Goal: Task Accomplishment & Management: Manage account settings

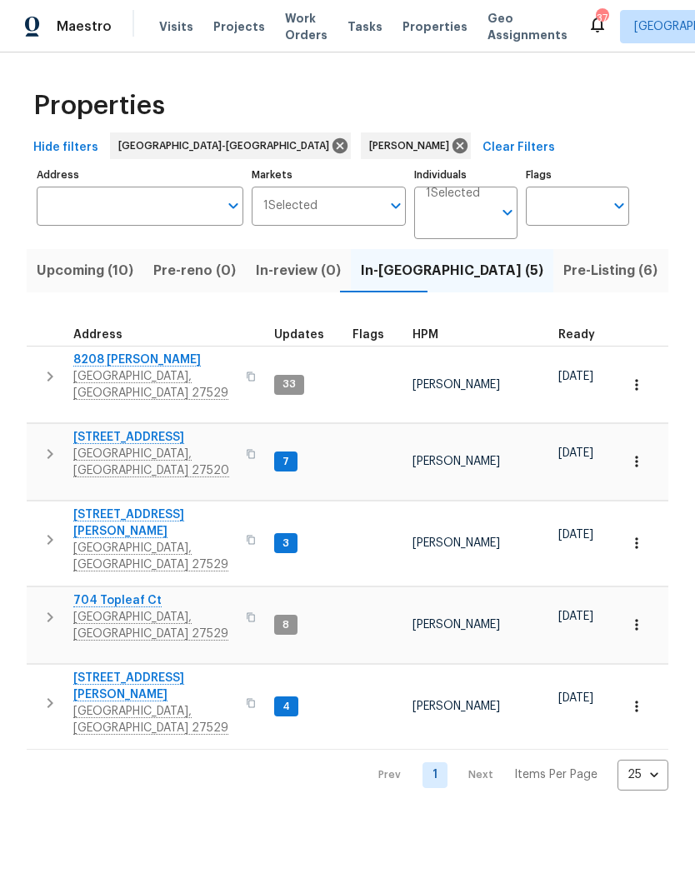
click at [126, 703] on span "Garner, NC 27529" at bounding box center [154, 719] width 162 height 33
click at [81, 212] on input "Address" at bounding box center [128, 206] width 182 height 39
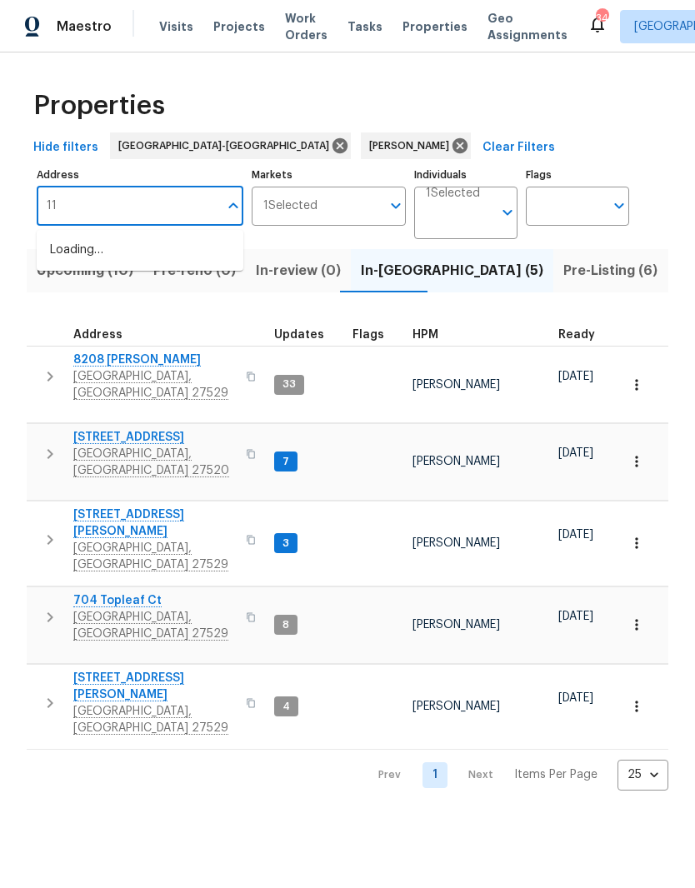
type input "1"
type input "1405 cross link rd"
click at [66, 247] on li "1405 Cross Link Rd Raleigh NC 27610" at bounding box center [140, 251] width 207 height 28
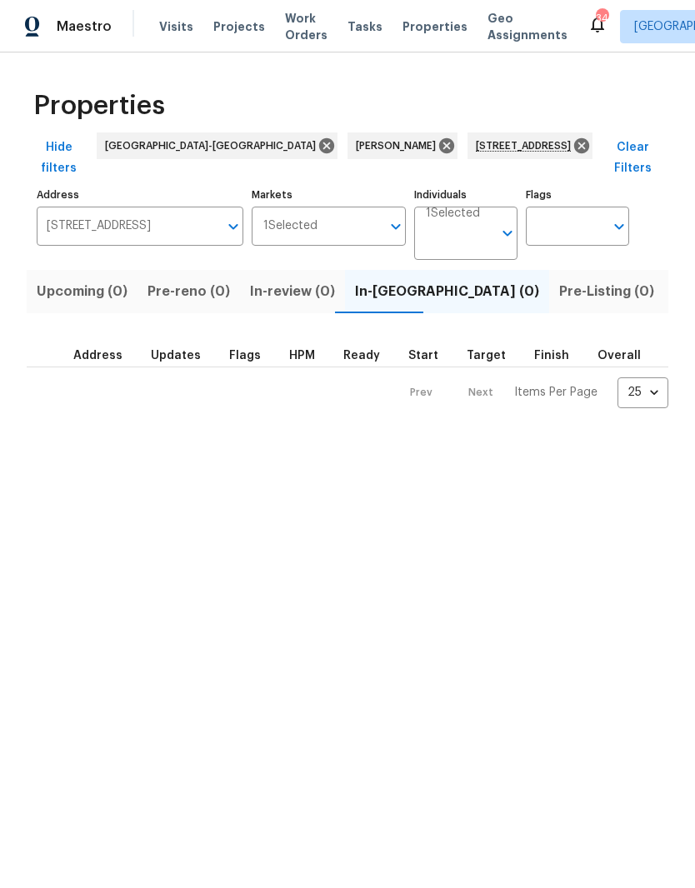
click at [664, 285] on button "Listed (1)" at bounding box center [704, 291] width 80 height 43
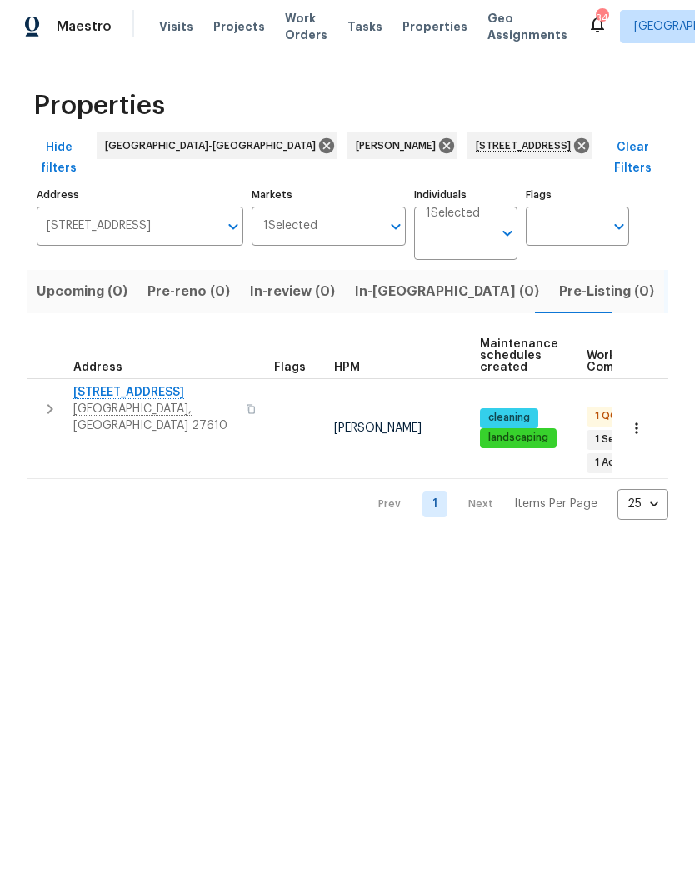
click at [92, 384] on span "[STREET_ADDRESS]" at bounding box center [154, 392] width 162 height 17
click at [574, 140] on icon at bounding box center [581, 145] width 15 height 15
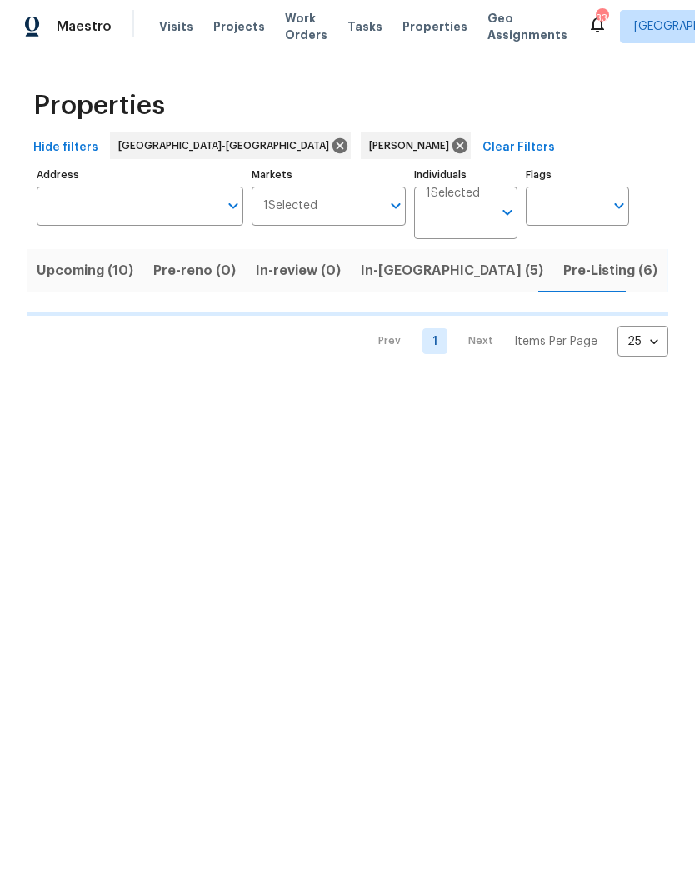
click at [171, 198] on input "Address" at bounding box center [128, 206] width 182 height 39
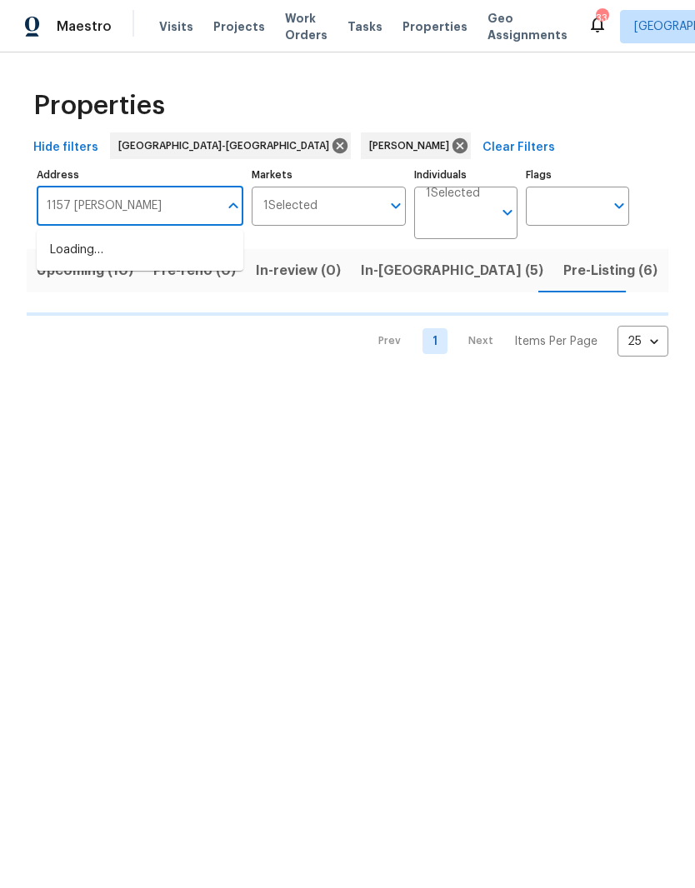
type input "1157 Rutledge"
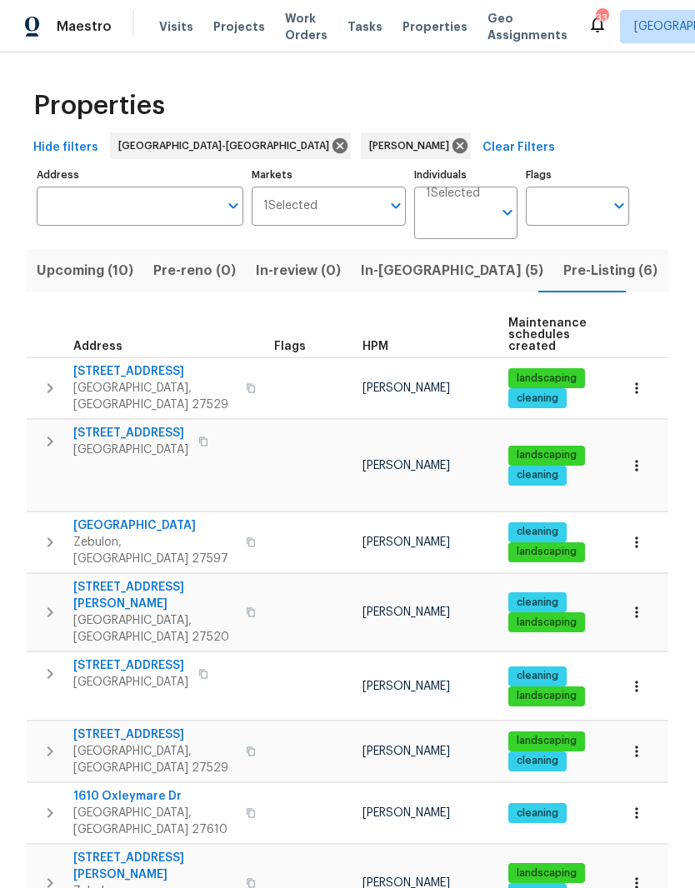
click at [62, 214] on input "Address" at bounding box center [128, 206] width 182 height 39
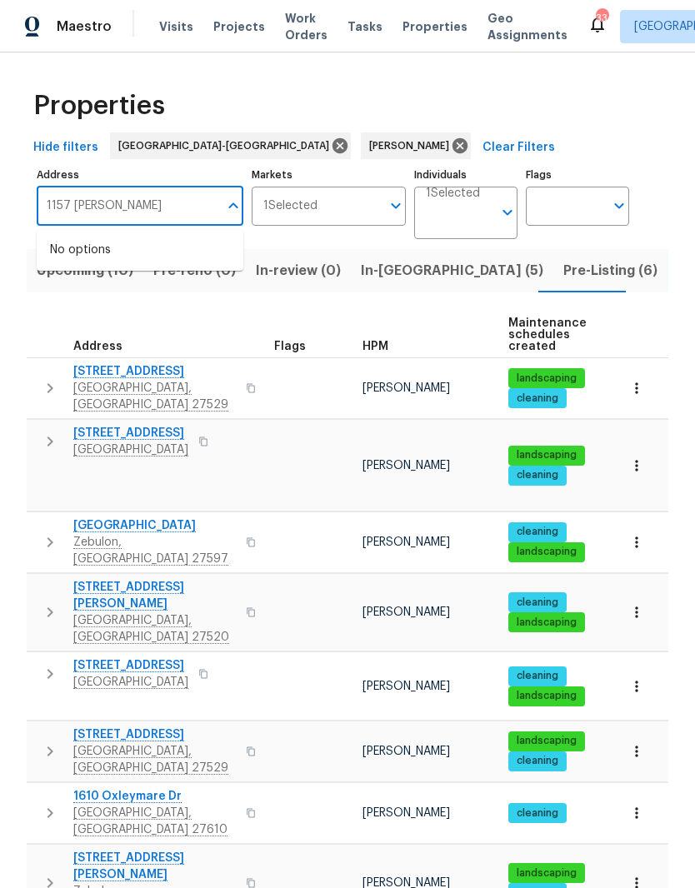
type input "1157 Rutledge"
click at [101, 247] on li "1157 Rutledge Landing Dr Knightdale NC 27545" at bounding box center [140, 260] width 207 height 46
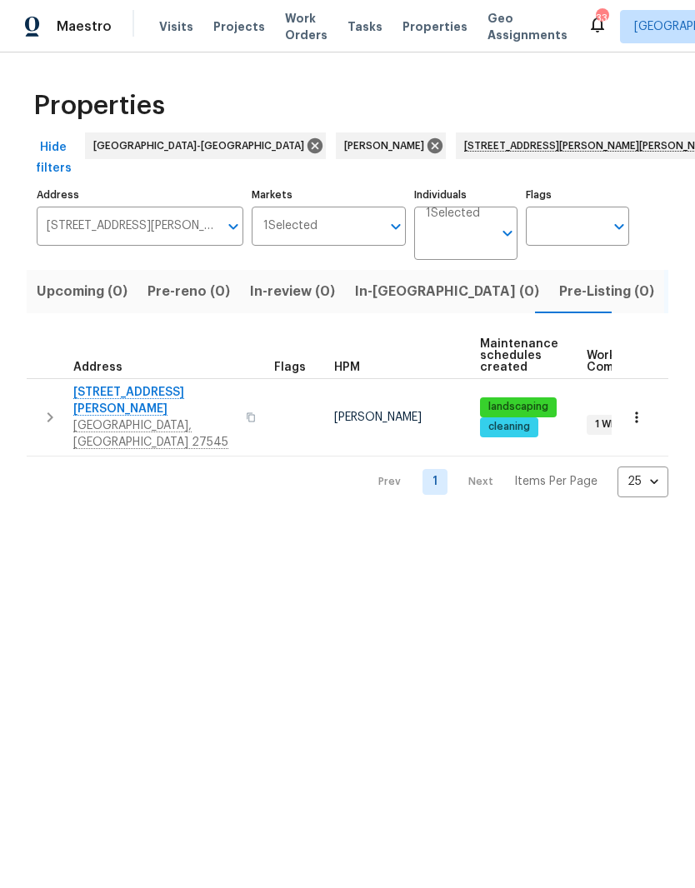
click at [103, 392] on span "[STREET_ADDRESS][PERSON_NAME]" at bounding box center [154, 400] width 162 height 33
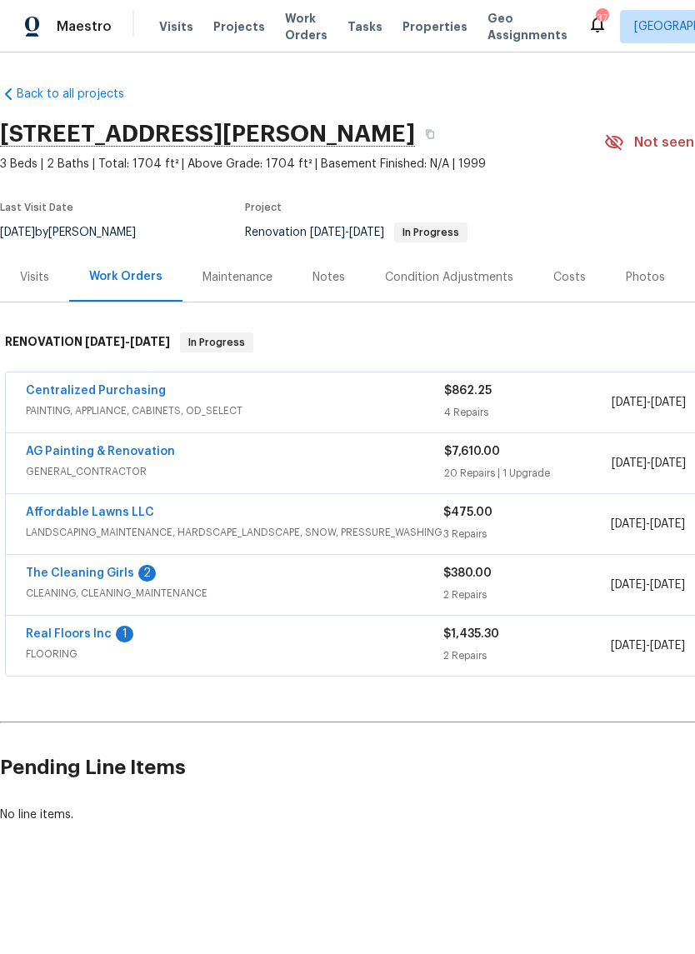
click at [55, 638] on link "Real Floors Inc" at bounding box center [69, 634] width 86 height 12
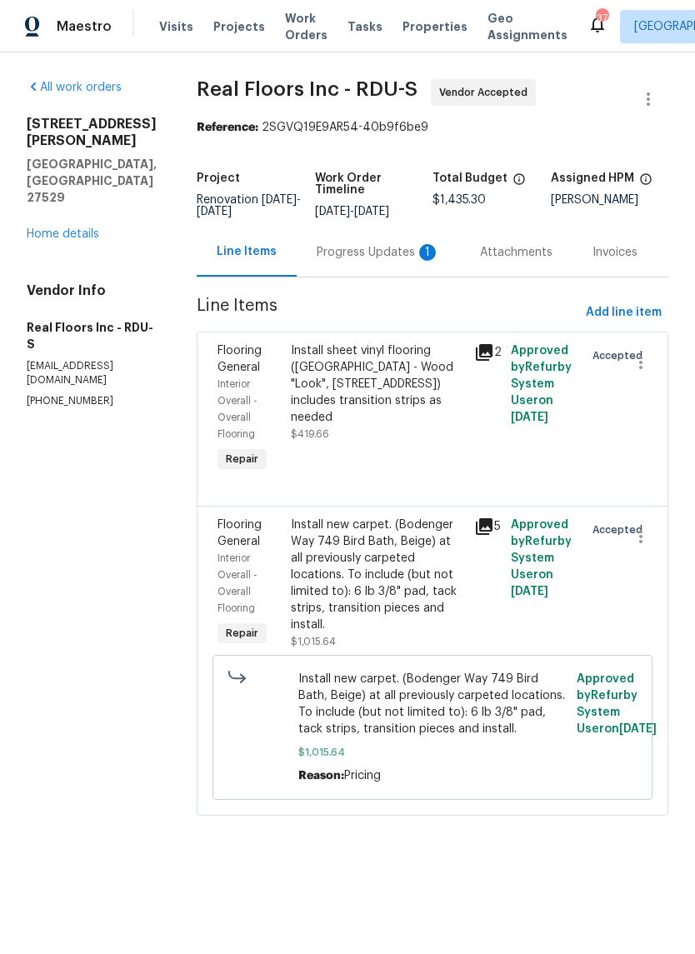
click at [398, 261] on div "Progress Updates 1" at bounding box center [378, 252] width 123 height 17
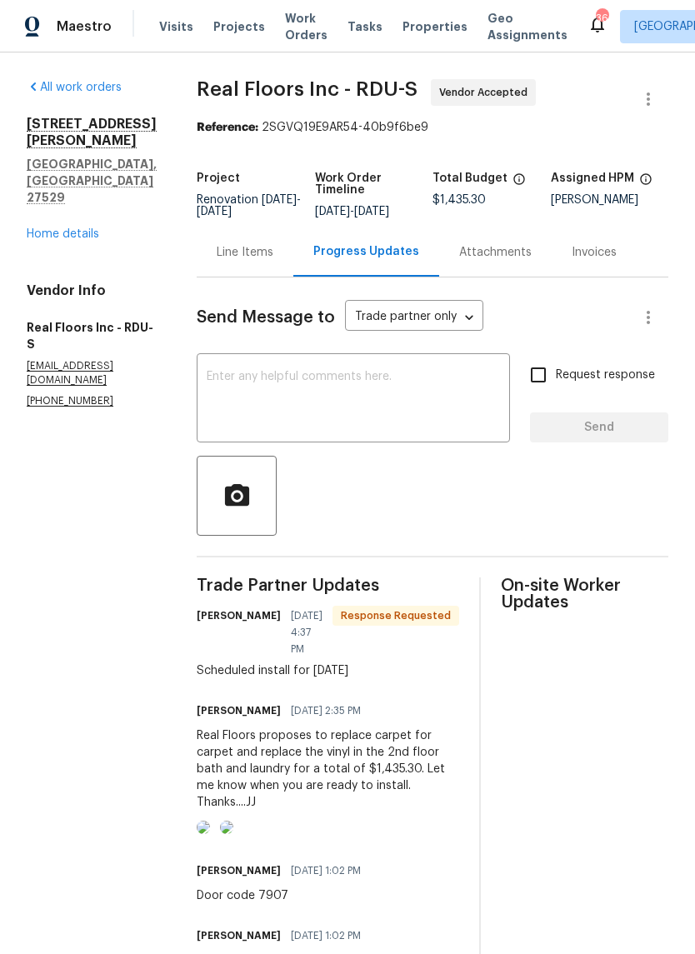
click at [423, 402] on textarea at bounding box center [353, 400] width 293 height 58
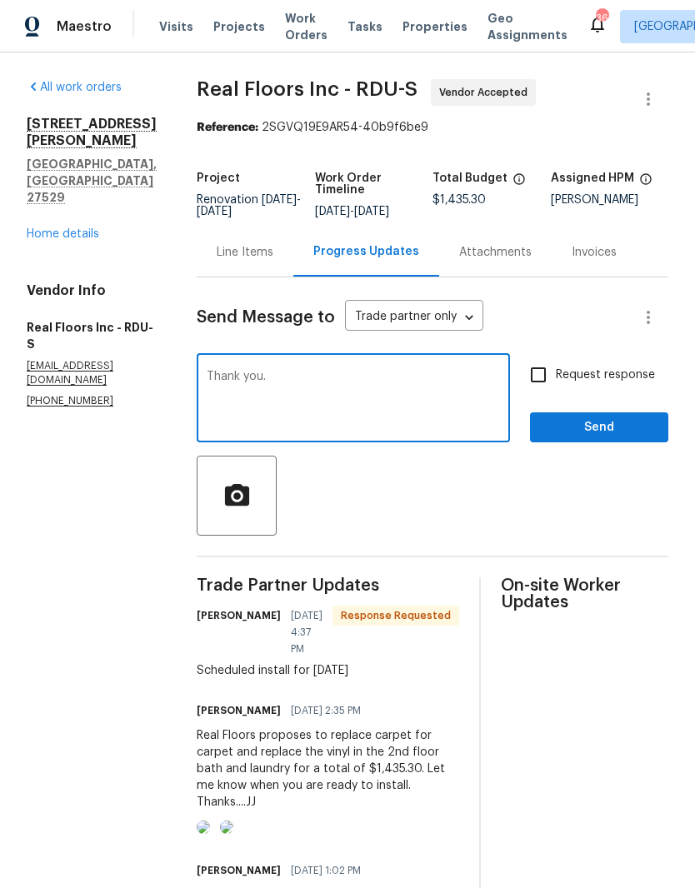
type textarea "Thank you."
click at [624, 438] on span "Send" at bounding box center [599, 427] width 112 height 21
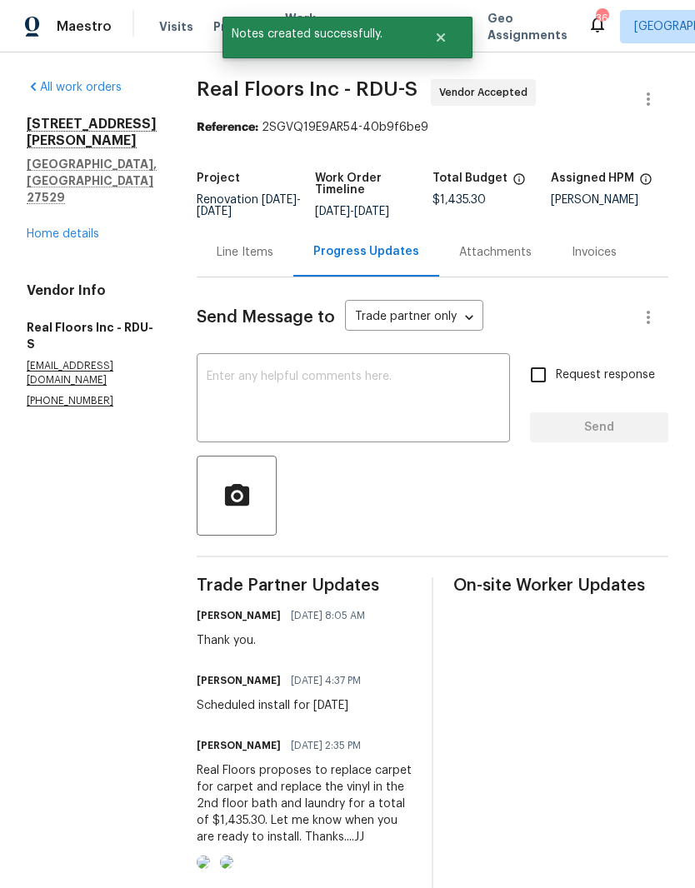
click at [31, 228] on link "Home details" at bounding box center [63, 234] width 72 height 12
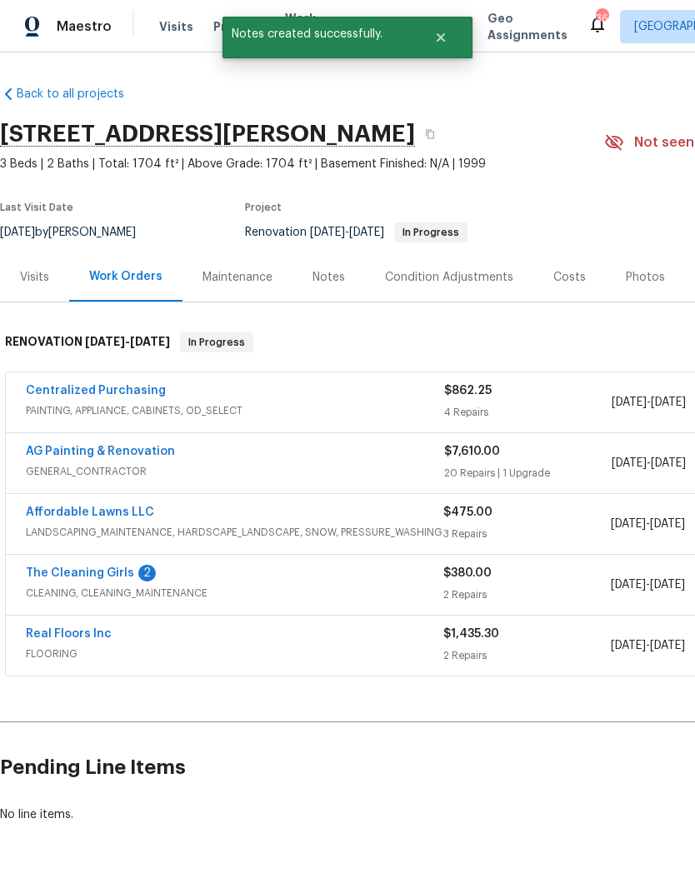
click at [115, 577] on link "The Cleaning Girls" at bounding box center [80, 573] width 108 height 12
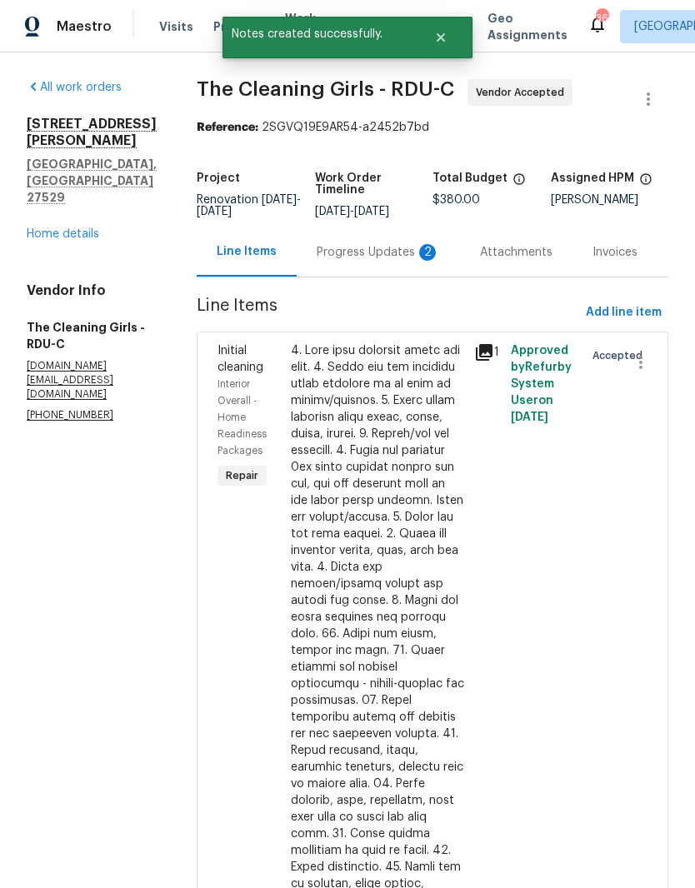
click at [432, 261] on div "2" at bounding box center [427, 252] width 17 height 17
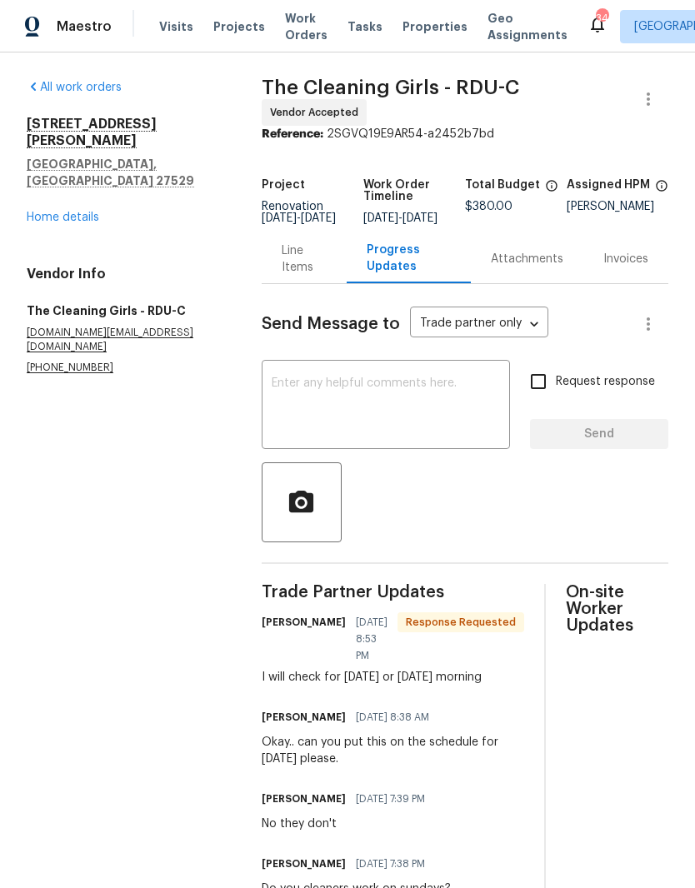
click at [377, 417] on textarea at bounding box center [386, 406] width 228 height 58
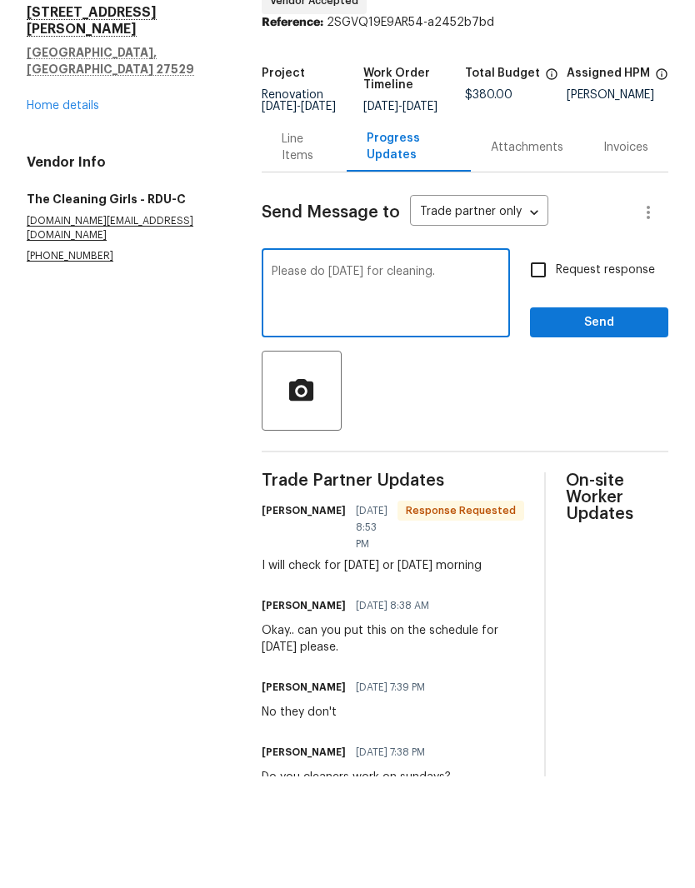
type textarea "Please do Monday for cleaning."
click at [652, 424] on span "Send" at bounding box center [599, 434] width 112 height 21
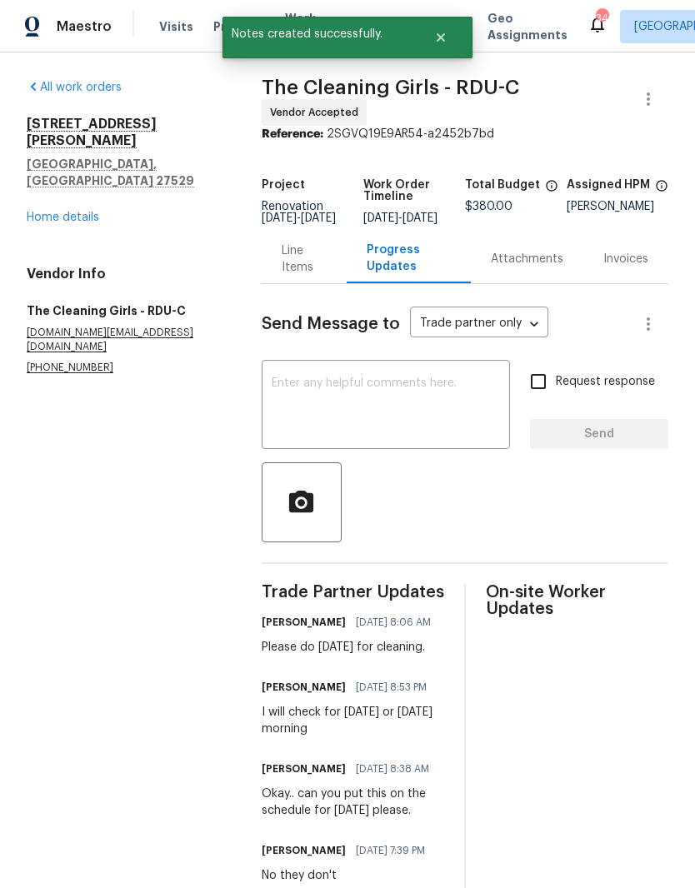
click at [44, 212] on link "Home details" at bounding box center [63, 218] width 72 height 12
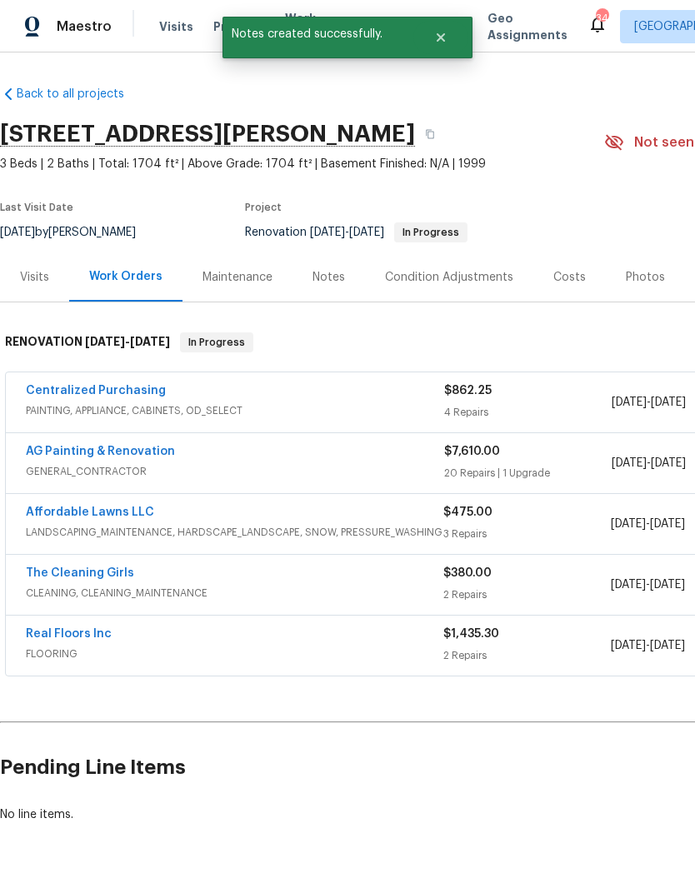
click at [141, 516] on link "Affordable Lawns LLC" at bounding box center [90, 513] width 128 height 12
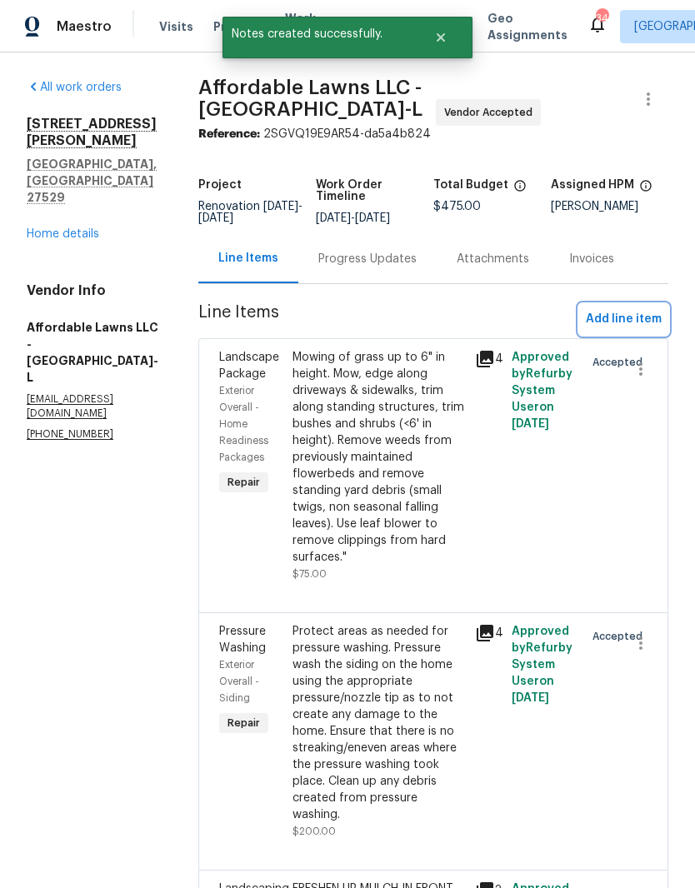
click at [662, 325] on button "Add line item" at bounding box center [623, 319] width 89 height 31
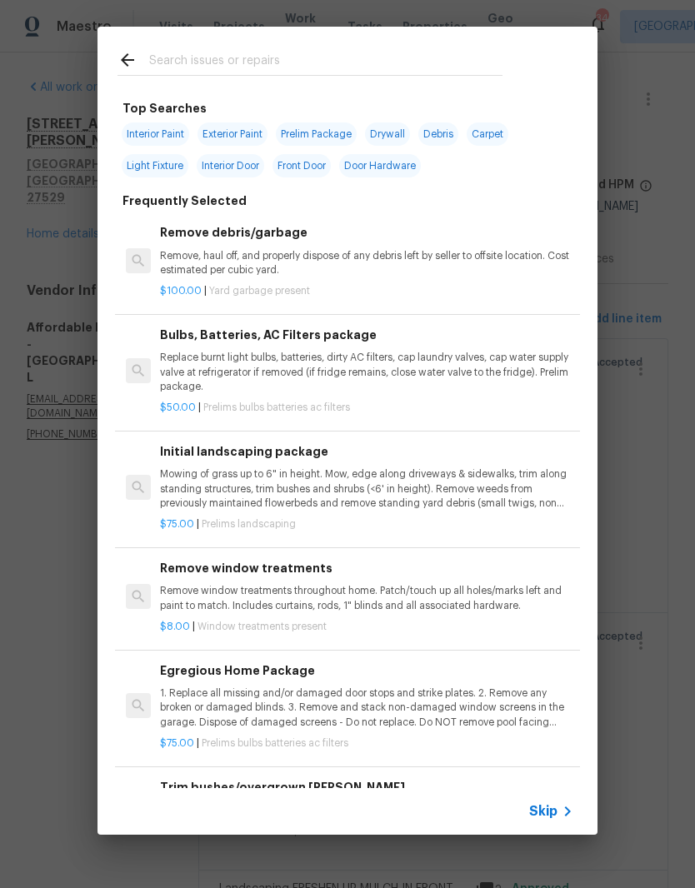
click at [392, 67] on input "text" at bounding box center [325, 62] width 353 height 25
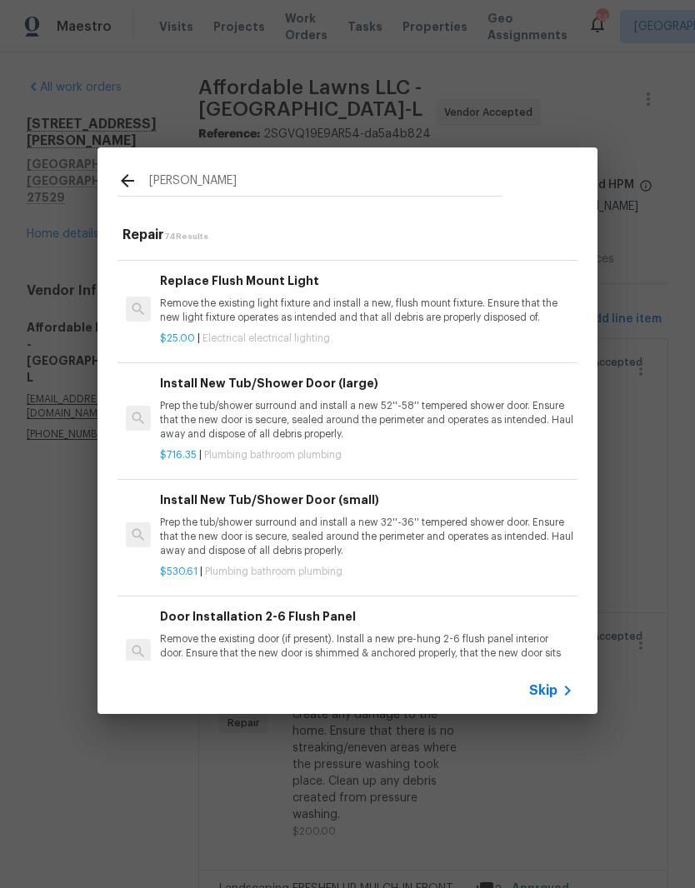
scroll to position [612, 0]
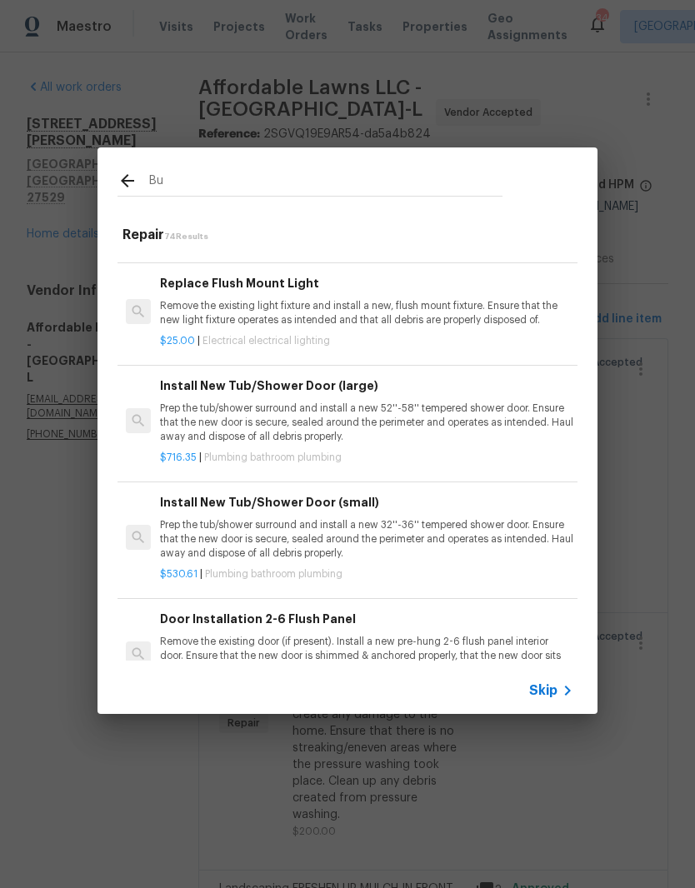
type input "B"
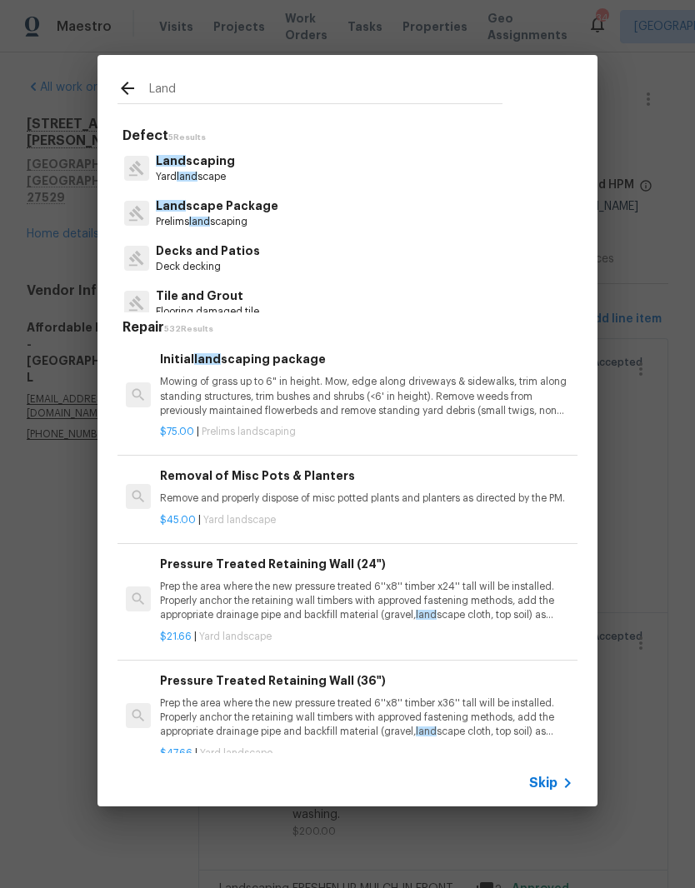
scroll to position [0, 0]
type input "Land"
click at [324, 167] on div "Land scaping Yard land scape" at bounding box center [347, 168] width 460 height 45
click at [264, 177] on div "Land scaping Yard land scape" at bounding box center [347, 168] width 460 height 45
click at [169, 166] on span "Land" at bounding box center [171, 161] width 30 height 12
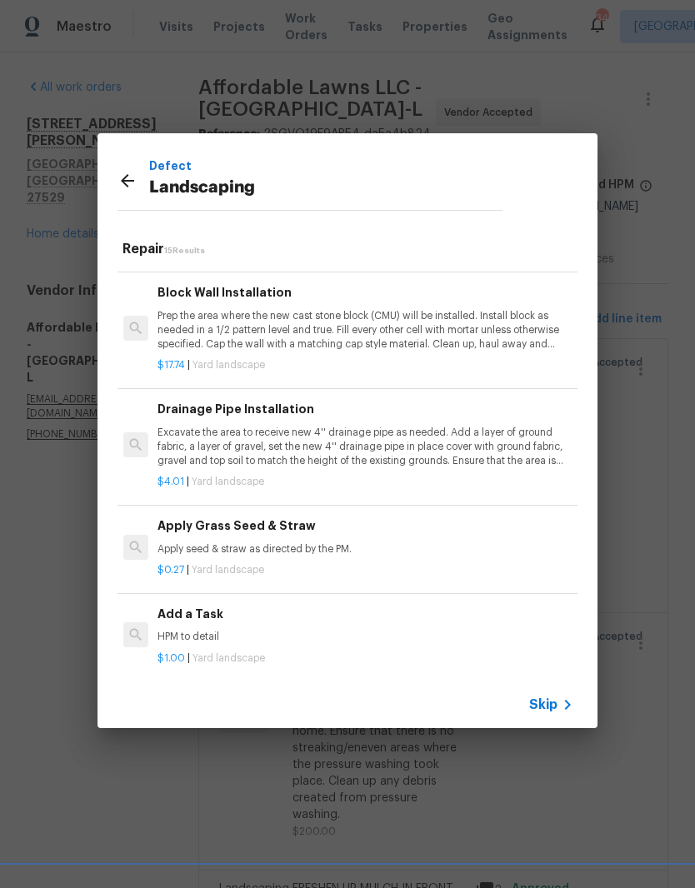
scroll to position [1153, 2]
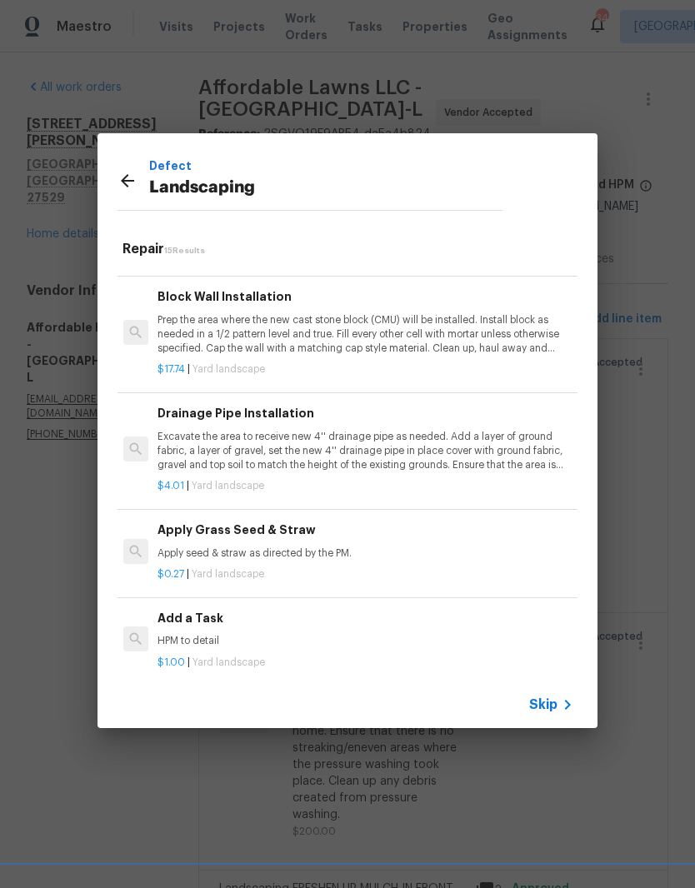
click at [302, 634] on p "HPM to detail" at bounding box center [363, 641] width 413 height 14
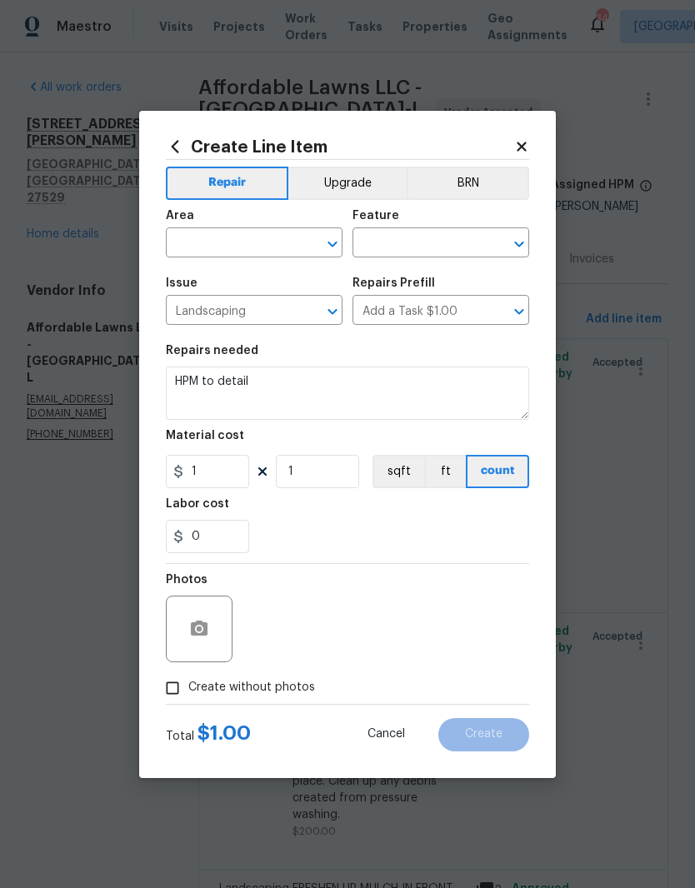
click at [273, 241] on input "text" at bounding box center [231, 245] width 130 height 26
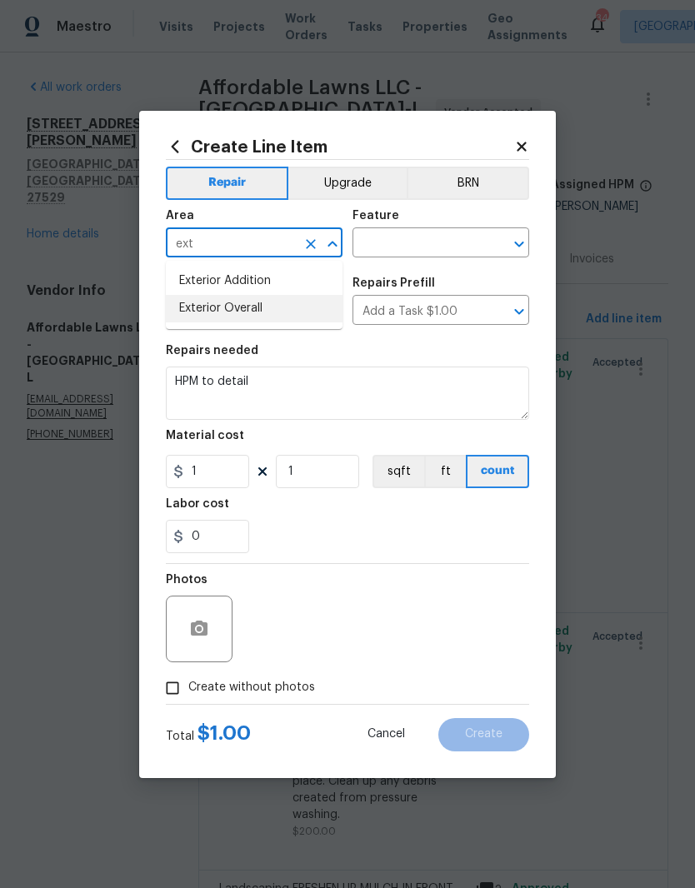
click at [299, 313] on li "Exterior Overall" at bounding box center [254, 308] width 177 height 27
type input "Exterior Overall"
click at [452, 232] on input "text" at bounding box center [417, 245] width 130 height 26
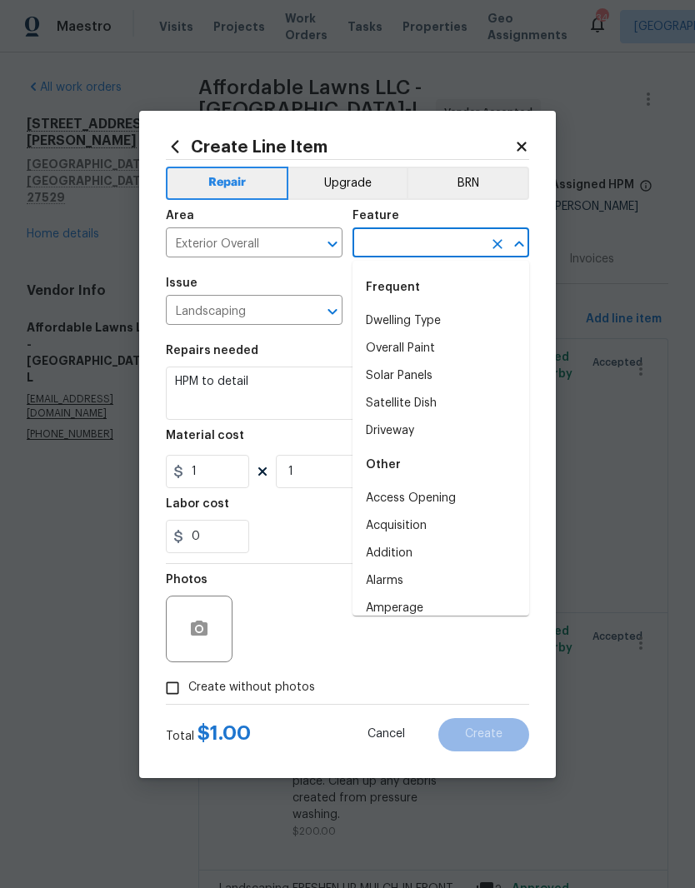
type input "k"
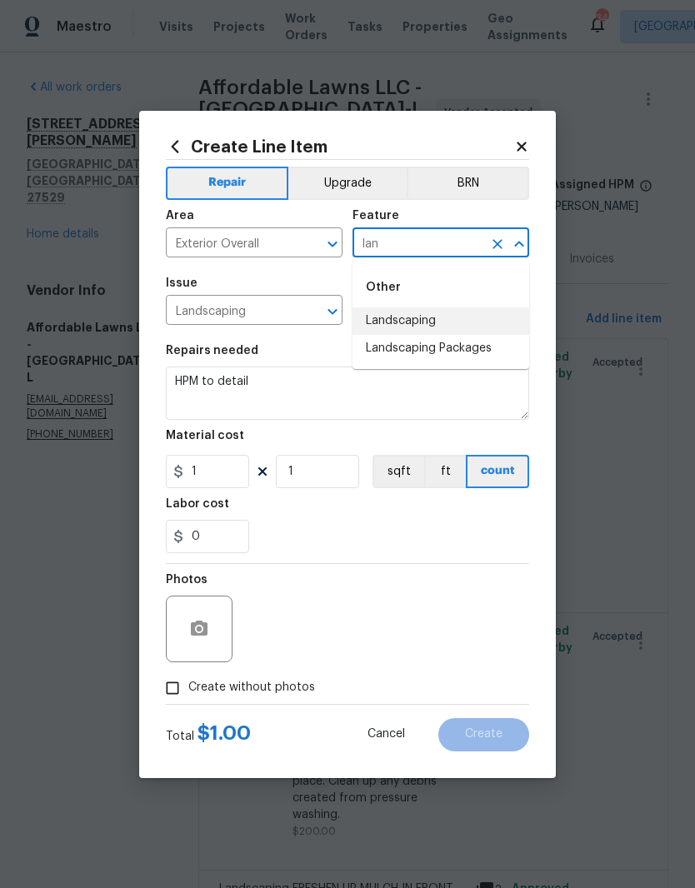
click at [482, 326] on li "Landscaping" at bounding box center [440, 320] width 177 height 27
type input "Landscaping"
click at [357, 402] on textarea "HPM to detail" at bounding box center [347, 393] width 363 height 53
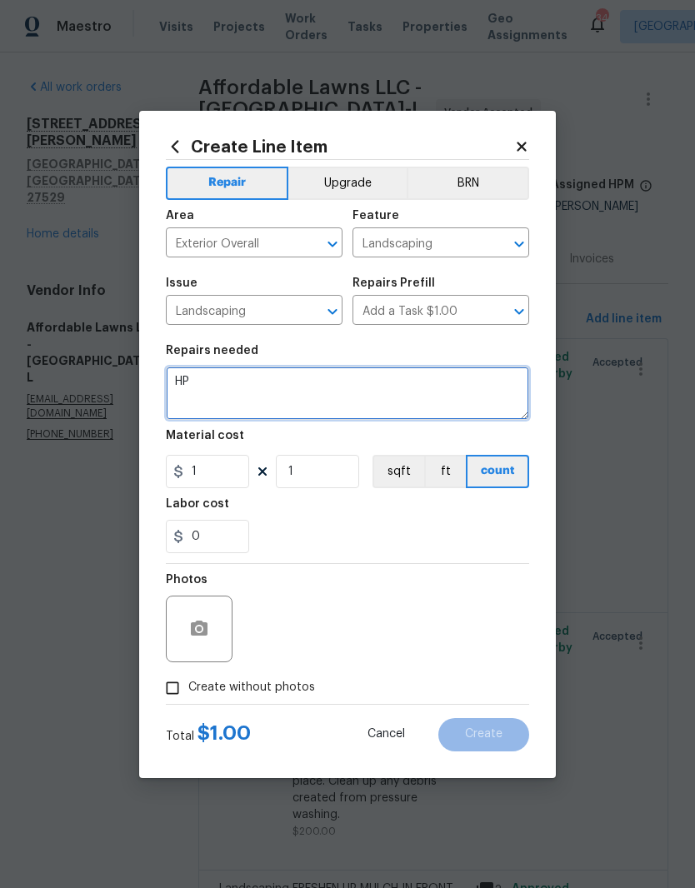
type textarea "H"
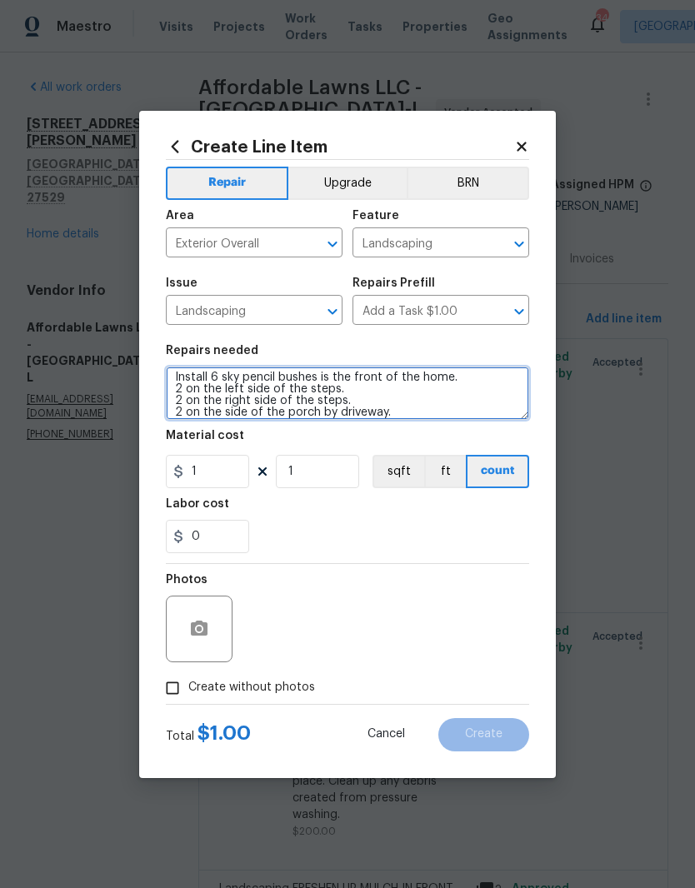
type textarea "Install 6 sky pencil bushes is the front of the home. 2 on the left side of the…"
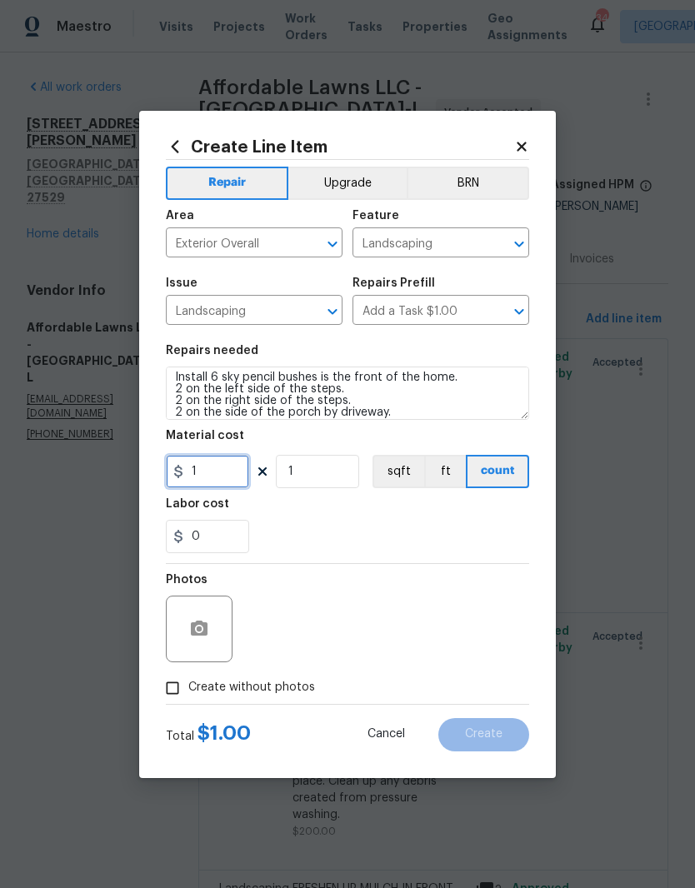
click at [212, 486] on input "1" at bounding box center [207, 471] width 83 height 33
type input "300"
click at [362, 530] on div "0" at bounding box center [347, 536] width 363 height 33
click at [338, 180] on button "Upgrade" at bounding box center [347, 183] width 119 height 33
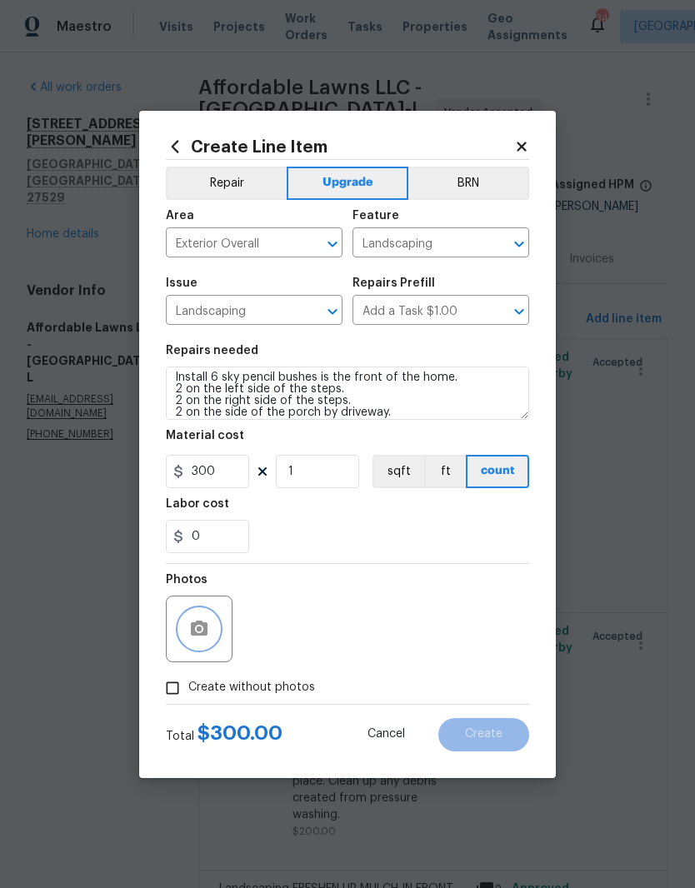
click at [217, 632] on button "button" at bounding box center [199, 629] width 40 height 40
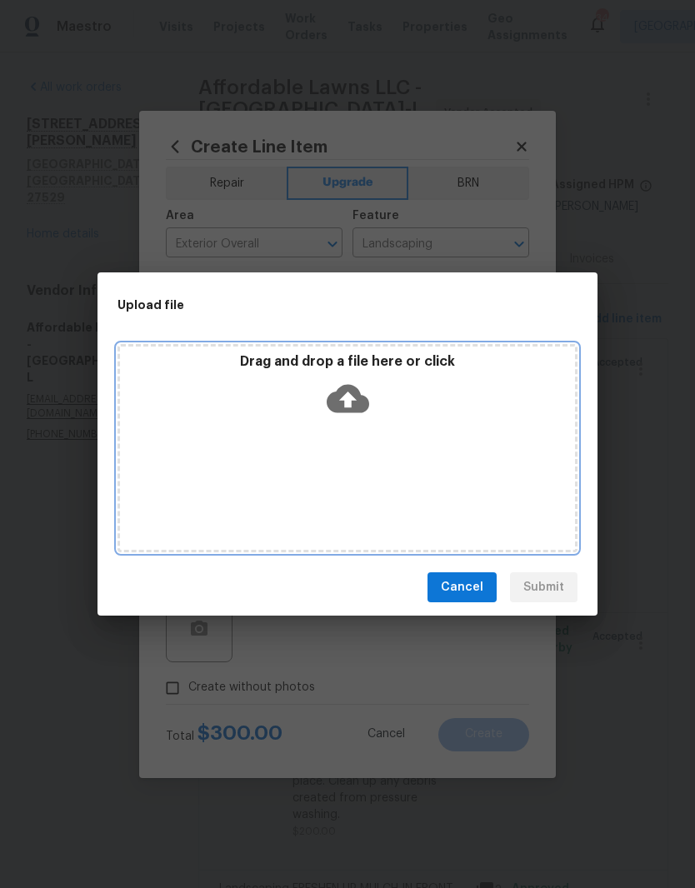
click at [504, 423] on div "Drag and drop a file here or click" at bounding box center [347, 389] width 455 height 72
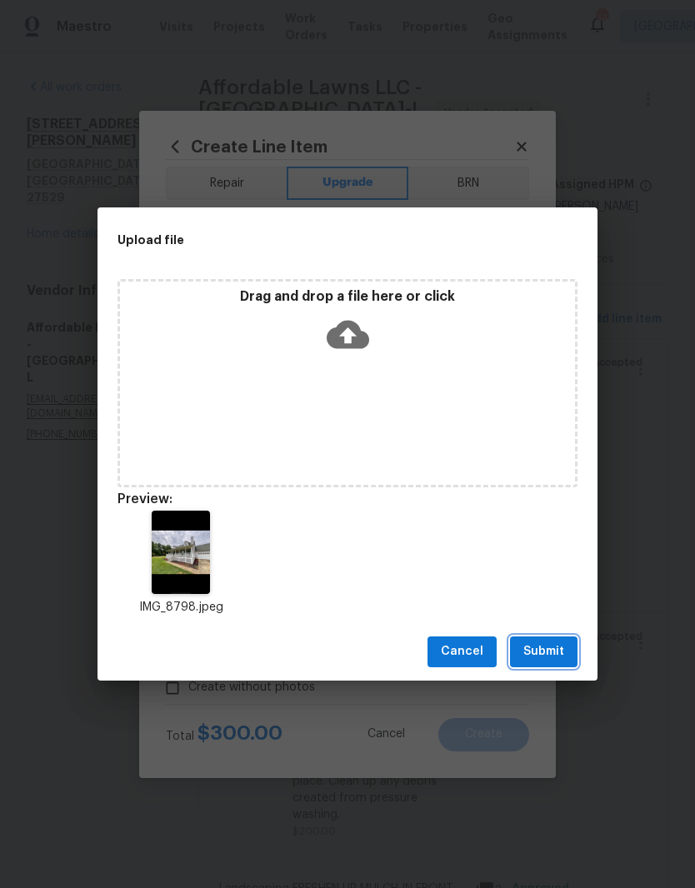
click at [569, 661] on button "Submit" at bounding box center [543, 652] width 67 height 31
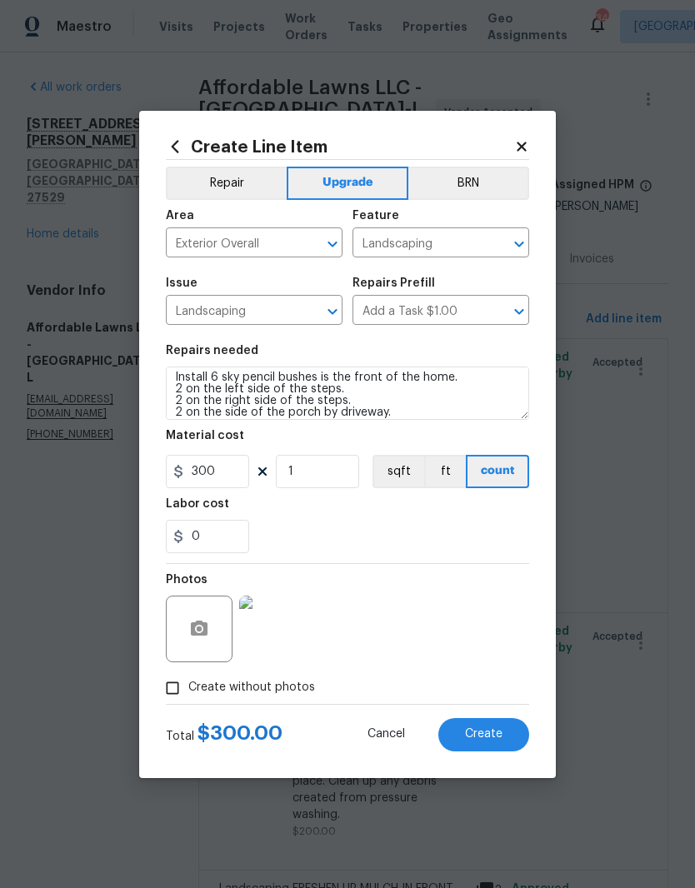
click at [519, 743] on button "Create" at bounding box center [483, 734] width 91 height 33
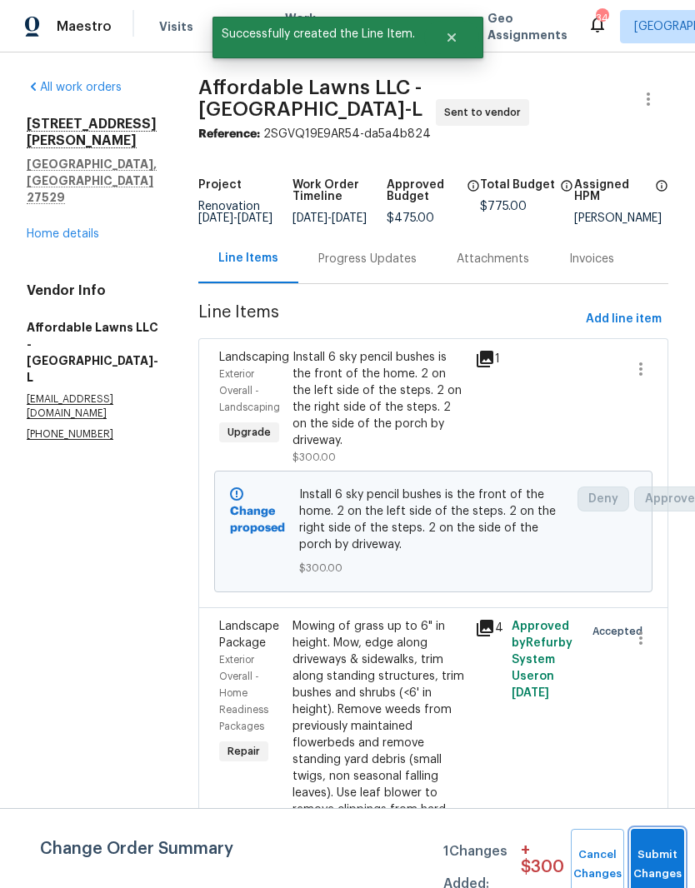
click at [667, 859] on button "Submit Changes" at bounding box center [657, 865] width 53 height 72
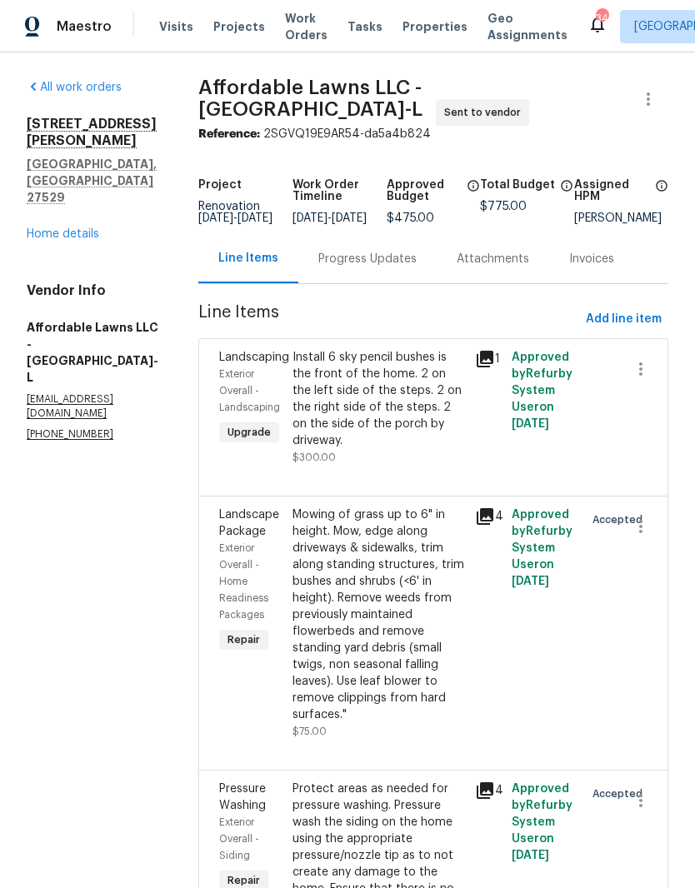
scroll to position [0, 0]
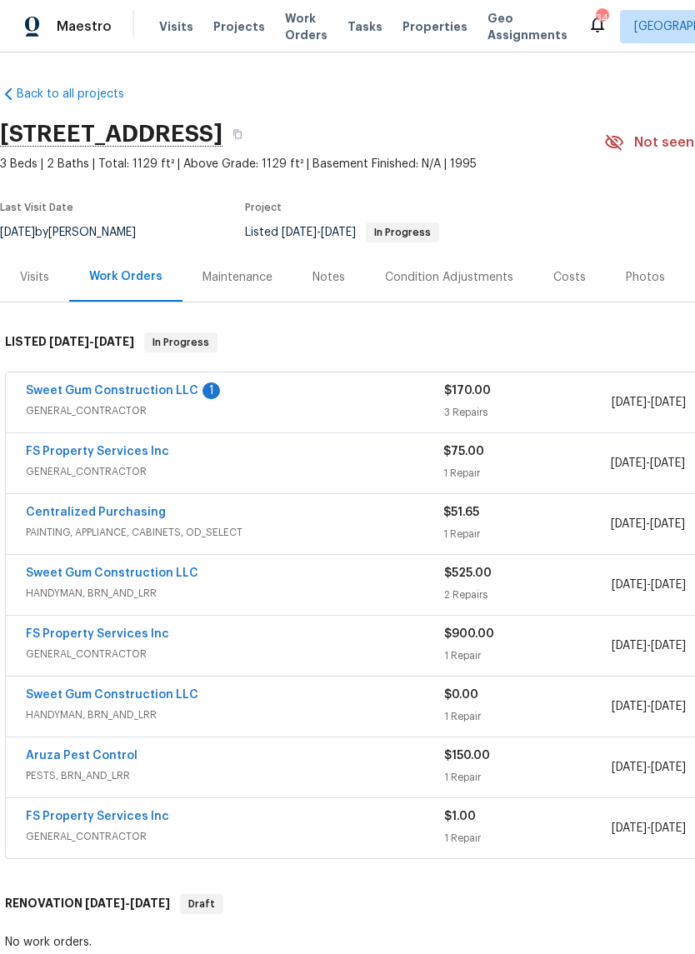
click at [58, 387] on link "Sweet Gum Construction LLC" at bounding box center [112, 391] width 172 height 12
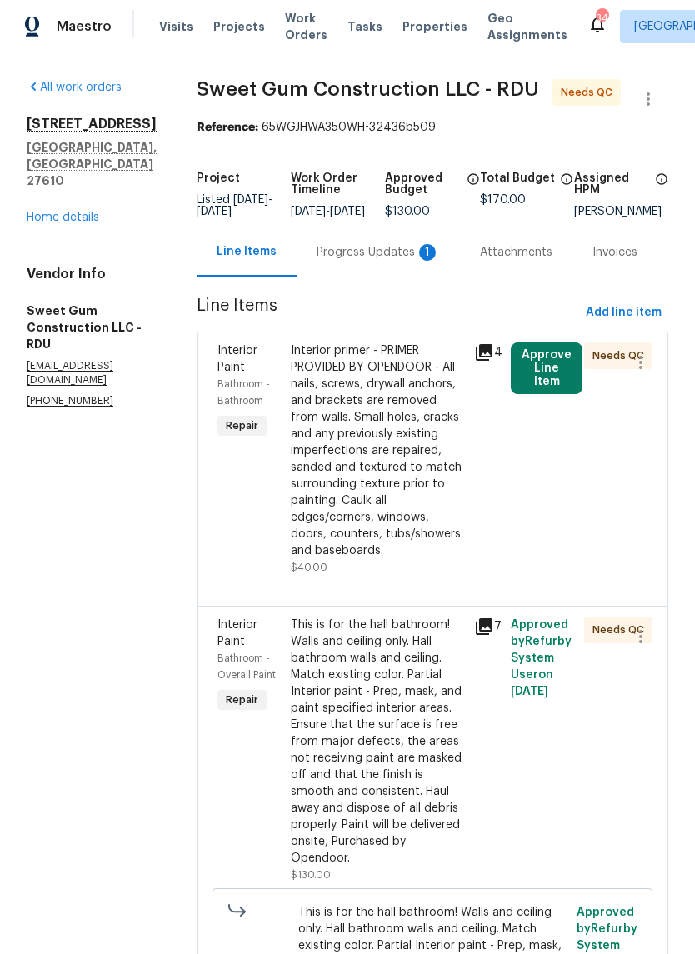
click at [572, 387] on button "Approve Line Item" at bounding box center [547, 368] width 72 height 52
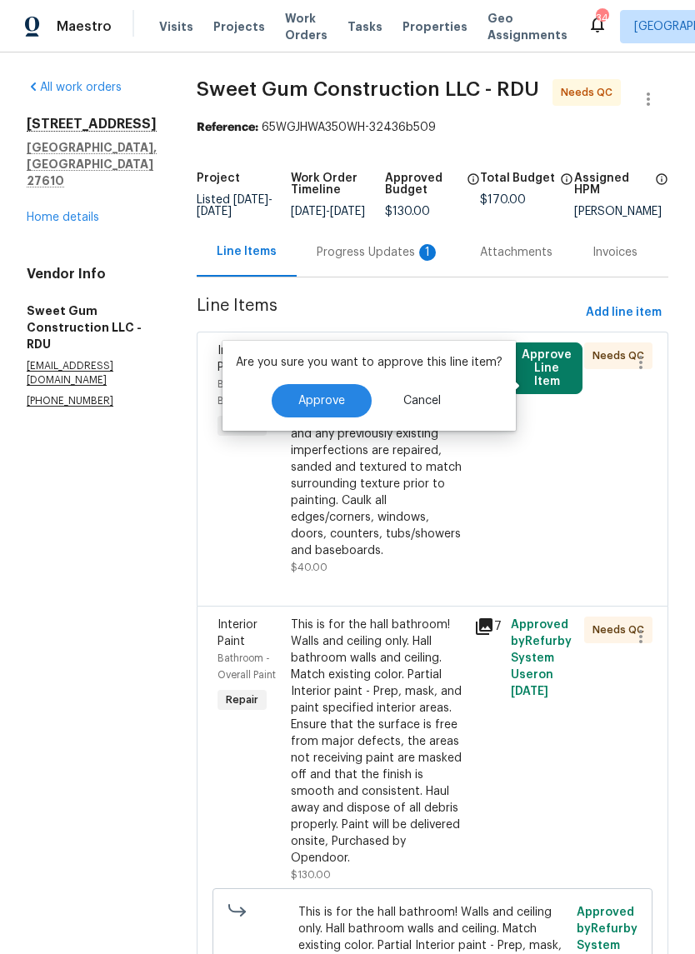
click at [469, 549] on div "Interior primer - PRIMER PROVIDED BY OPENDOOR - All nails, screws, drywall anch…" at bounding box center [377, 458] width 183 height 243
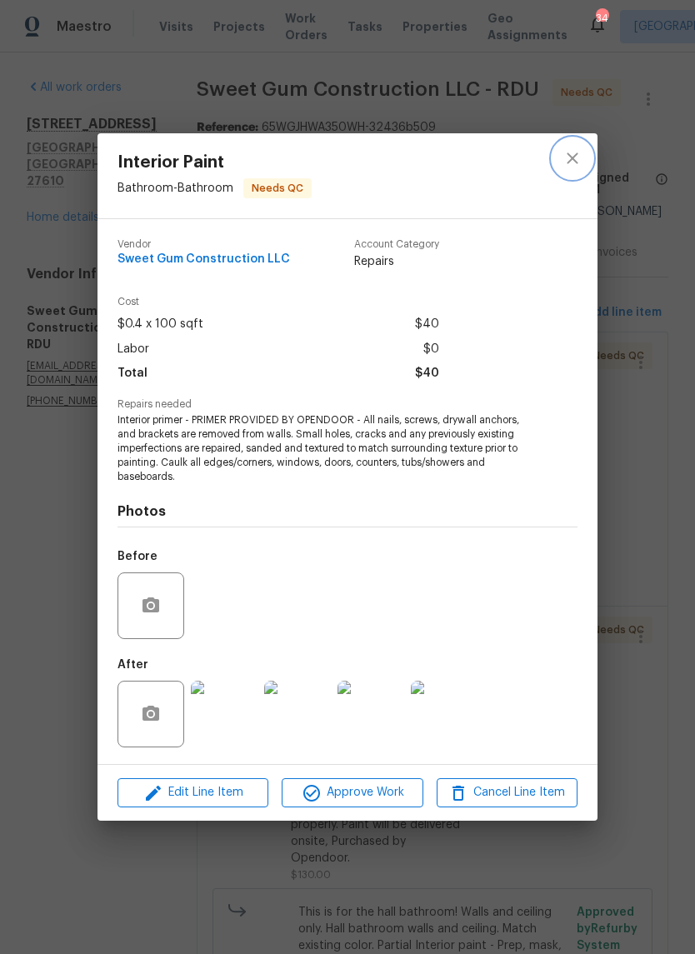
click at [569, 167] on icon "close" at bounding box center [572, 158] width 20 height 20
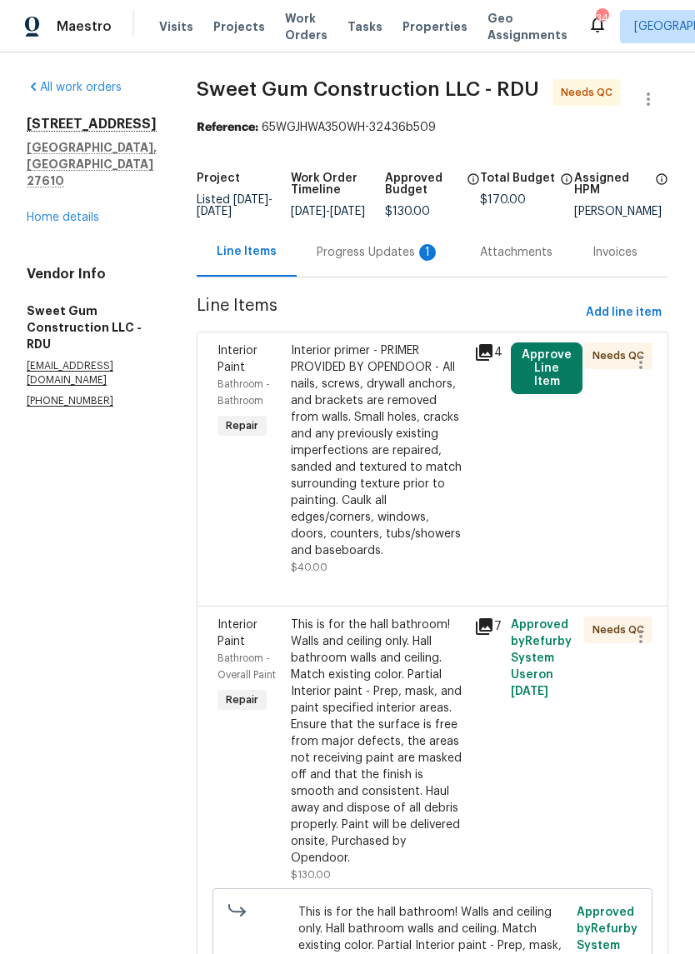
click at [562, 386] on button "Approve Line Item" at bounding box center [547, 368] width 72 height 52
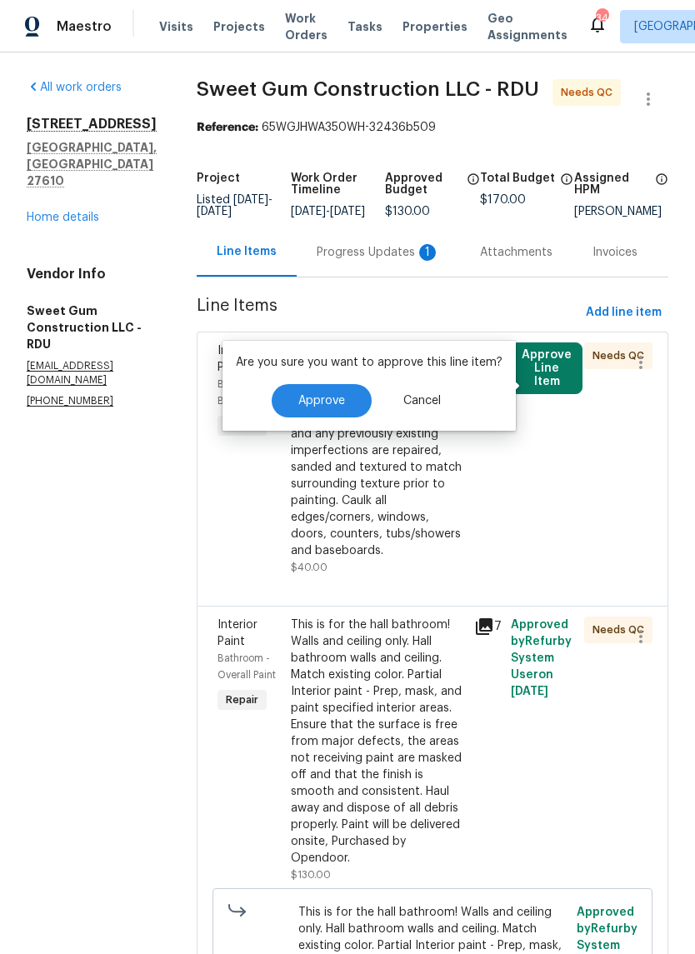
click at [319, 415] on button "Approve" at bounding box center [322, 400] width 100 height 33
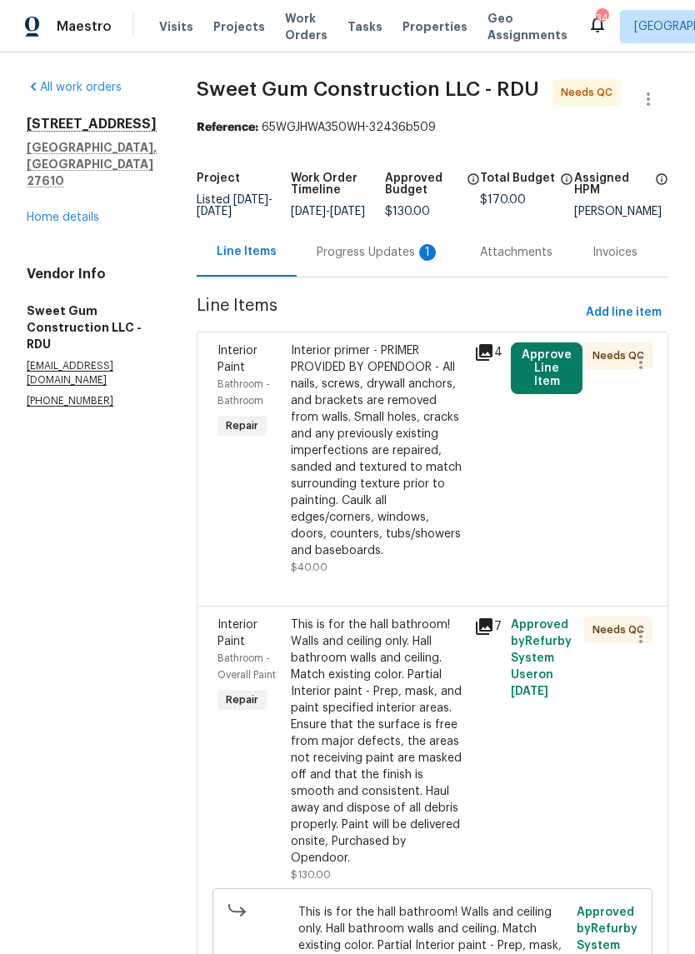
click at [394, 261] on div "Progress Updates 1" at bounding box center [378, 252] width 123 height 17
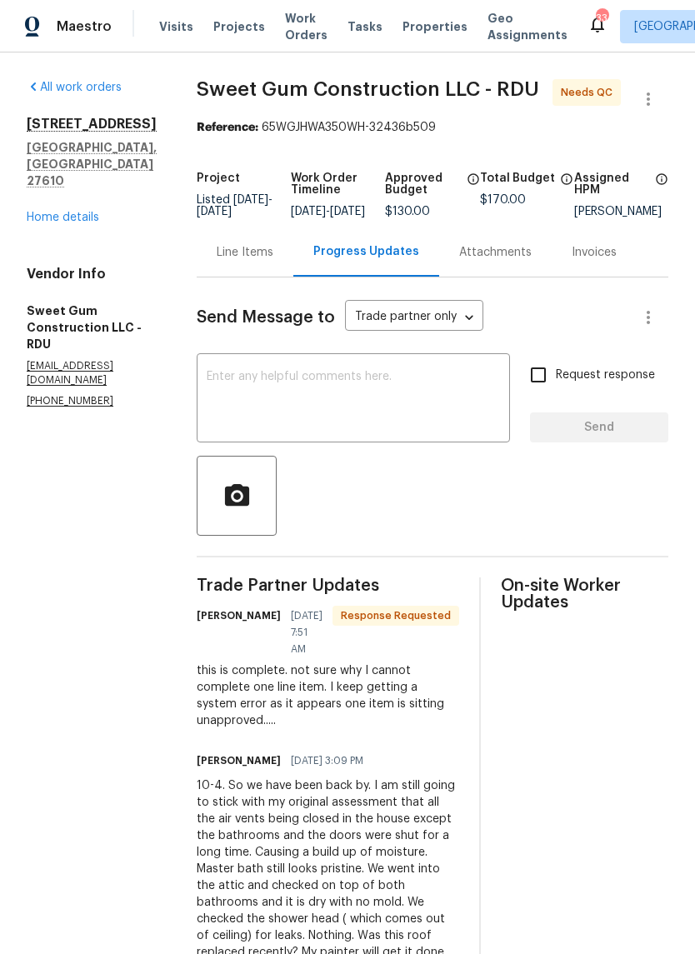
click at [273, 261] on div "Line Items" at bounding box center [245, 252] width 57 height 17
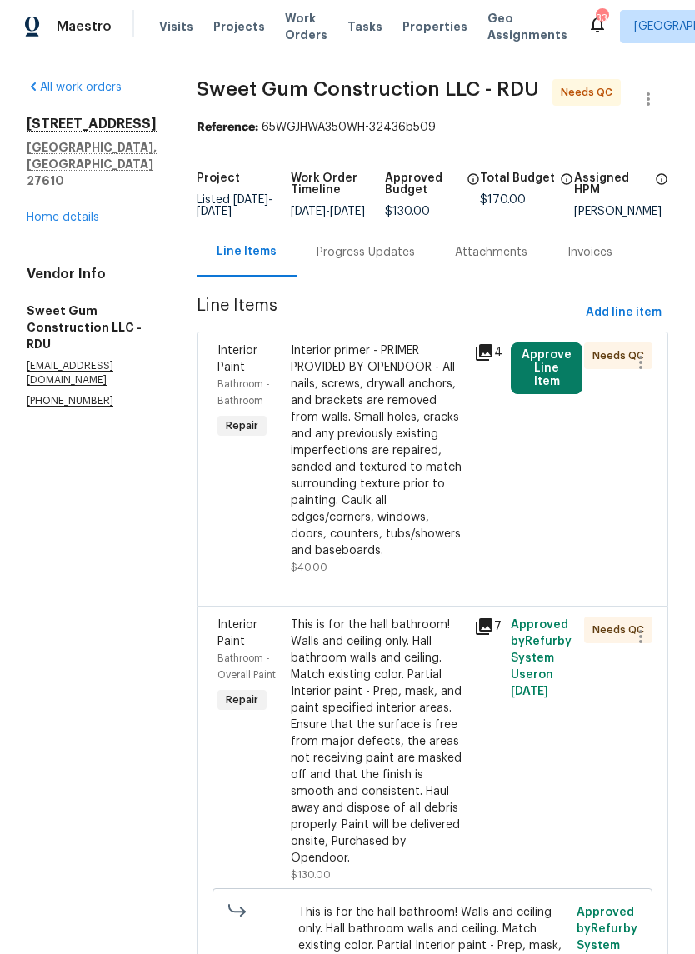
click at [432, 472] on div "Interior primer - PRIMER PROVIDED BY OPENDOOR - All nails, screws, drywall anch…" at bounding box center [377, 450] width 173 height 217
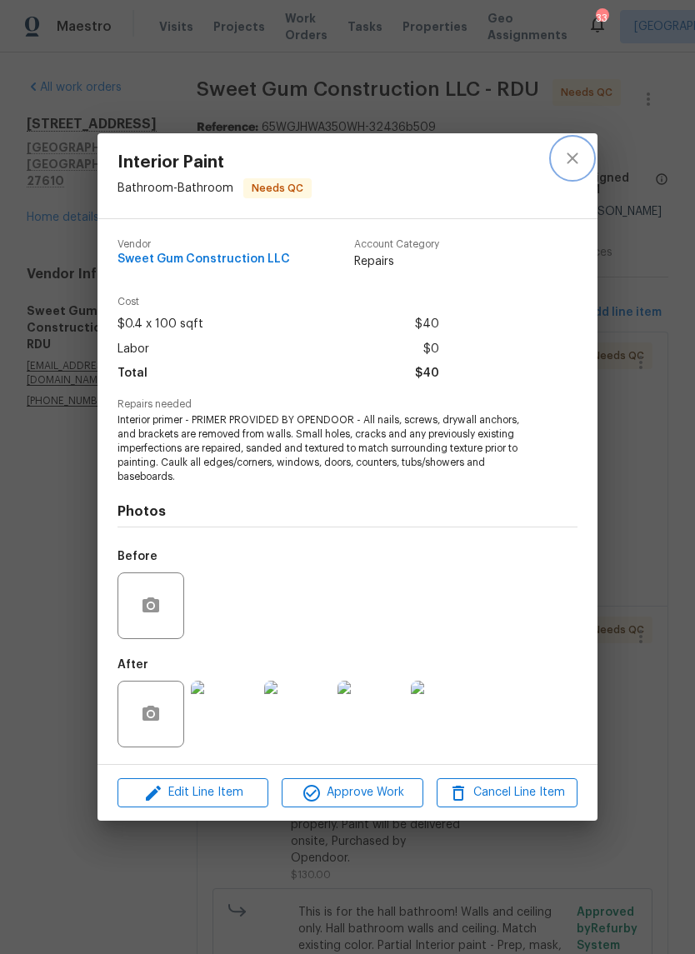
click at [571, 166] on icon "close" at bounding box center [572, 158] width 20 height 20
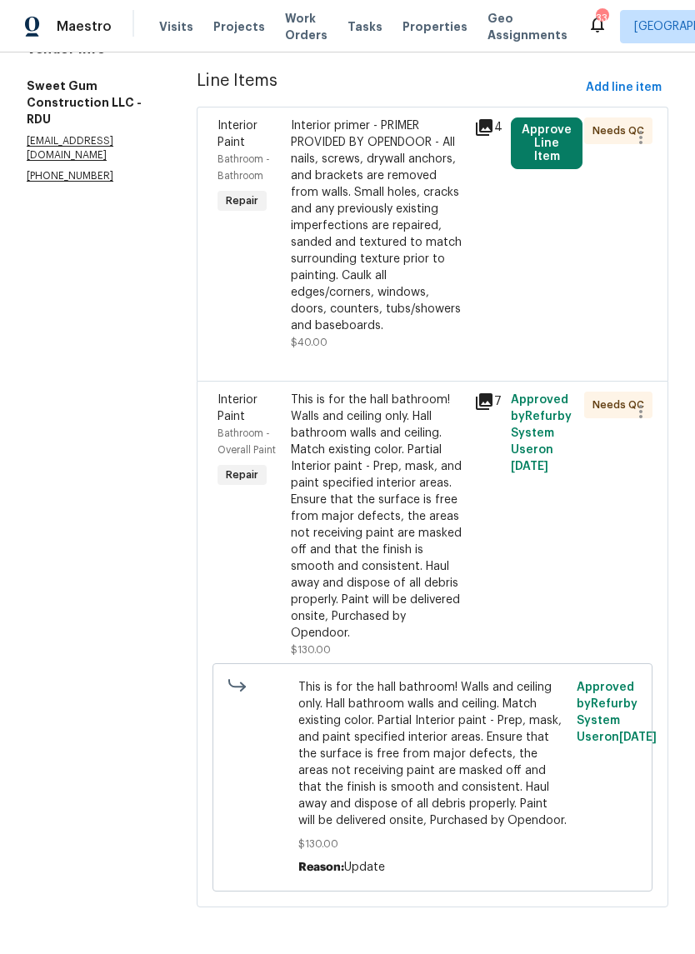
scroll to position [271, 0]
click at [647, 127] on icon "button" at bounding box center [641, 137] width 20 height 20
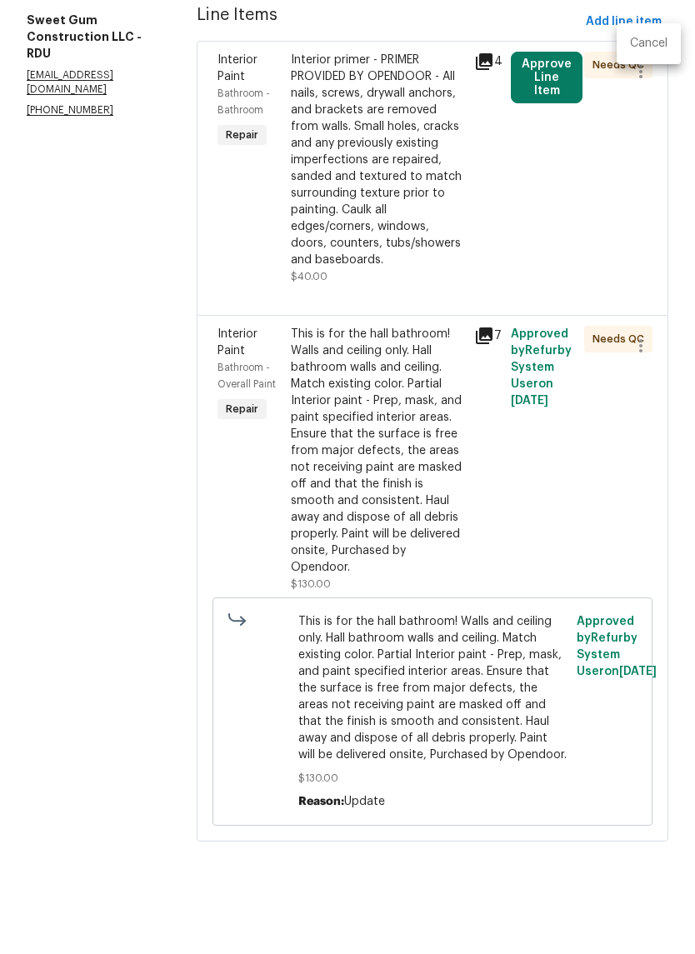
scroll to position [41, 0]
click at [598, 201] on div at bounding box center [347, 477] width 695 height 954
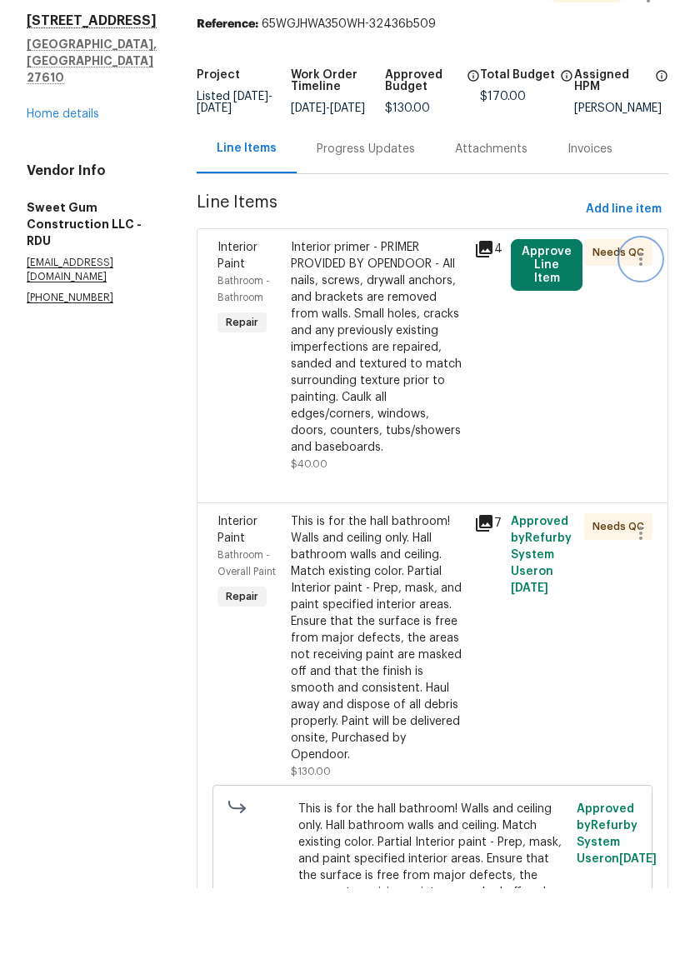
scroll to position [31, 0]
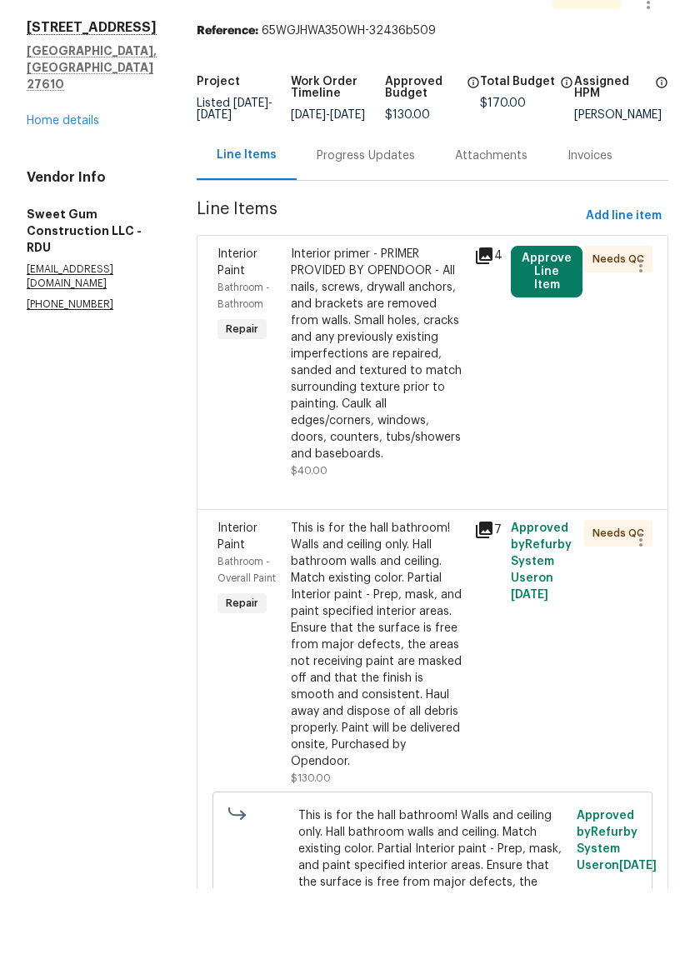
click at [564, 312] on button "Approve Line Item" at bounding box center [547, 338] width 72 height 52
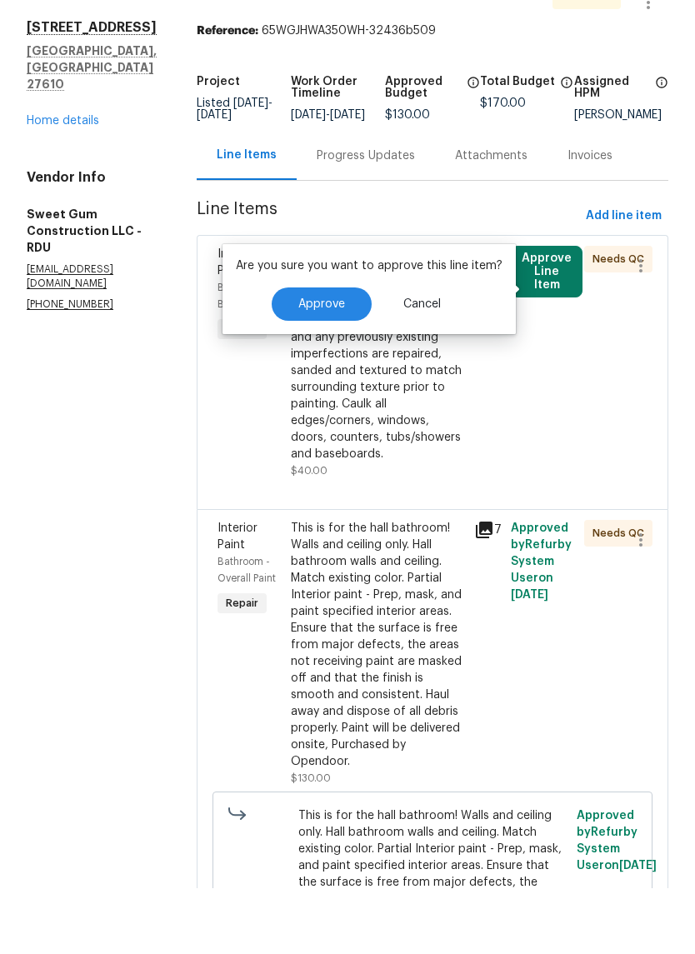
click at [331, 364] on span "Approve" at bounding box center [321, 370] width 47 height 12
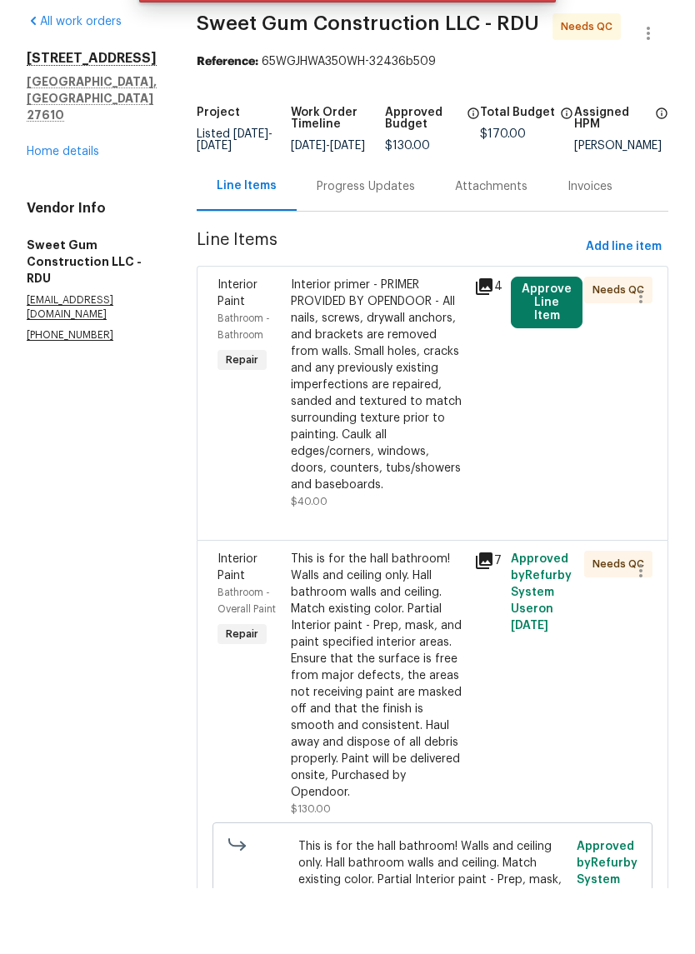
scroll to position [0, 0]
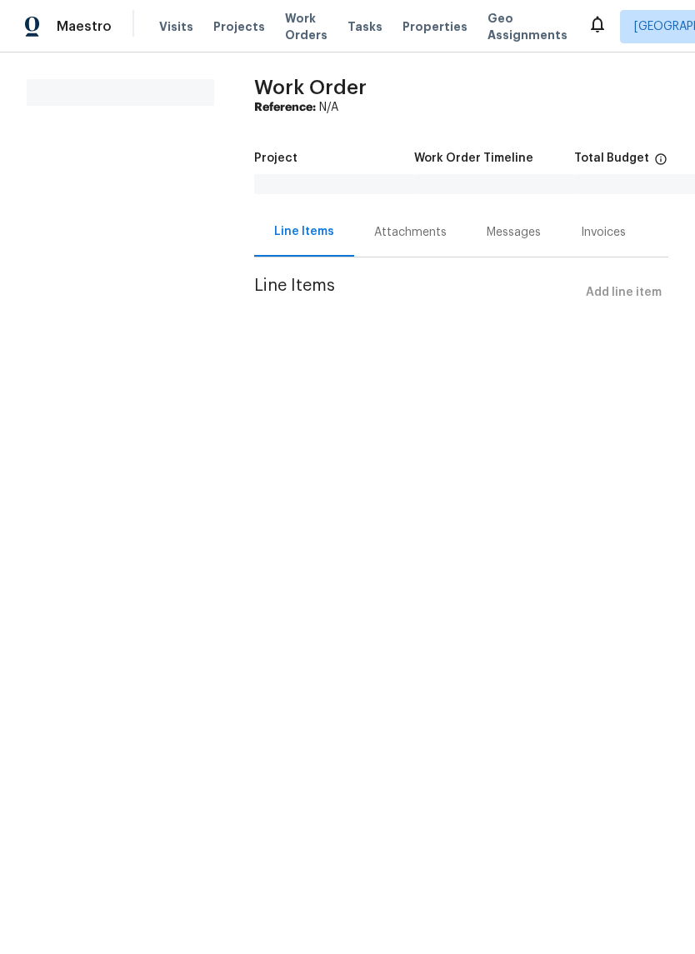
scroll to position [66, 0]
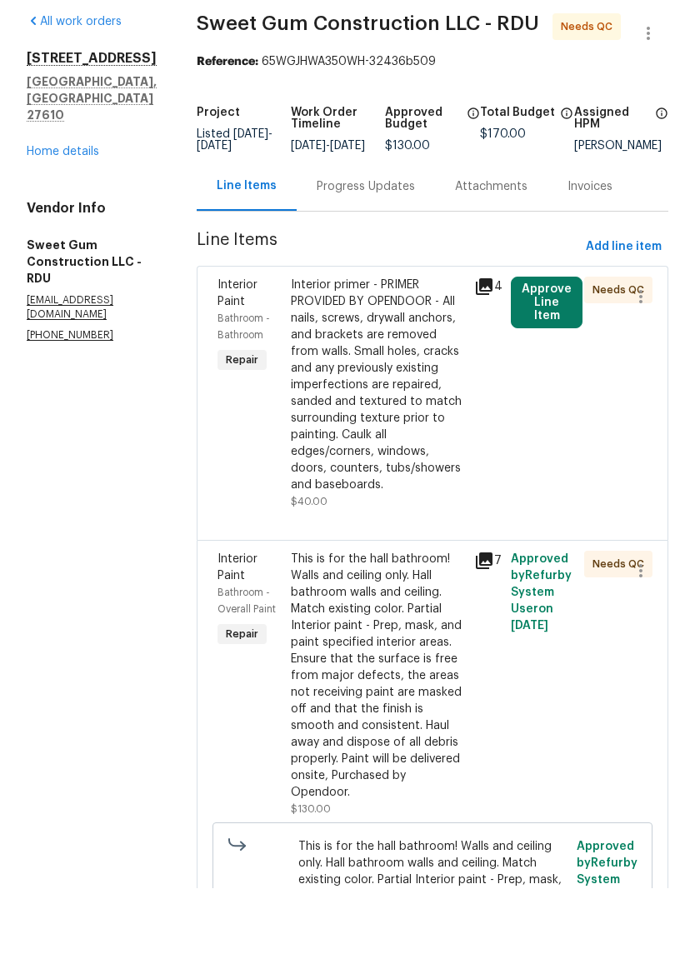
click at [564, 342] on button "Approve Line Item" at bounding box center [547, 368] width 72 height 52
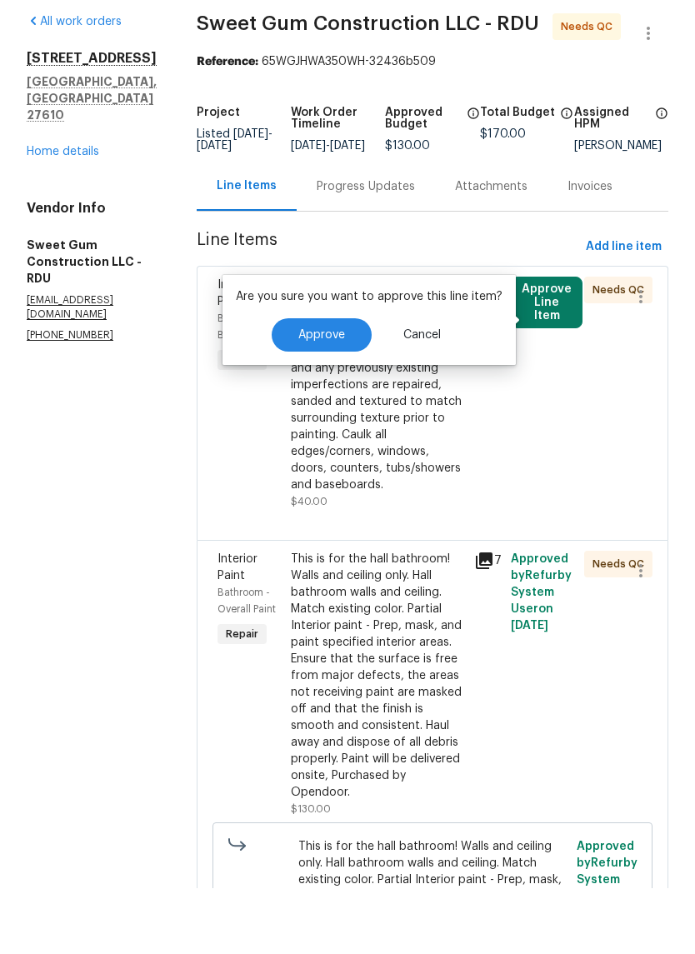
click at [339, 395] on span "Approve" at bounding box center [321, 401] width 47 height 12
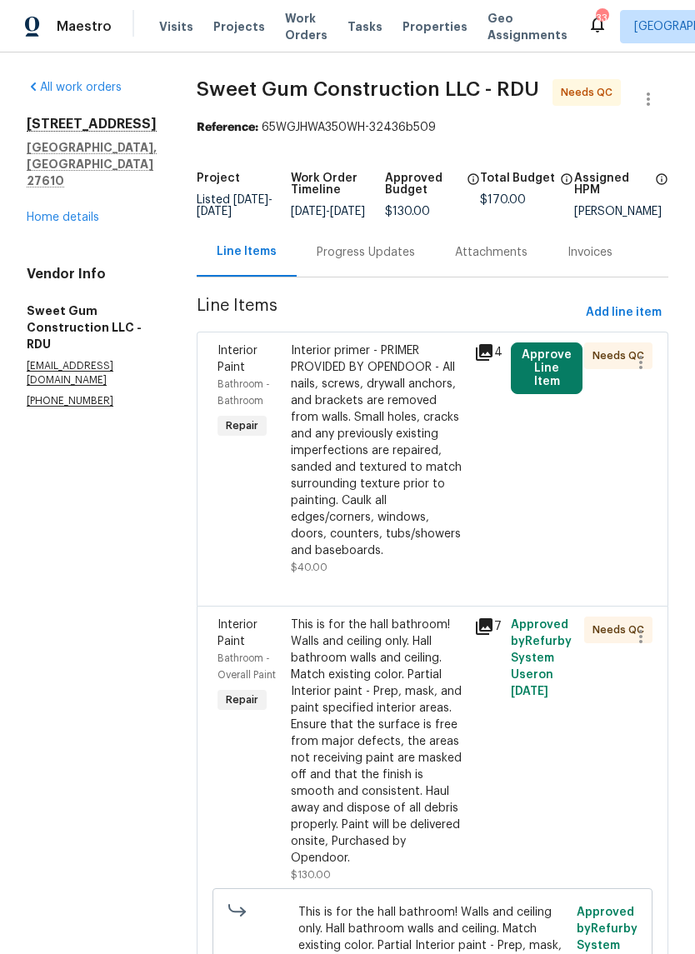
click at [415, 261] on div "Progress Updates" at bounding box center [366, 252] width 98 height 17
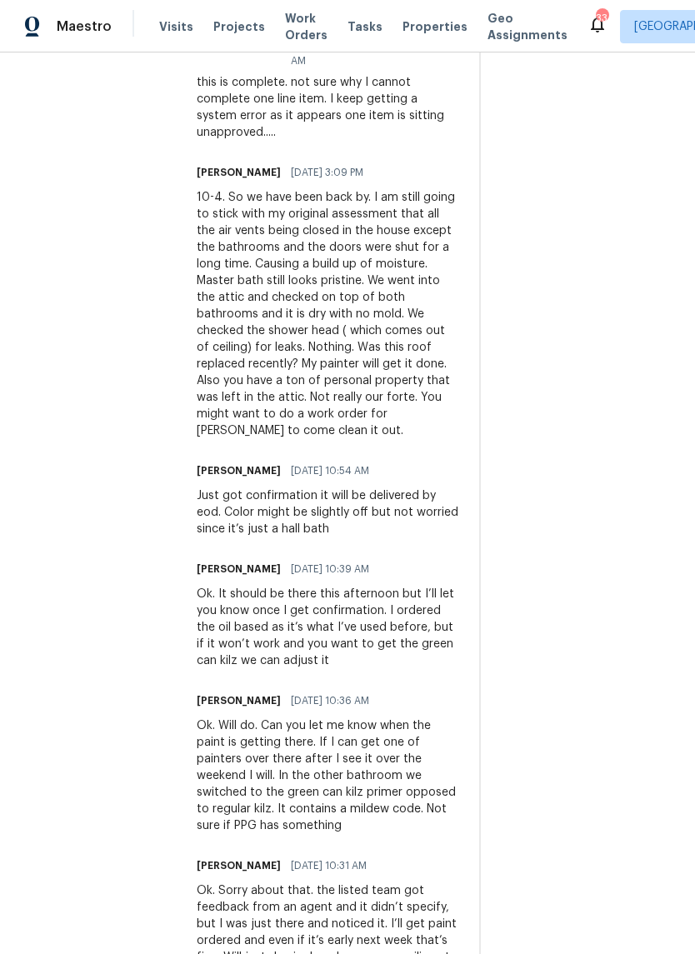
scroll to position [673, 0]
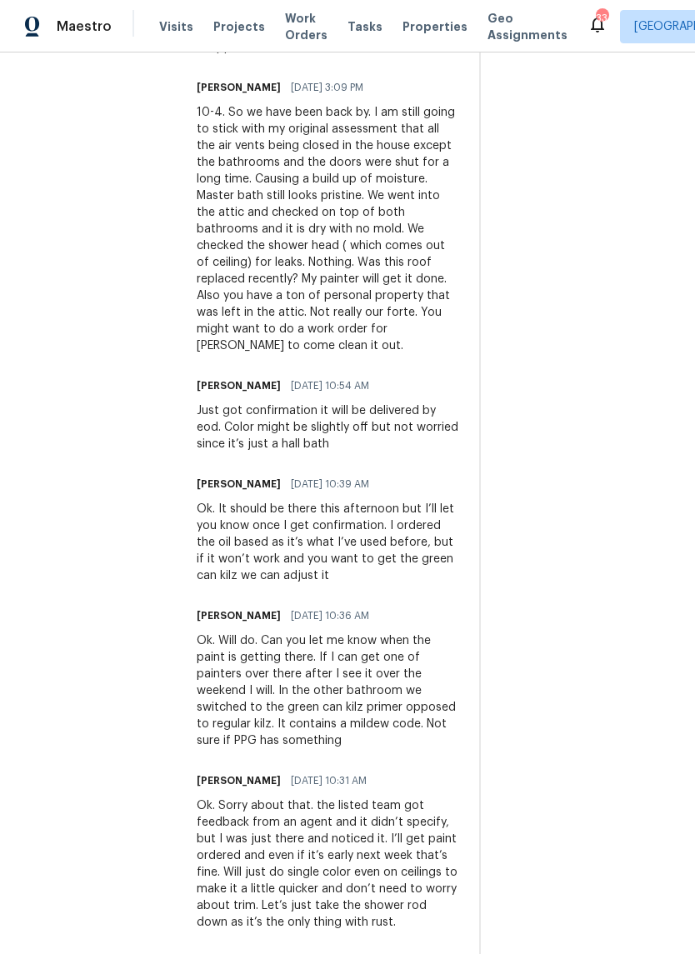
click at [278, 492] on h6 "[PERSON_NAME]" at bounding box center [239, 484] width 84 height 17
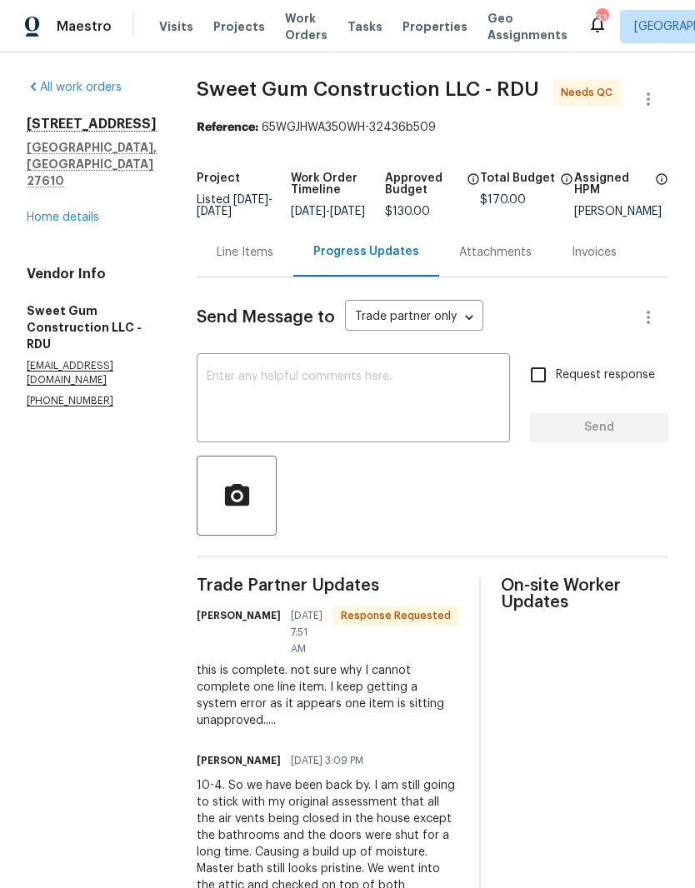
scroll to position [0, 0]
click at [273, 261] on div "Line Items" at bounding box center [245, 252] width 57 height 17
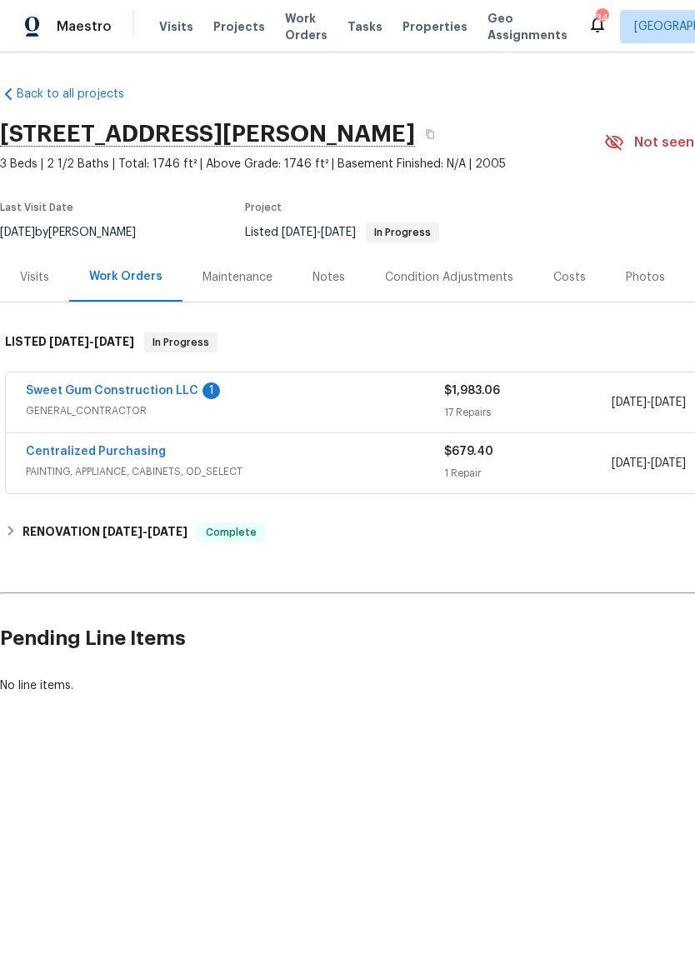
click at [54, 391] on link "Sweet Gum Construction LLC" at bounding box center [112, 391] width 172 height 12
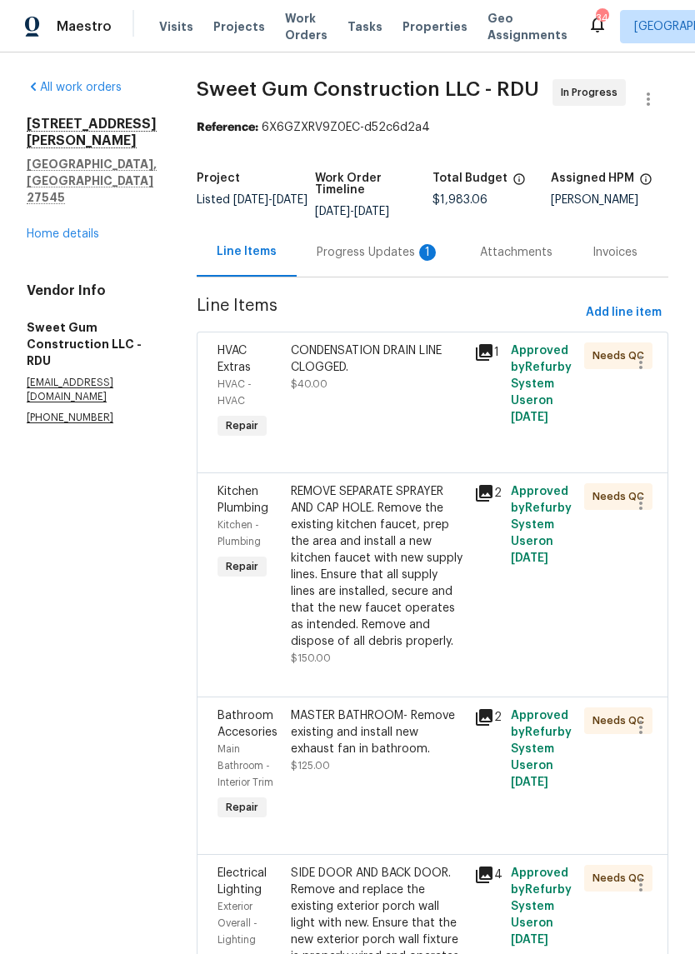
click at [399, 259] on div "Progress Updates 1" at bounding box center [378, 252] width 123 height 17
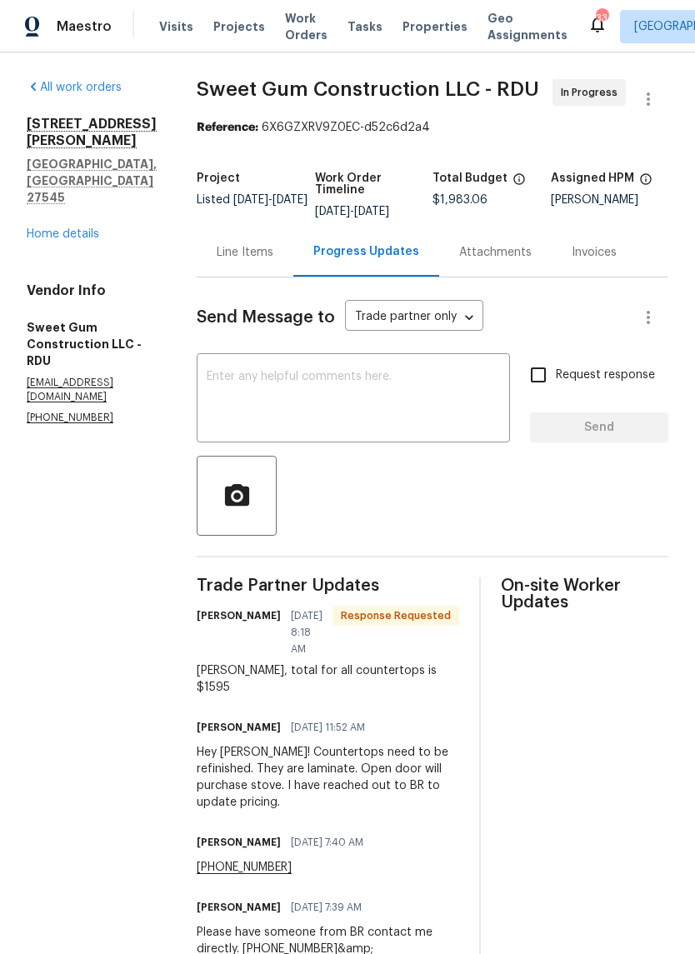
click at [288, 271] on div "Line Items" at bounding box center [245, 251] width 97 height 49
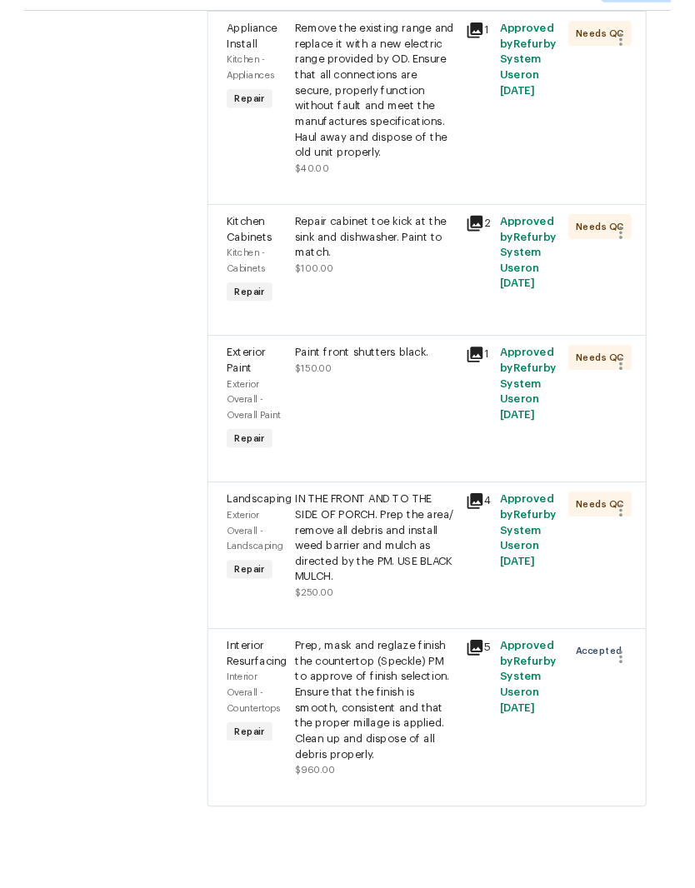
scroll to position [41, 0]
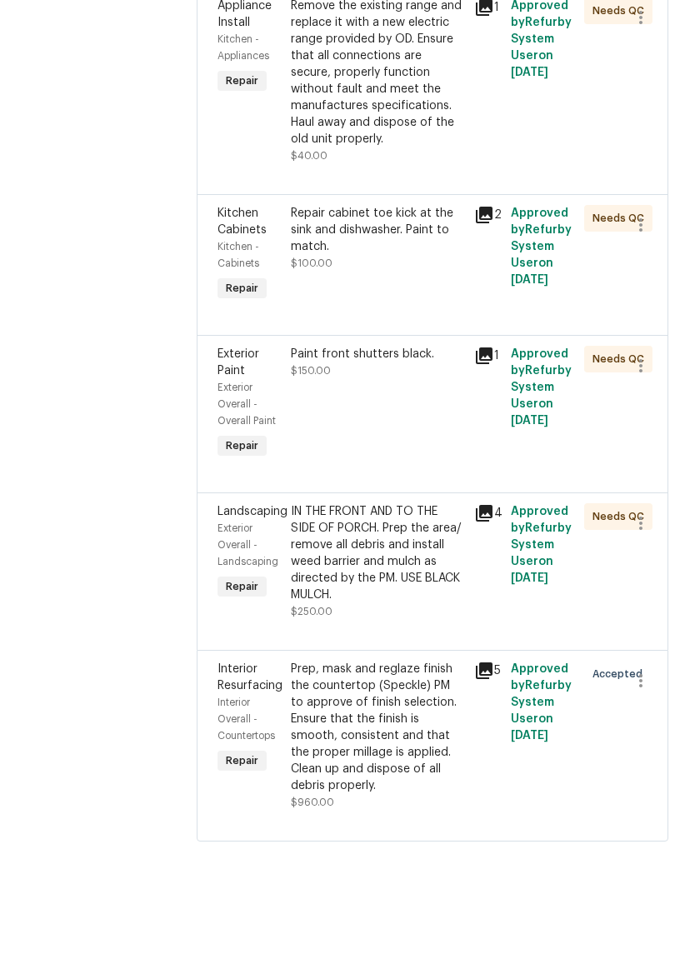
click at [373, 742] on div "Prep, mask and reglaze finish the countertop (Speckle) PM to approve of finish …" at bounding box center [377, 793] width 173 height 133
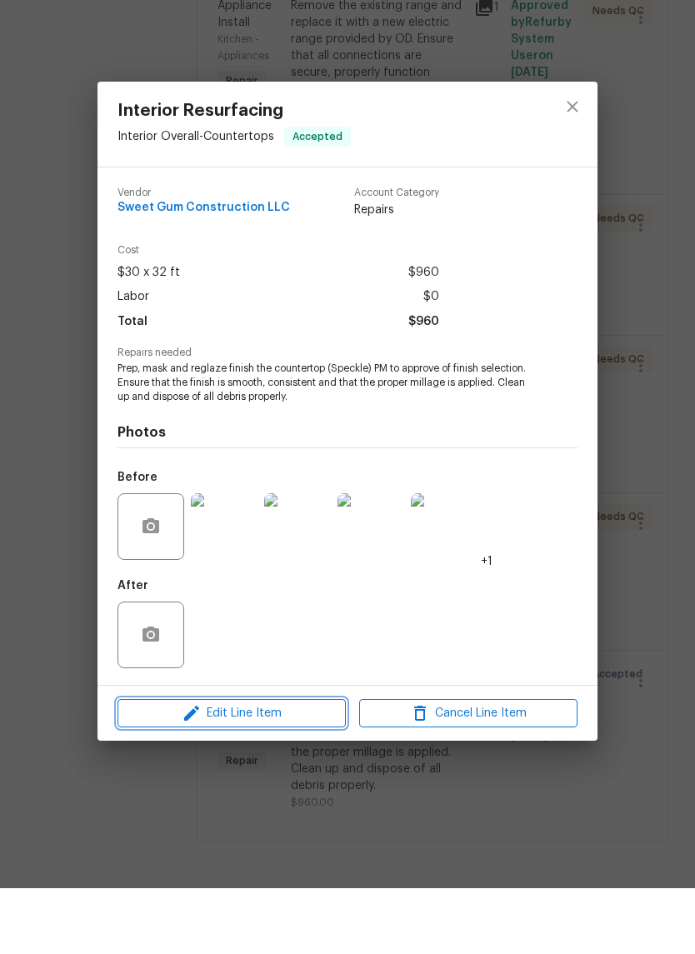
click at [317, 769] on span "Edit Line Item" at bounding box center [231, 779] width 218 height 21
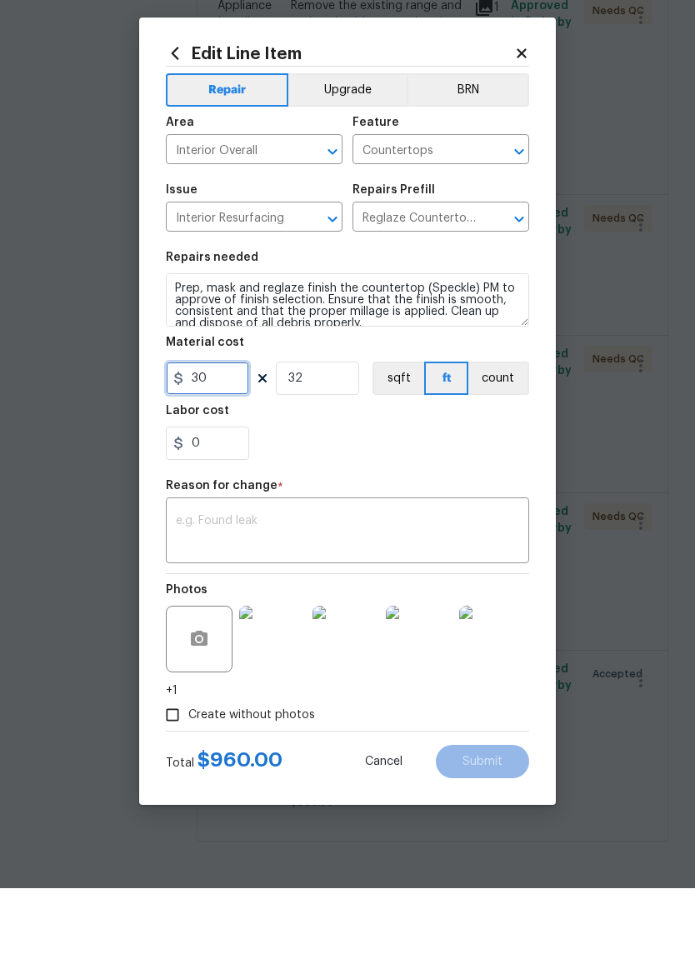
click at [223, 427] on input "30" at bounding box center [207, 443] width 83 height 33
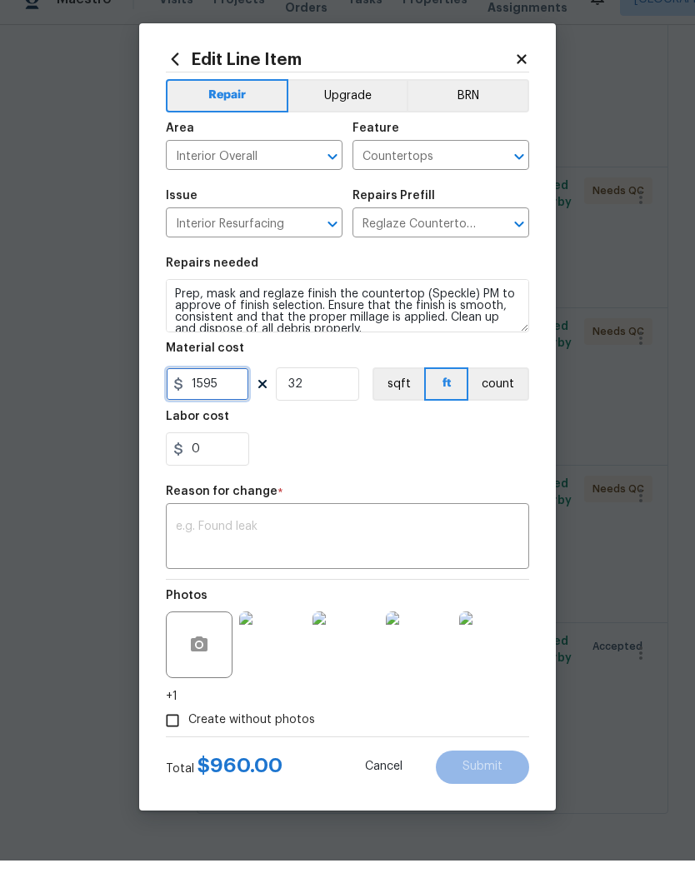
type input "1595"
click at [337, 395] on input "32" at bounding box center [317, 411] width 83 height 33
type input "1"
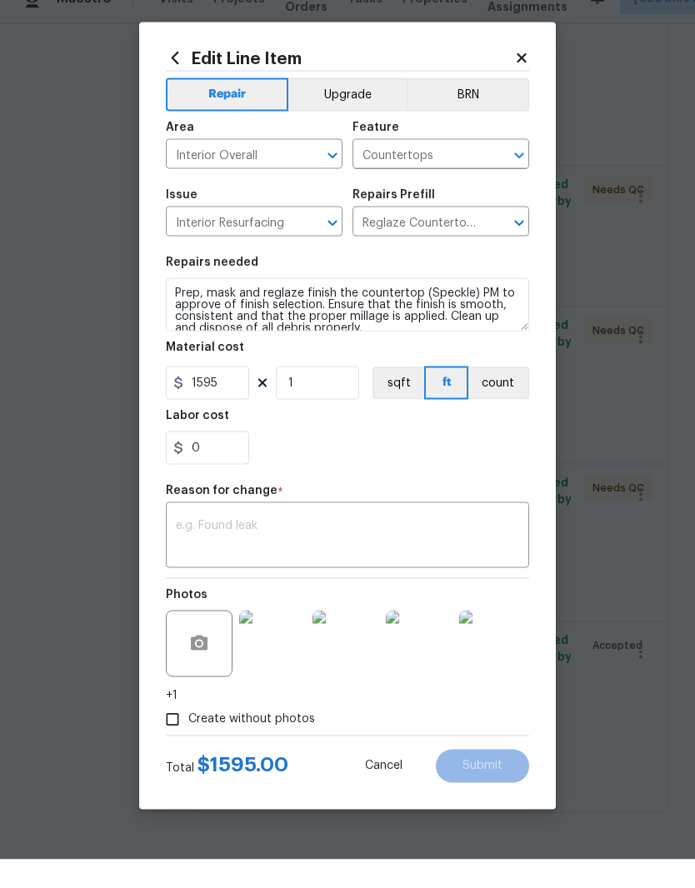
click at [411, 460] on div "0" at bounding box center [347, 476] width 363 height 33
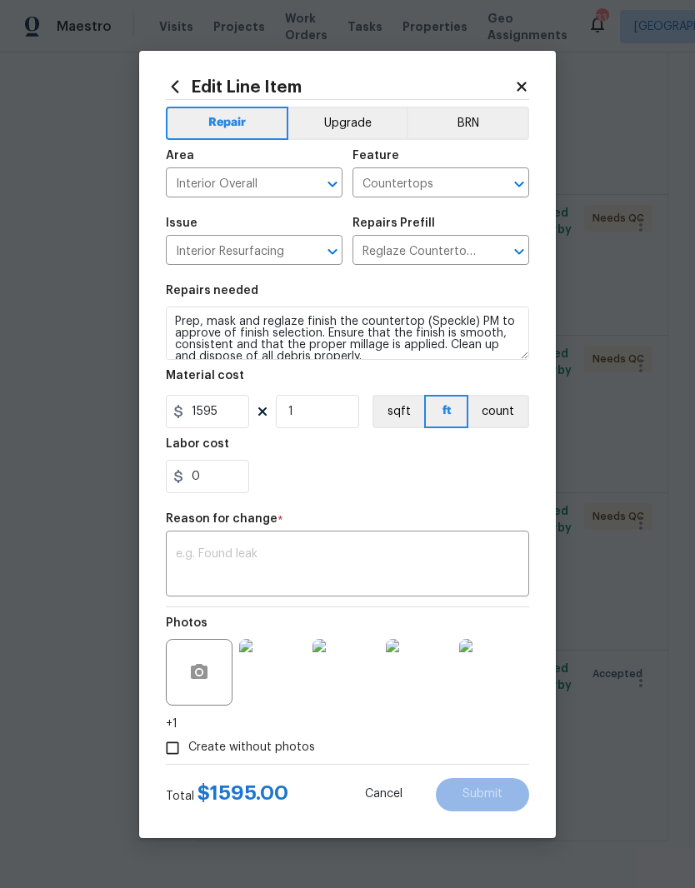
click at [338, 560] on textarea at bounding box center [347, 565] width 343 height 35
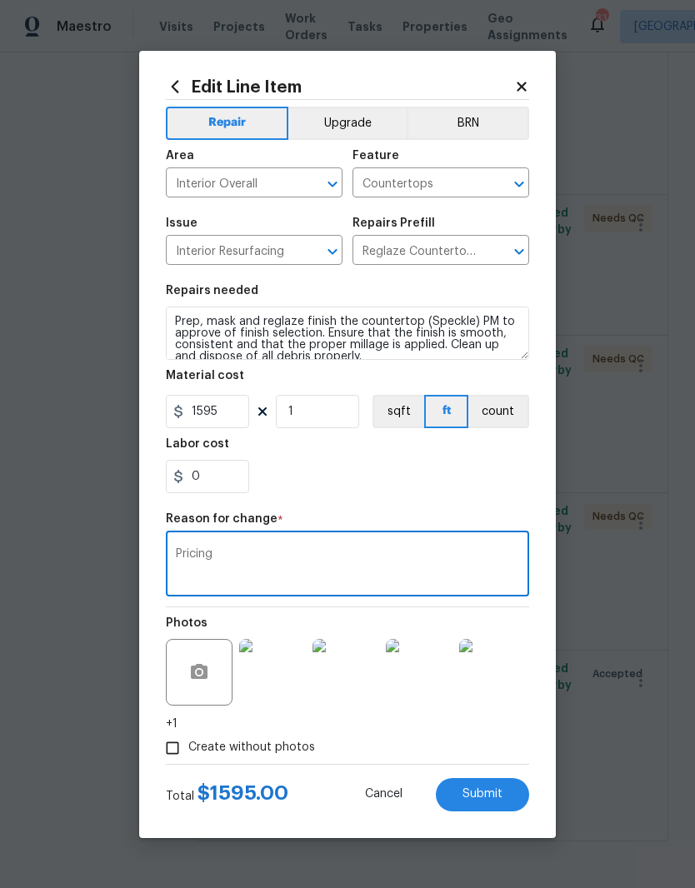
type textarea "Pricing"
click at [357, 493] on div "0" at bounding box center [347, 476] width 363 height 33
click at [510, 797] on button "Submit" at bounding box center [482, 794] width 93 height 33
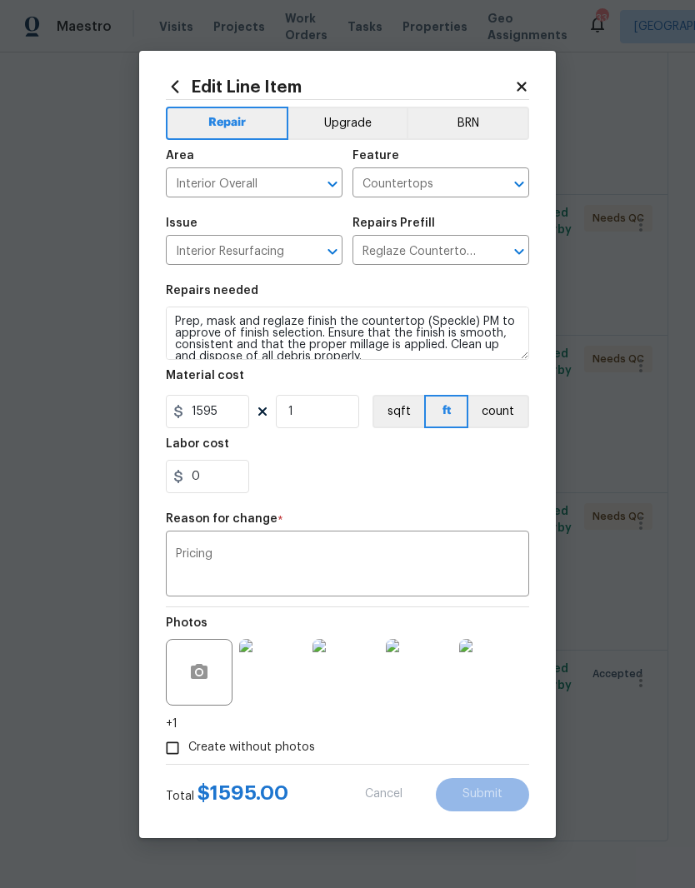
type input "32"
type input "30"
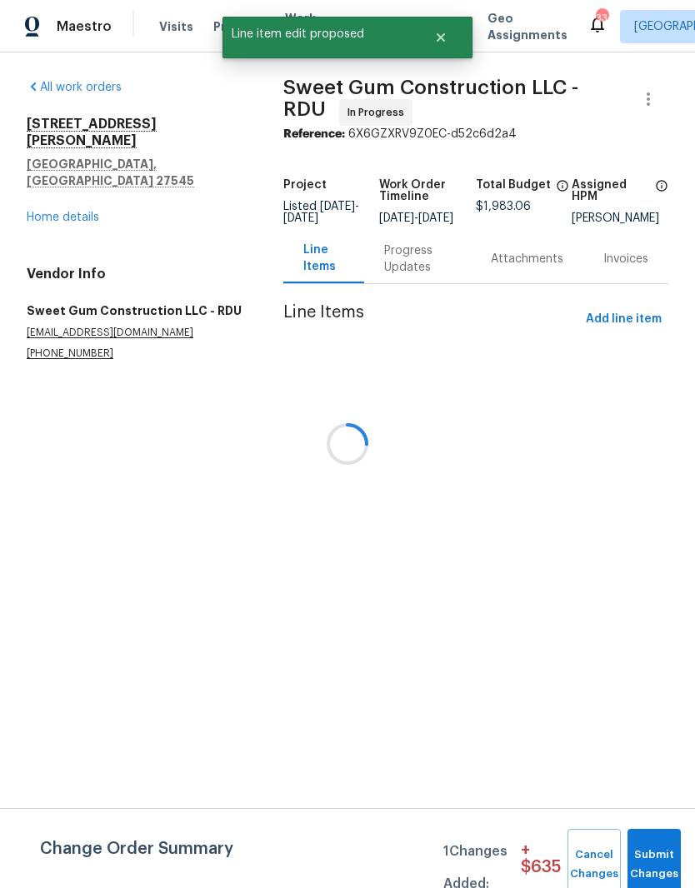
scroll to position [0, 0]
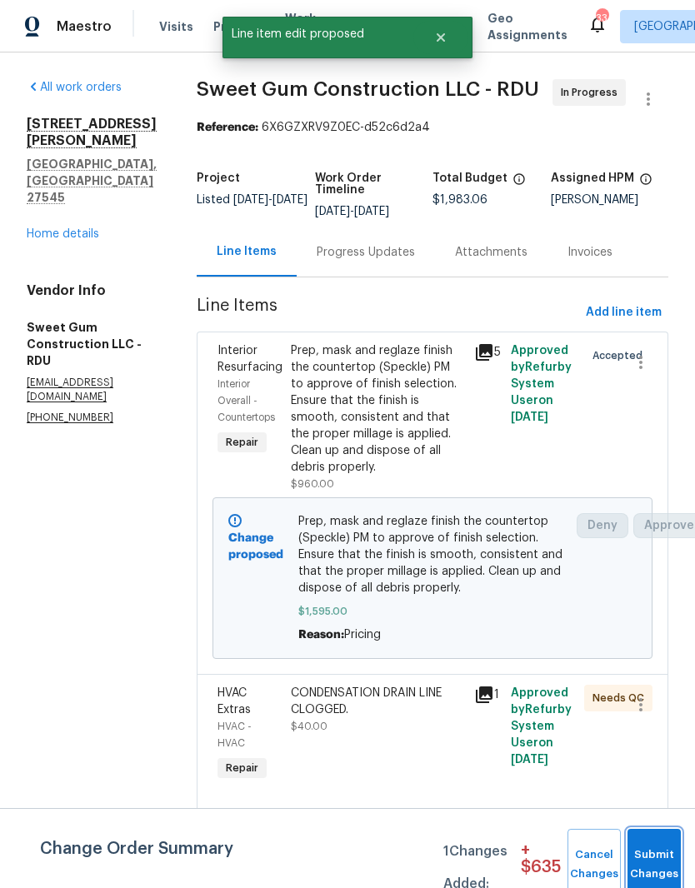
click at [667, 864] on span "Submit Changes" at bounding box center [654, 865] width 37 height 38
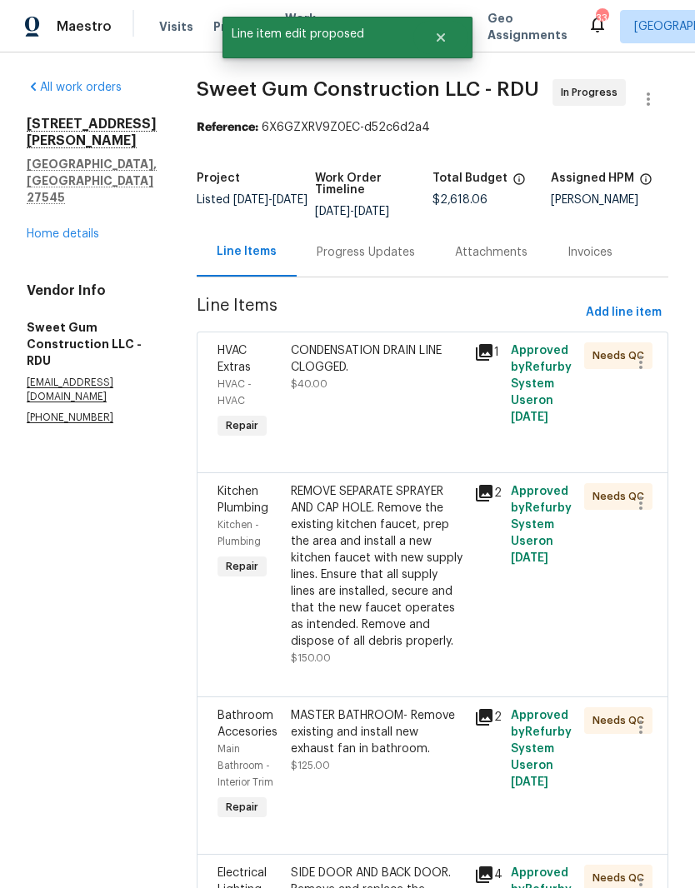
click at [419, 427] on div "CONDENSATION DRAIN LINE CLOGGED. $40.00" at bounding box center [377, 392] width 183 height 110
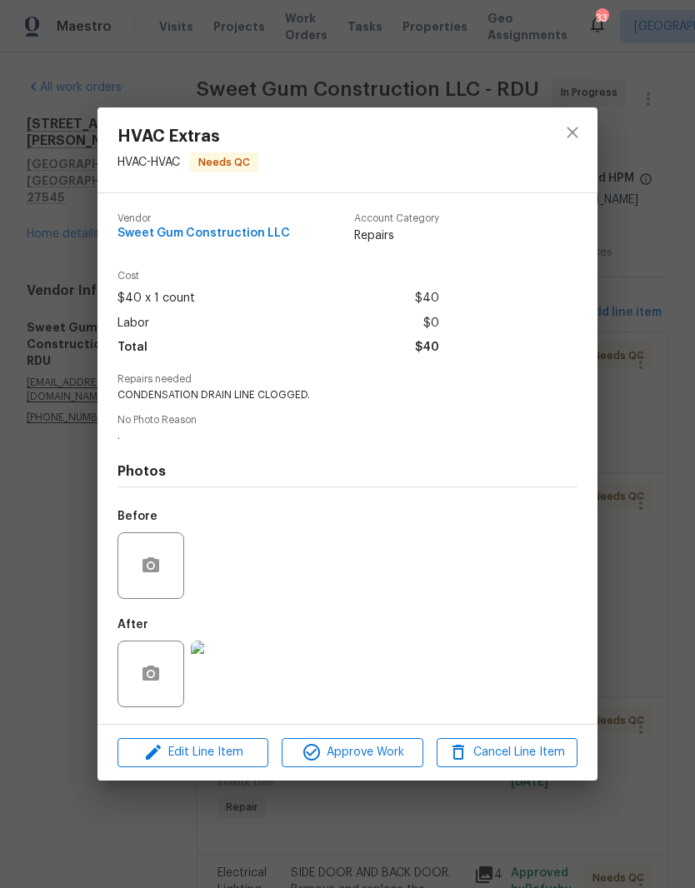
click at [235, 687] on img at bounding box center [224, 674] width 67 height 67
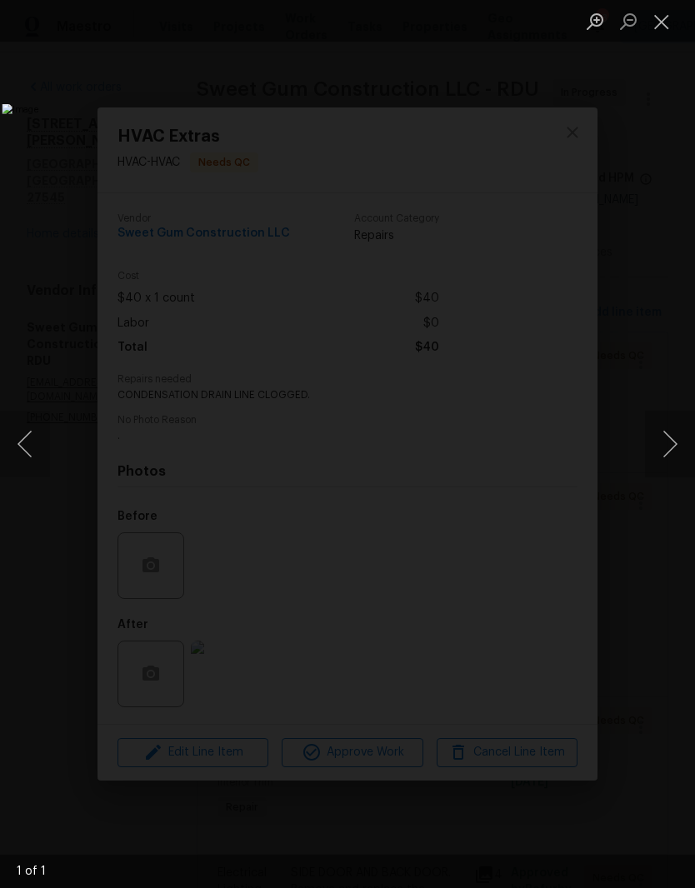
click at [662, 30] on button "Close lightbox" at bounding box center [661, 21] width 33 height 29
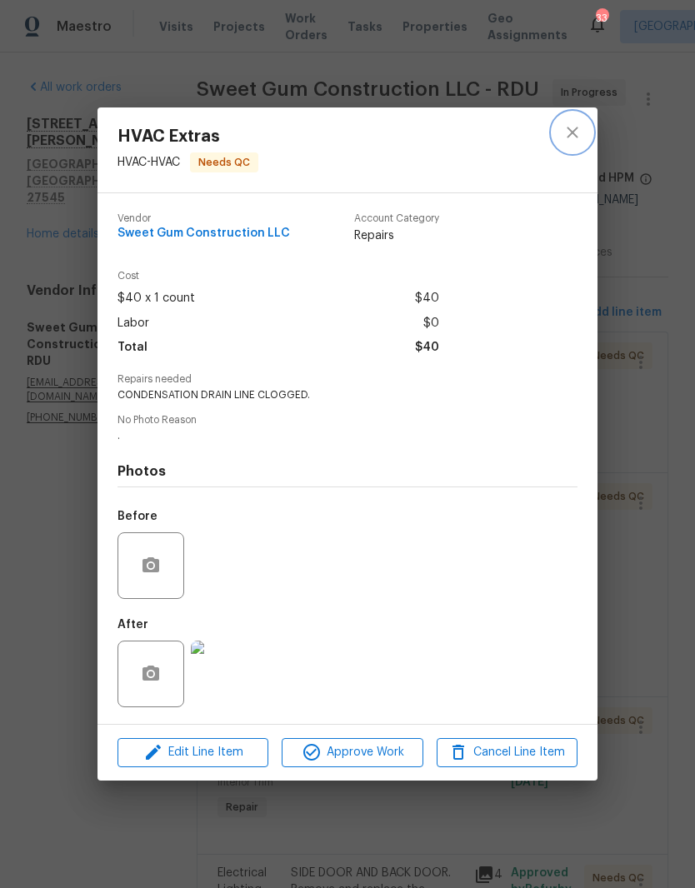
click at [582, 132] on icon "close" at bounding box center [572, 132] width 20 height 20
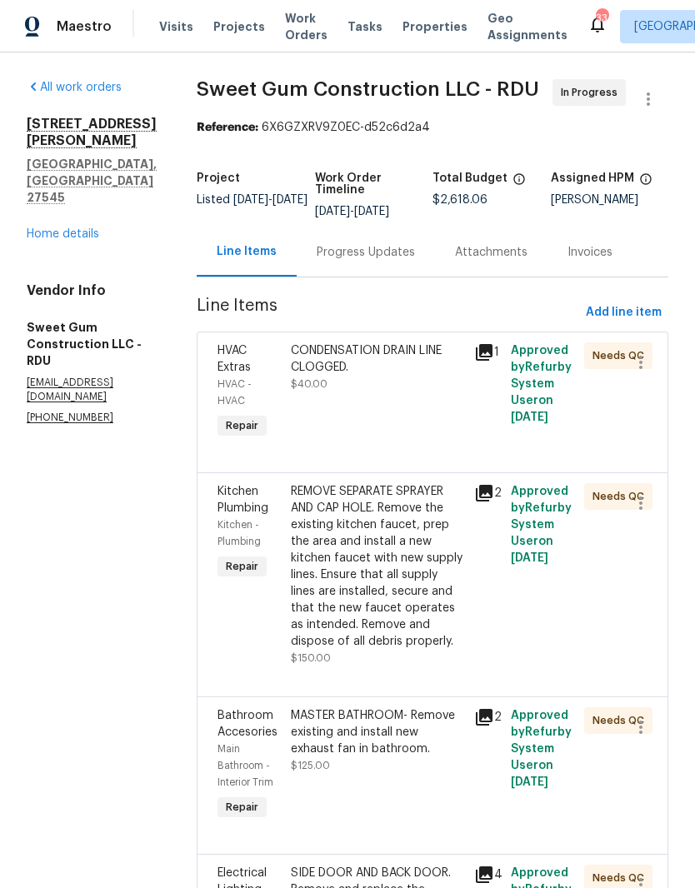
click at [442, 611] on div "REMOVE SEPARATE SPRAYER AND CAP HOLE. Remove the existing kitchen faucet, prep …" at bounding box center [377, 566] width 173 height 167
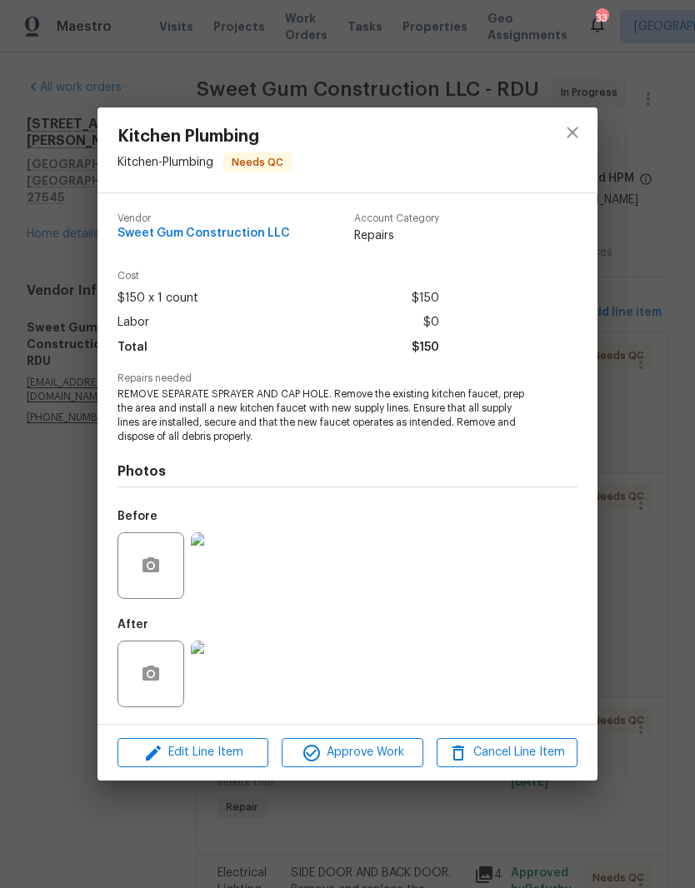
click at [234, 702] on img at bounding box center [224, 674] width 67 height 67
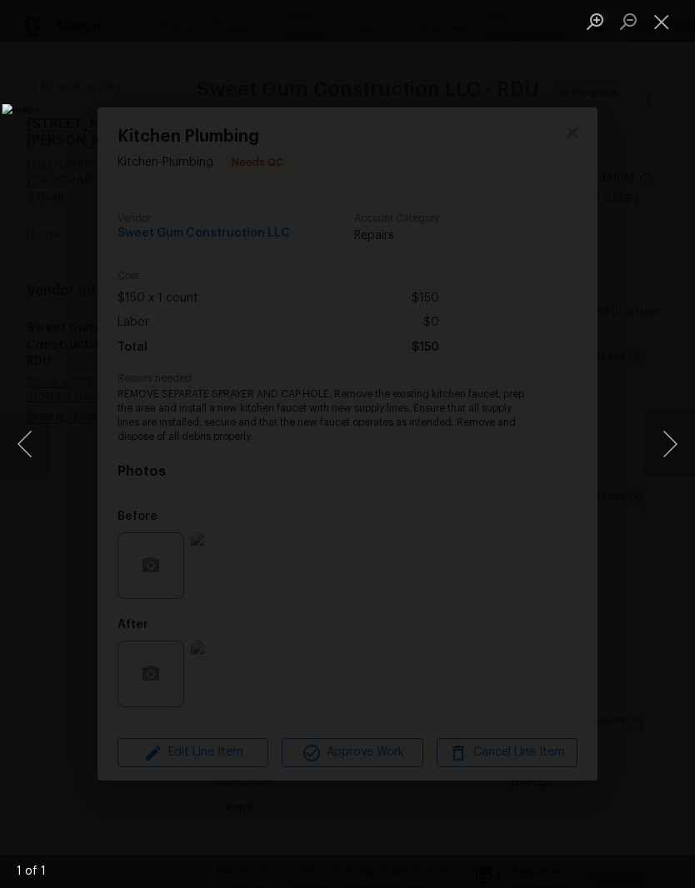
click at [664, 34] on button "Close lightbox" at bounding box center [661, 21] width 33 height 29
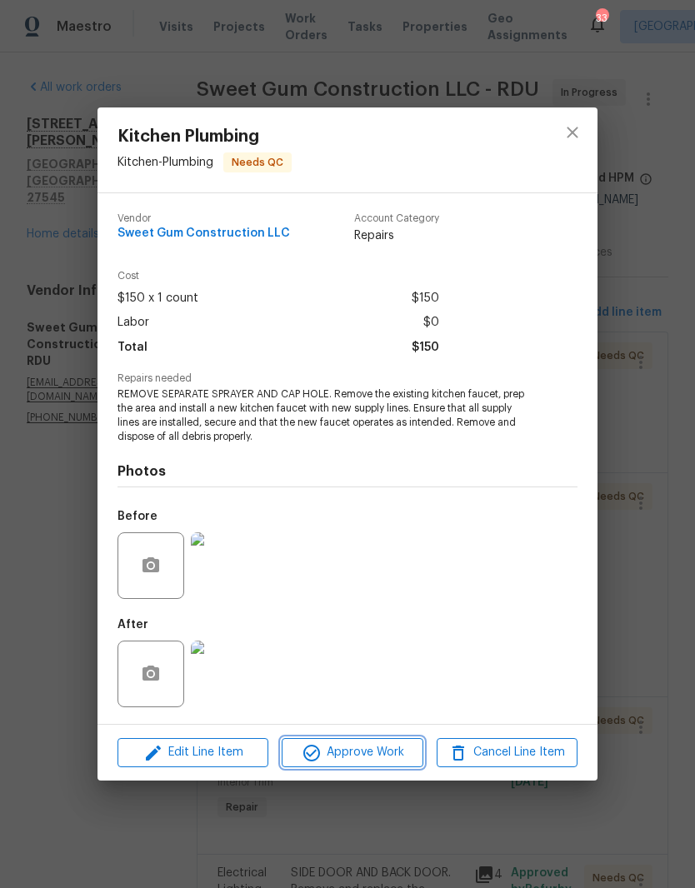
click at [384, 767] on button "Approve Work" at bounding box center [352, 752] width 141 height 29
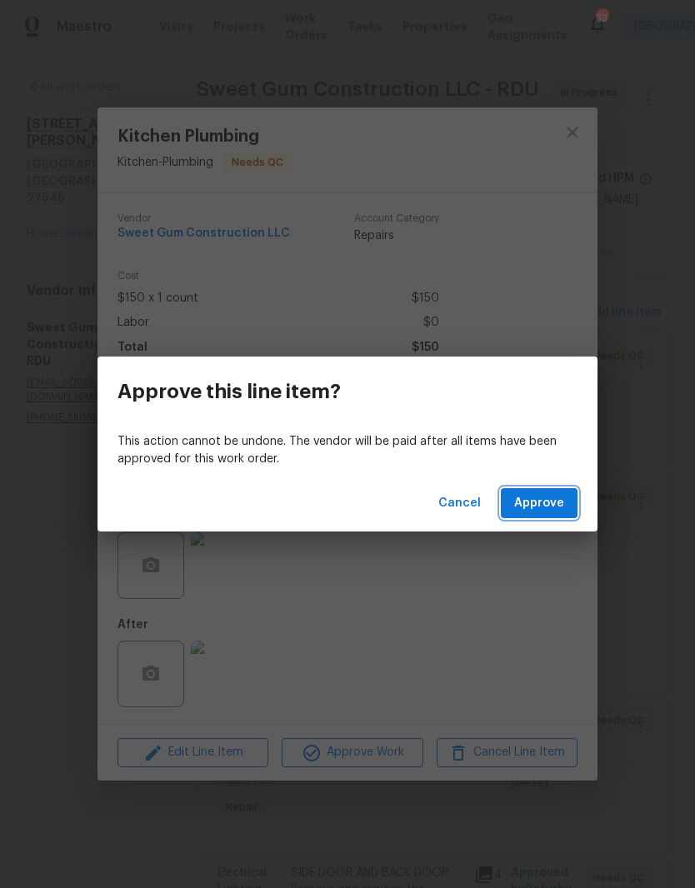
click at [552, 503] on span "Approve" at bounding box center [539, 503] width 50 height 21
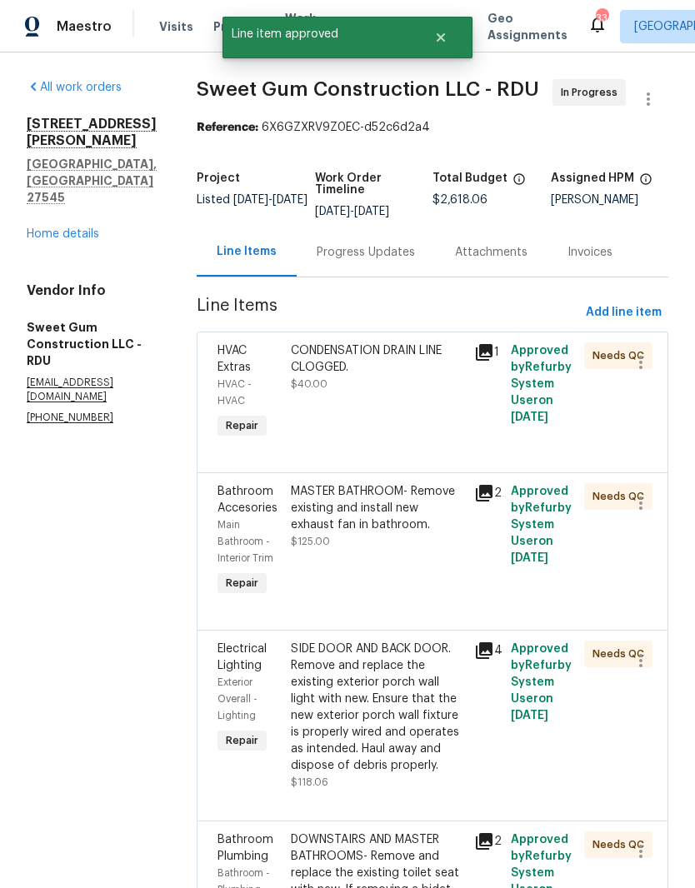
click at [455, 602] on div "MASTER BATHROOM- Remove existing and install new exhaust fan in bathroom. $125.…" at bounding box center [377, 541] width 183 height 127
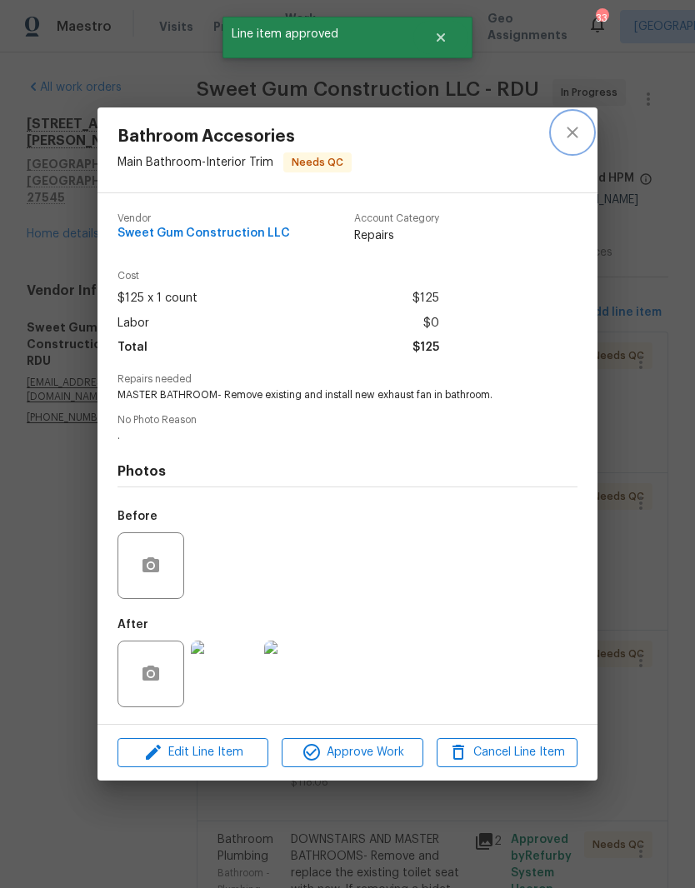
click at [577, 135] on icon "close" at bounding box center [572, 132] width 11 height 11
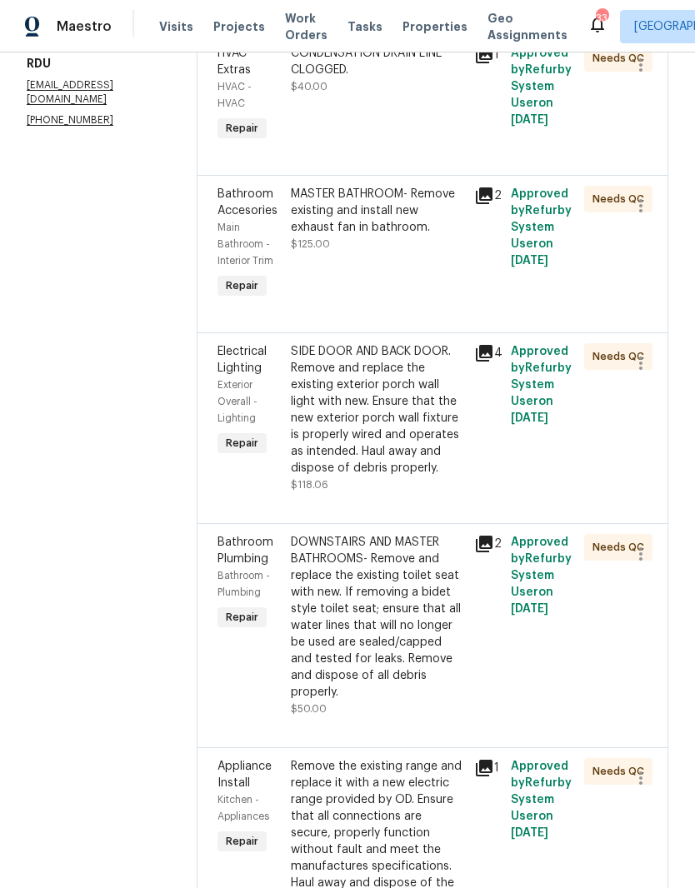
scroll to position [317, 0]
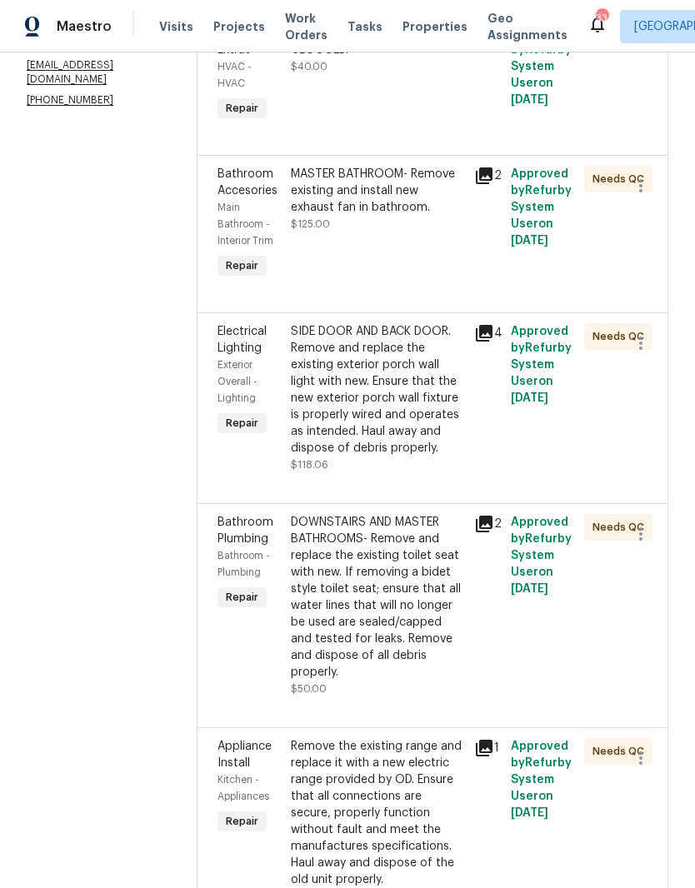
click at [436, 457] on div "SIDE DOOR AND BACK DOOR. Remove and replace the existing exterior porch wall li…" at bounding box center [377, 389] width 173 height 133
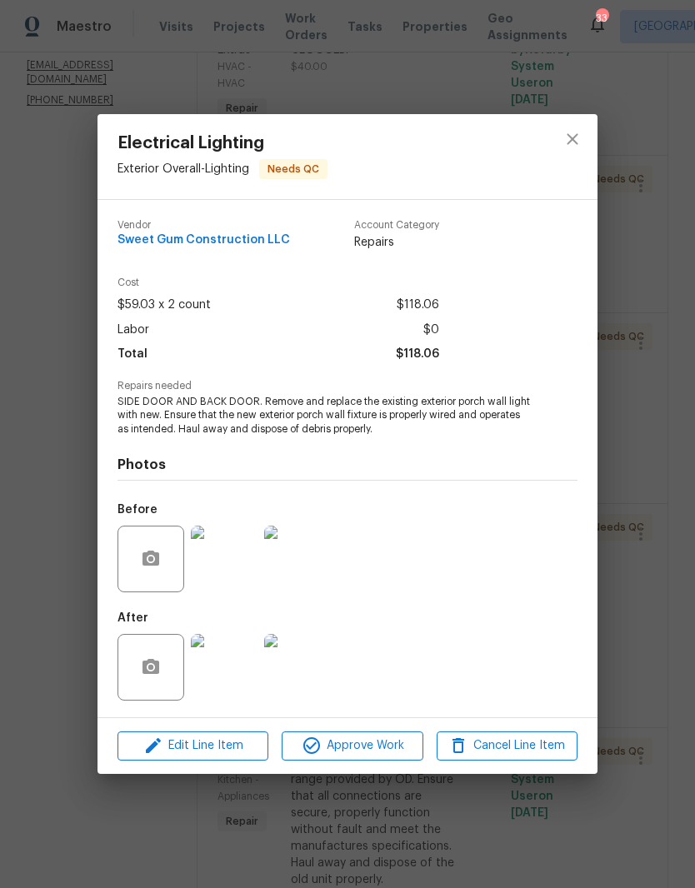
click at [244, 686] on img at bounding box center [224, 667] width 67 height 67
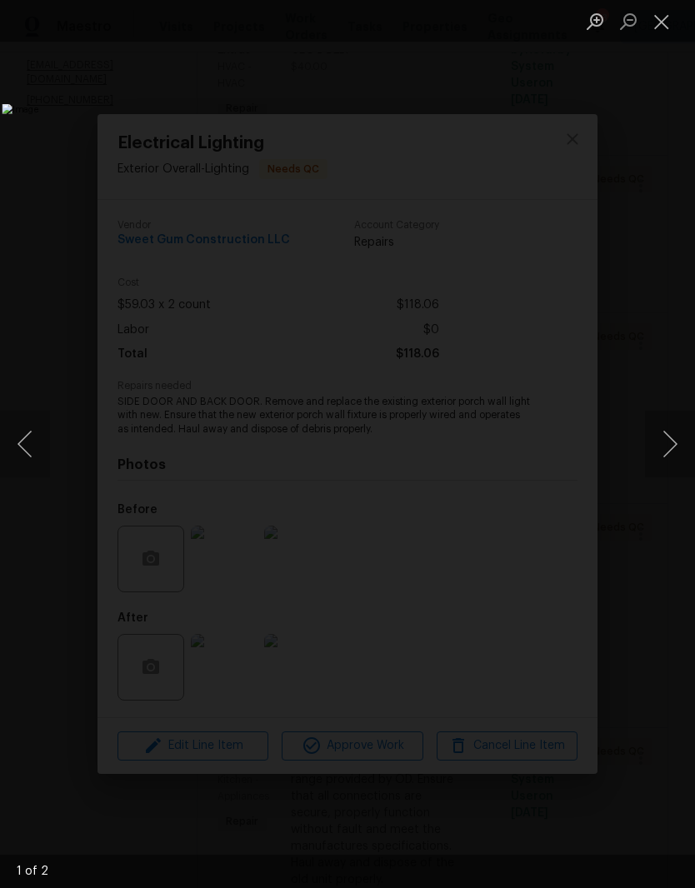
click at [671, 453] on button "Next image" at bounding box center [670, 444] width 50 height 67
click at [666, 31] on button "Close lightbox" at bounding box center [661, 21] width 33 height 29
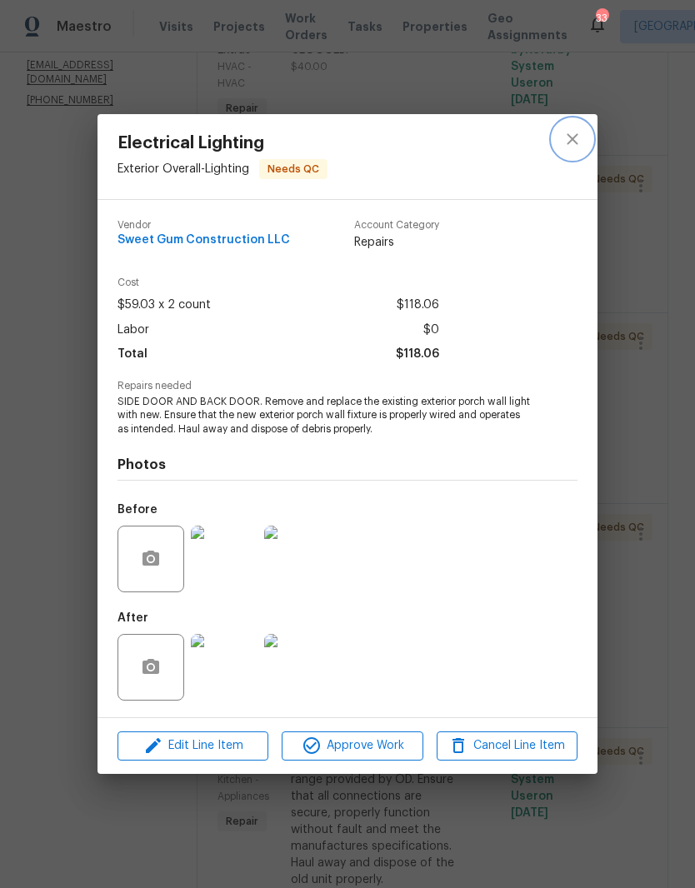
click at [577, 137] on icon "close" at bounding box center [572, 139] width 20 height 20
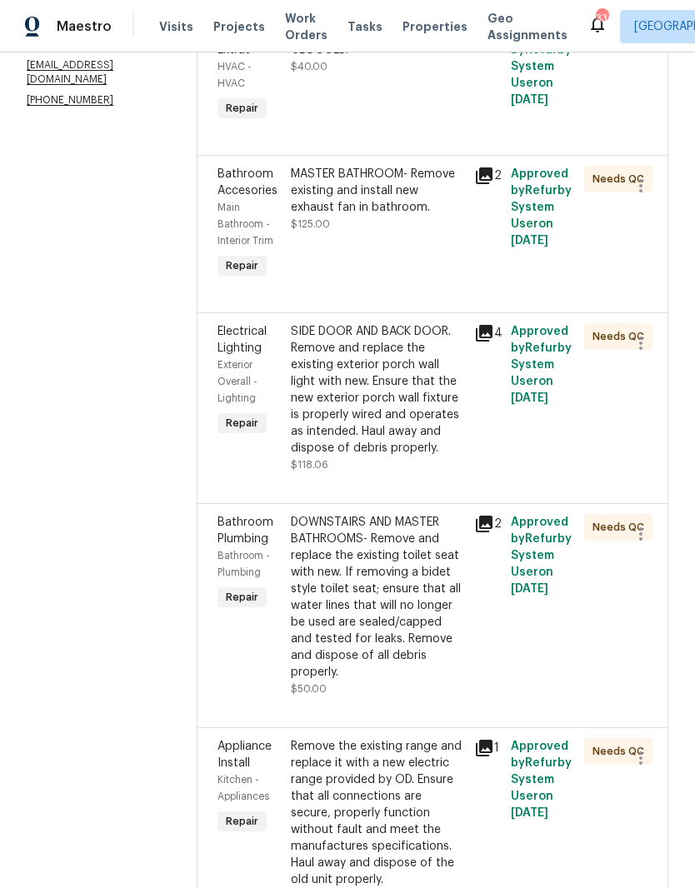
click at [417, 662] on div "DOWNSTAIRS AND MASTER BATHROOMS- Remove and replace the existing toilet seat wi…" at bounding box center [377, 597] width 173 height 167
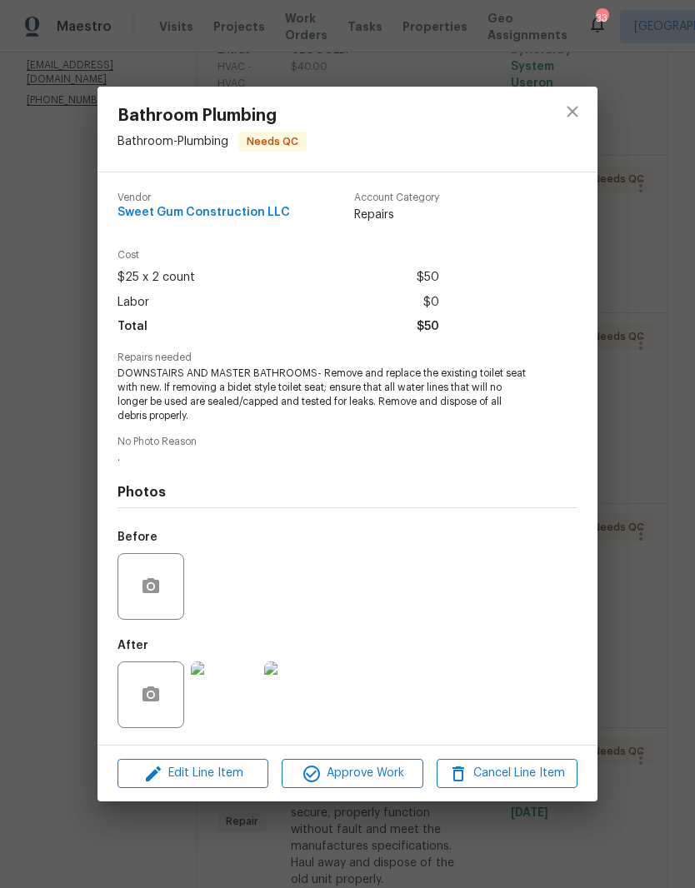
click at [231, 712] on img at bounding box center [224, 695] width 67 height 67
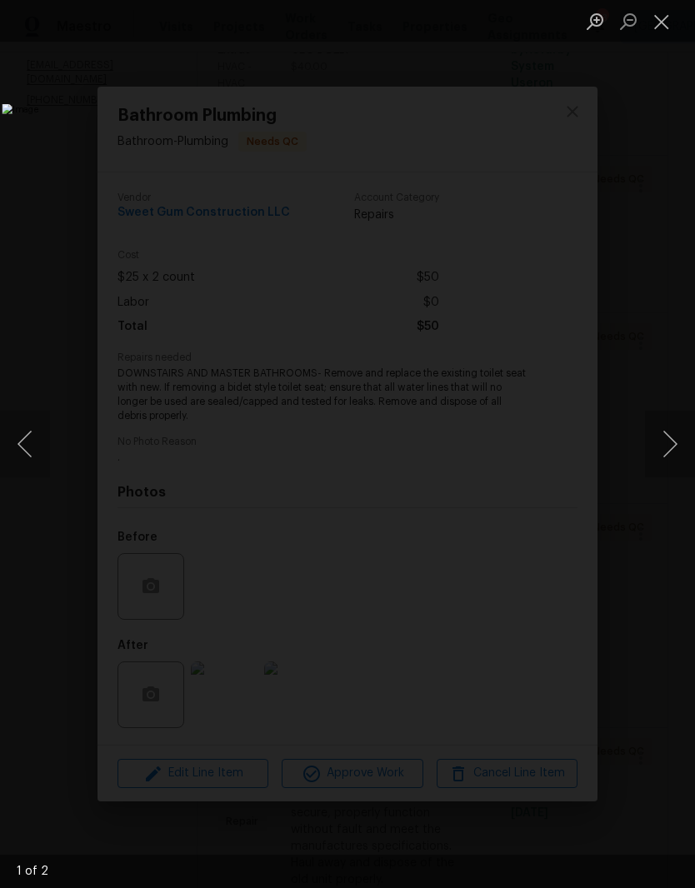
click at [669, 432] on button "Next image" at bounding box center [670, 444] width 50 height 67
click at [667, 25] on button "Close lightbox" at bounding box center [661, 21] width 33 height 29
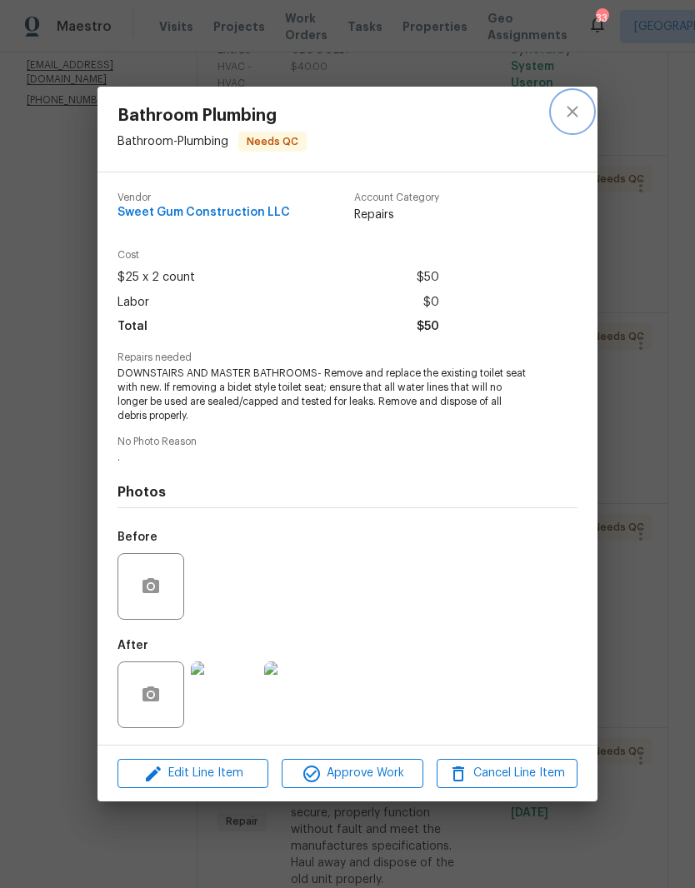
click at [572, 114] on icon "close" at bounding box center [572, 112] width 20 height 20
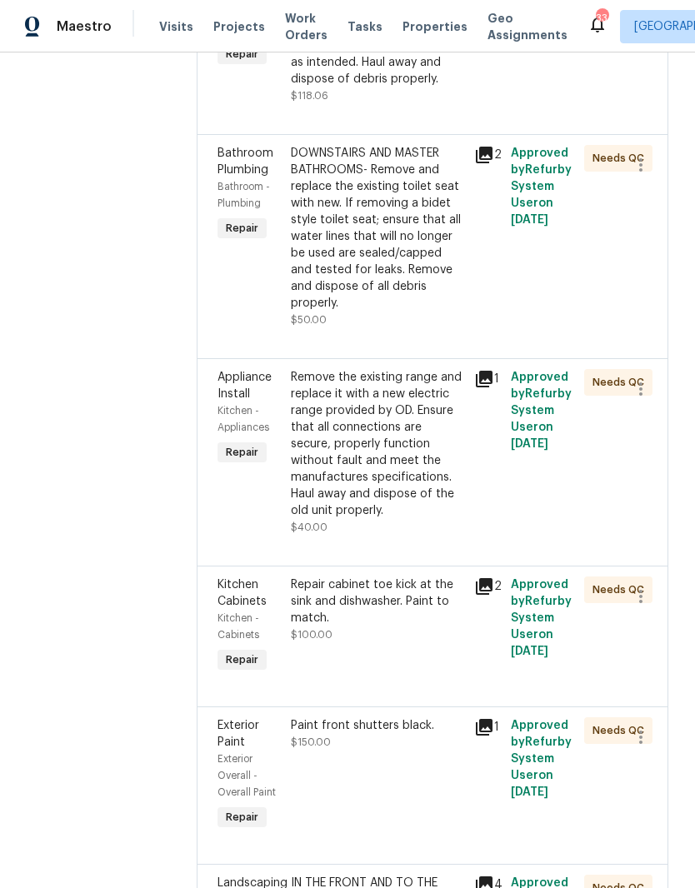
scroll to position [690, 0]
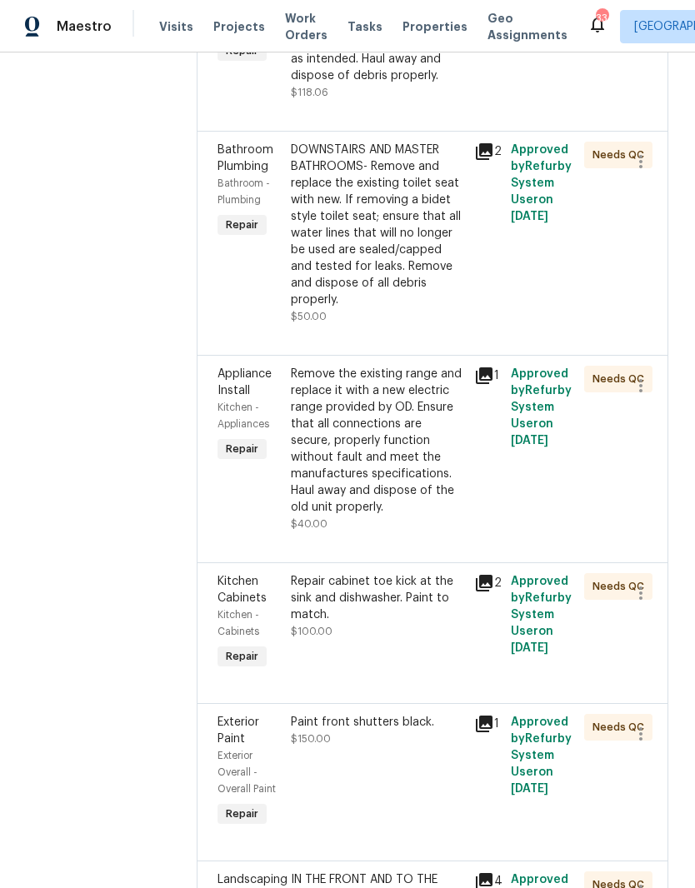
click at [420, 512] on div "Remove the existing range and replace it with a new electric range provided by …" at bounding box center [377, 441] width 173 height 150
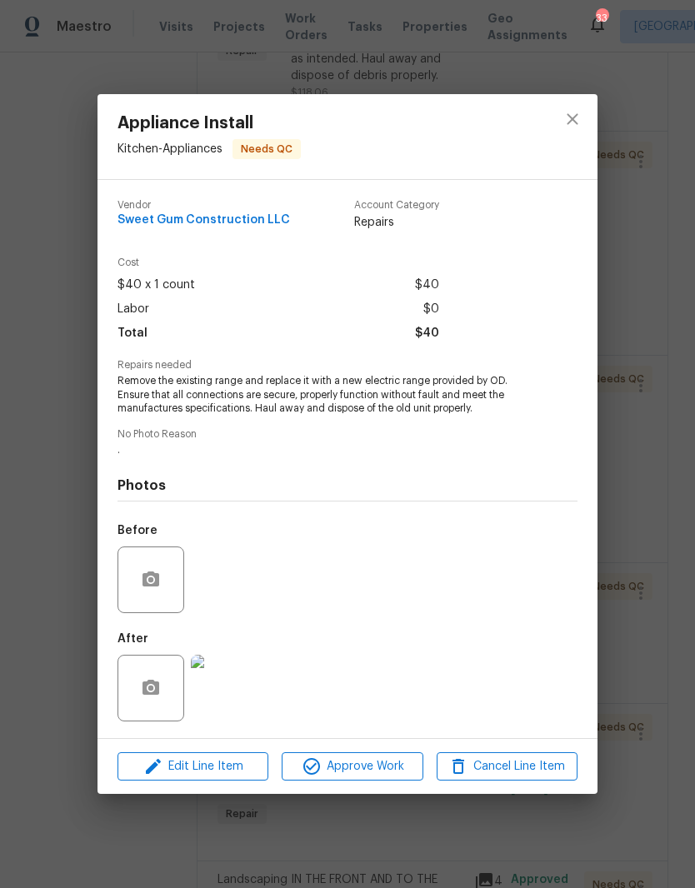
click at [238, 696] on img at bounding box center [224, 688] width 67 height 67
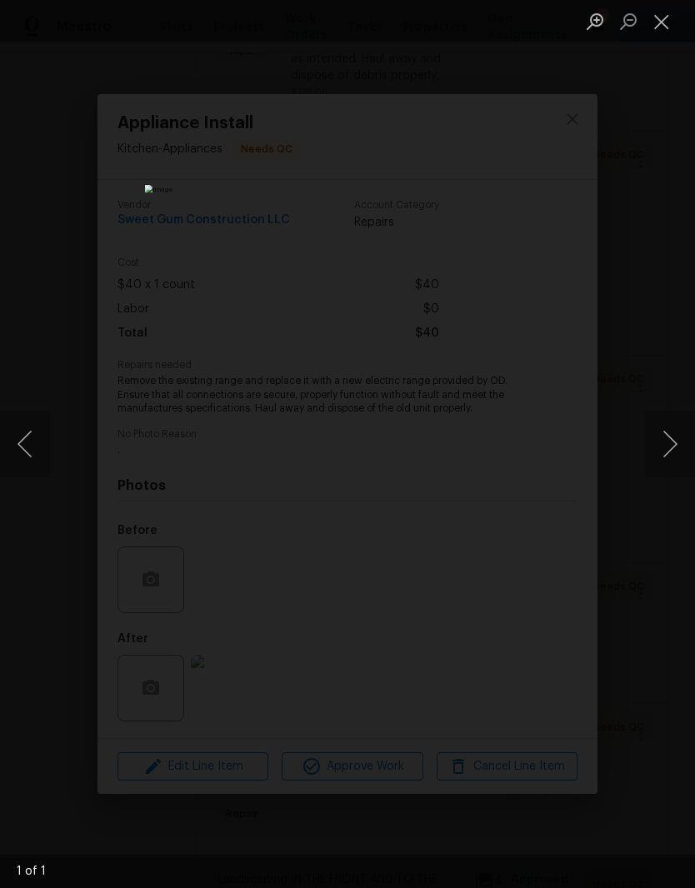
click at [667, 27] on button "Close lightbox" at bounding box center [661, 21] width 33 height 29
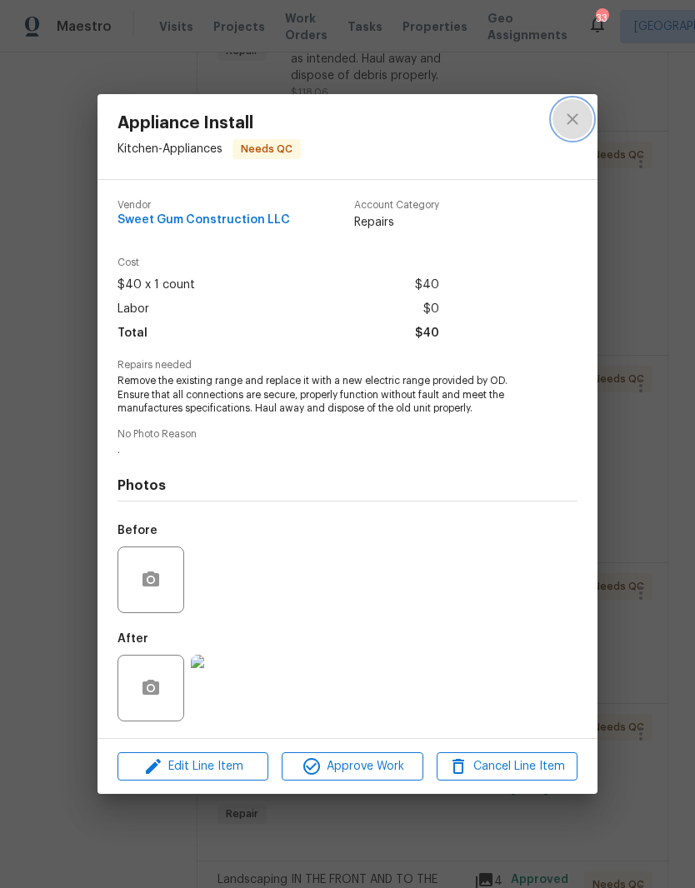
click at [574, 116] on icon "close" at bounding box center [572, 118] width 11 height 11
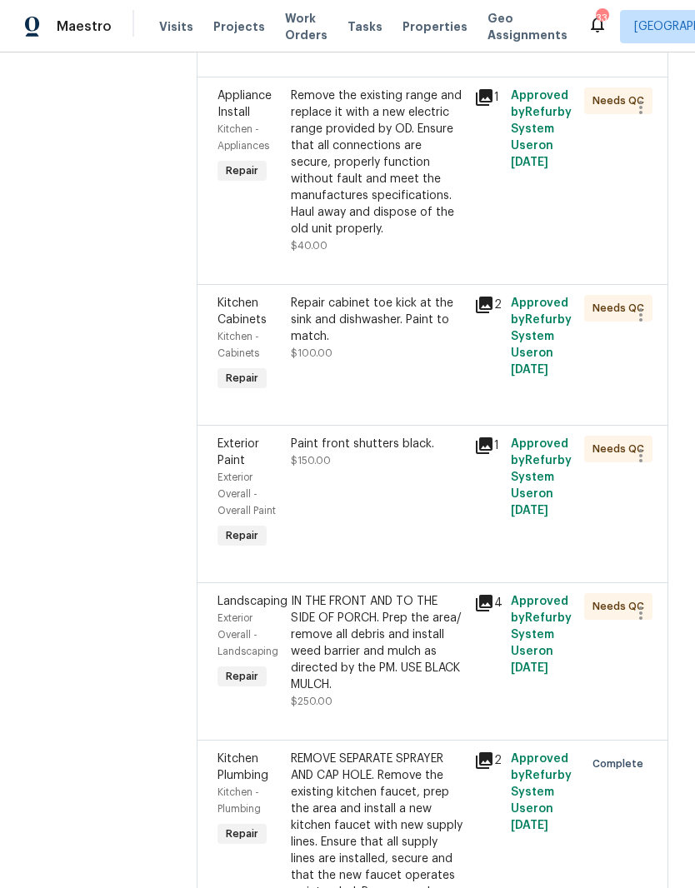
scroll to position [967, 0]
click at [421, 401] on div "Repair cabinet toe kick at the sink and dishwasher. Paint to match. $100.00" at bounding box center [377, 346] width 183 height 110
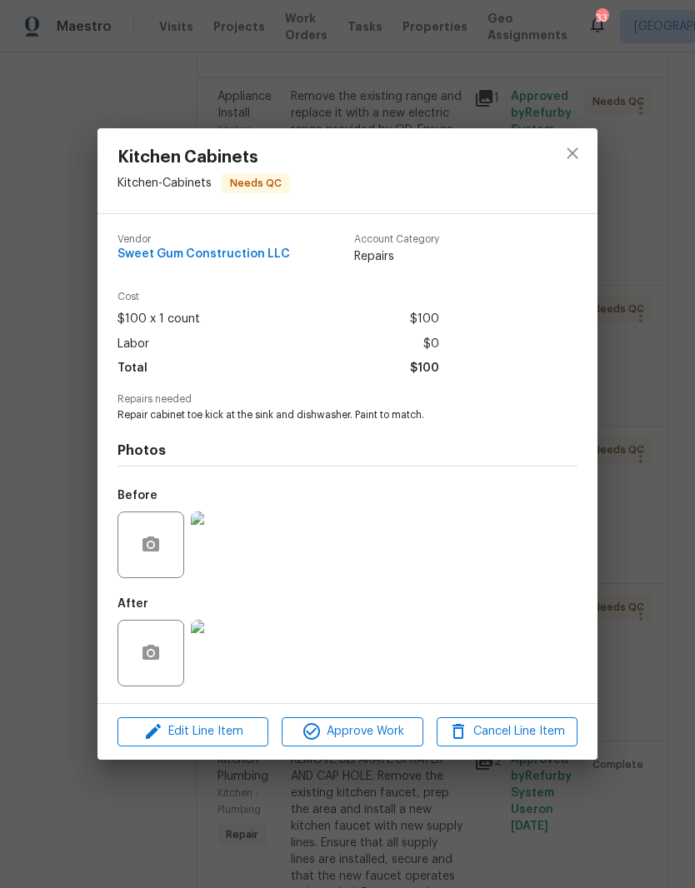
click at [241, 668] on img at bounding box center [224, 653] width 67 height 67
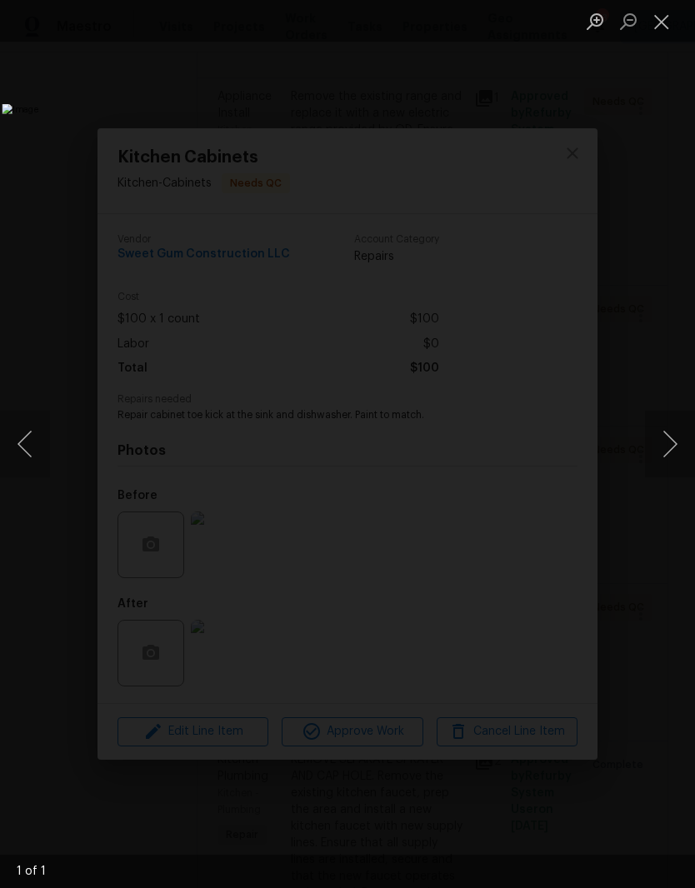
click at [665, 29] on button "Close lightbox" at bounding box center [661, 21] width 33 height 29
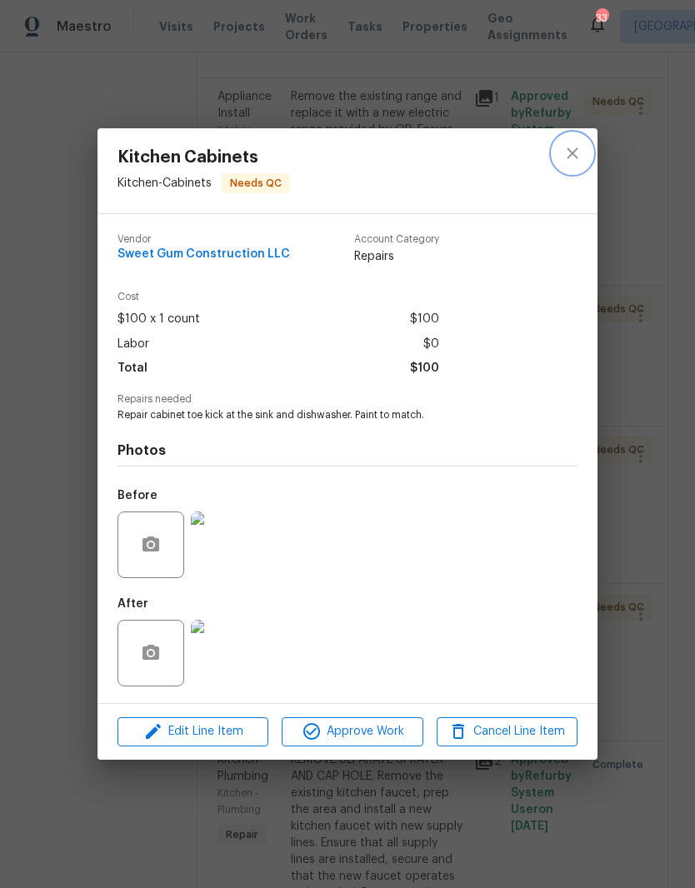
click at [577, 156] on icon "close" at bounding box center [572, 153] width 11 height 11
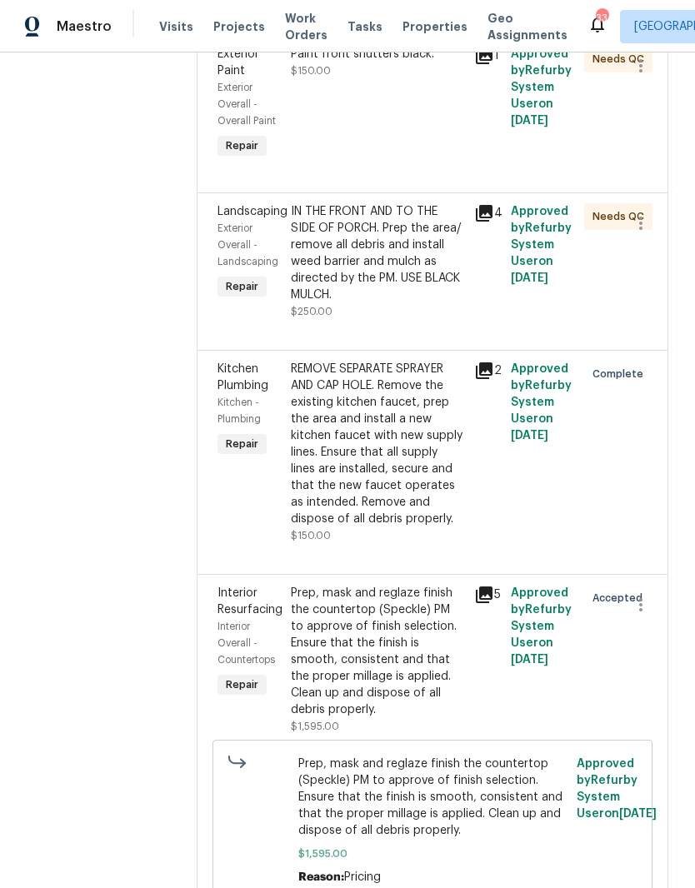
scroll to position [1366, 0]
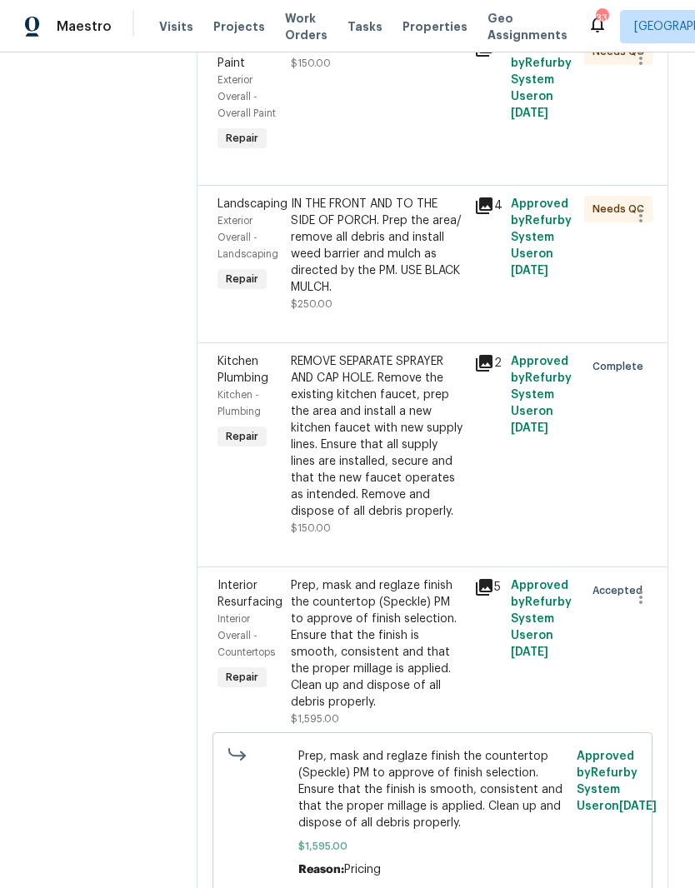
click at [437, 332] on div at bounding box center [432, 322] width 430 height 20
click at [413, 296] on div "IN THE FRONT AND TO THE SIDE OF PORCH. Prep the area/ remove all debris and ins…" at bounding box center [377, 246] width 173 height 100
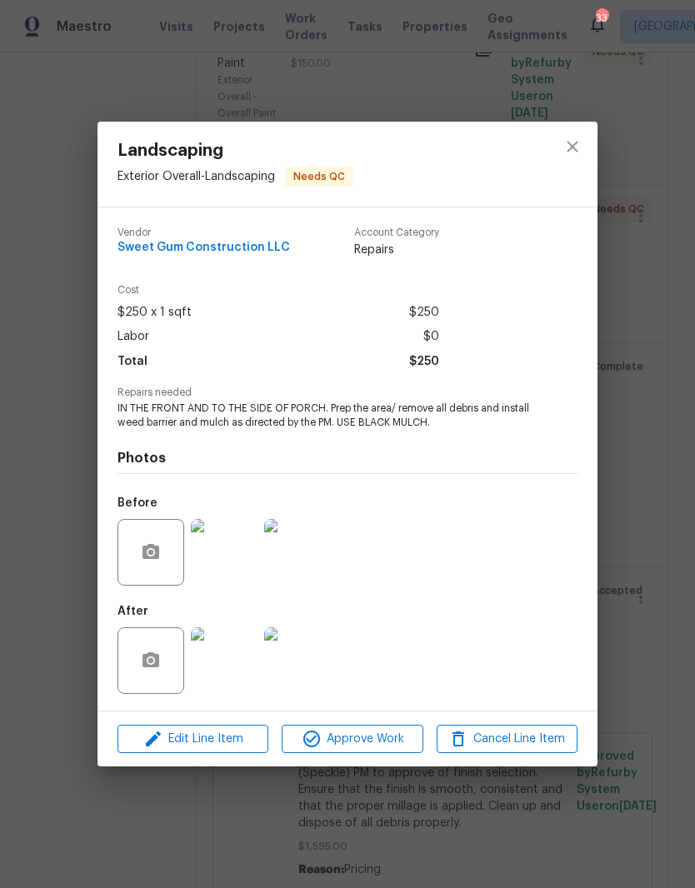
click at [239, 671] on img at bounding box center [224, 660] width 67 height 67
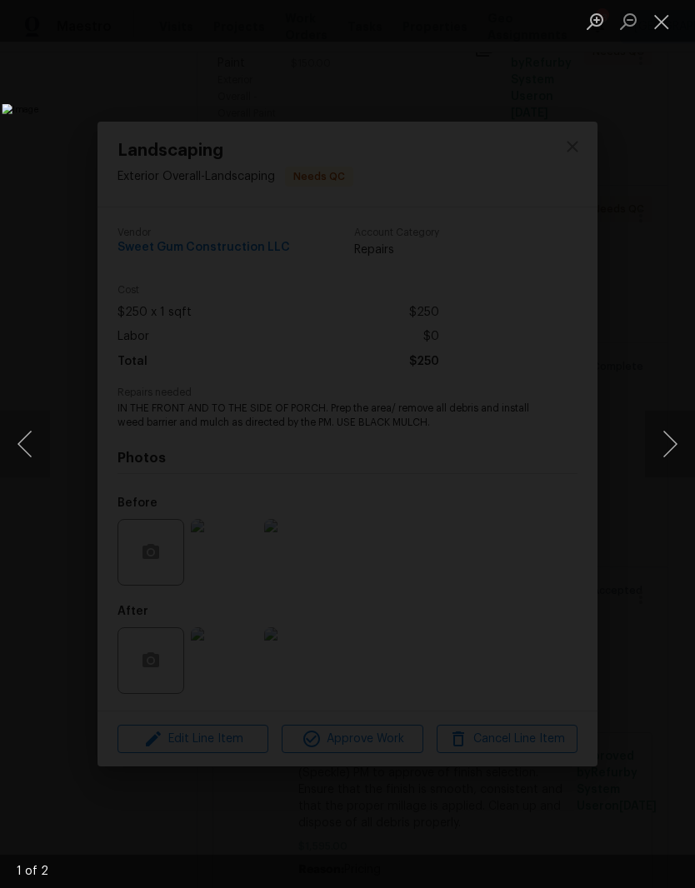
click at [667, 442] on button "Next image" at bounding box center [670, 444] width 50 height 67
click at [664, 25] on button "Close lightbox" at bounding box center [661, 21] width 33 height 29
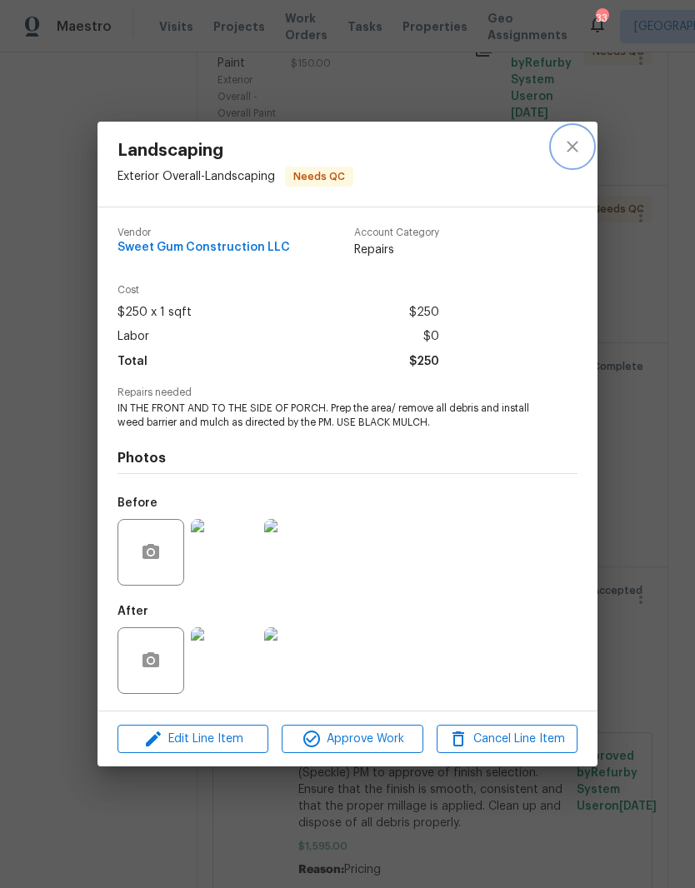
click at [577, 145] on icon "close" at bounding box center [572, 147] width 20 height 20
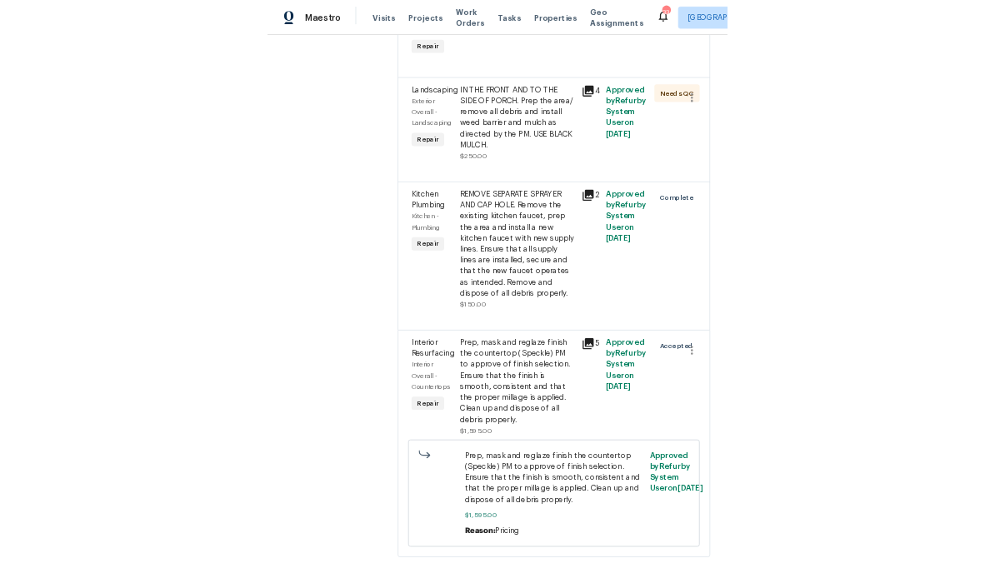
scroll to position [1521, 0]
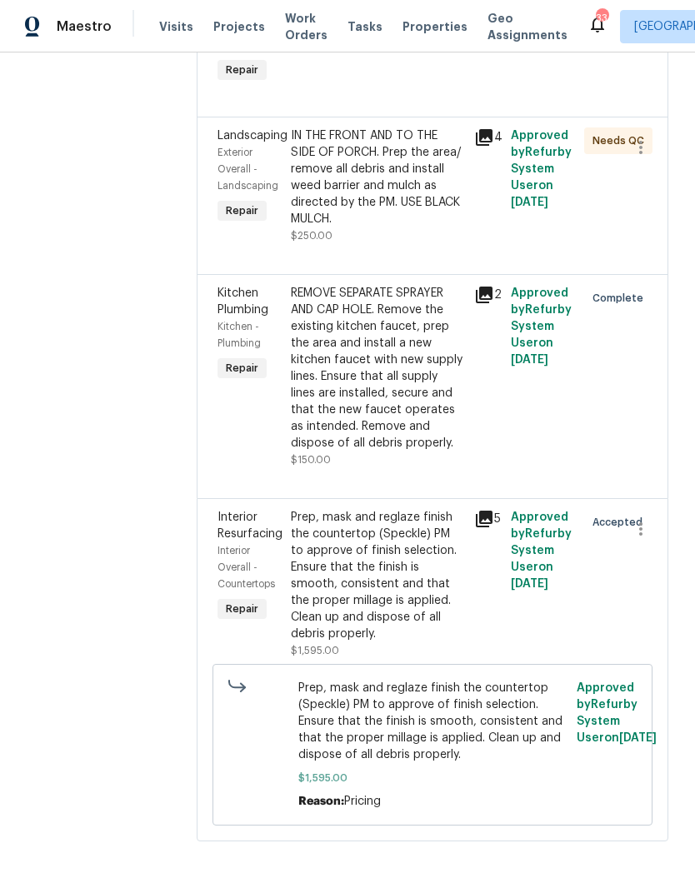
click at [399, 641] on div "Prep, mask and reglaze finish the countertop (Speckle) PM to approve of finish …" at bounding box center [377, 575] width 173 height 133
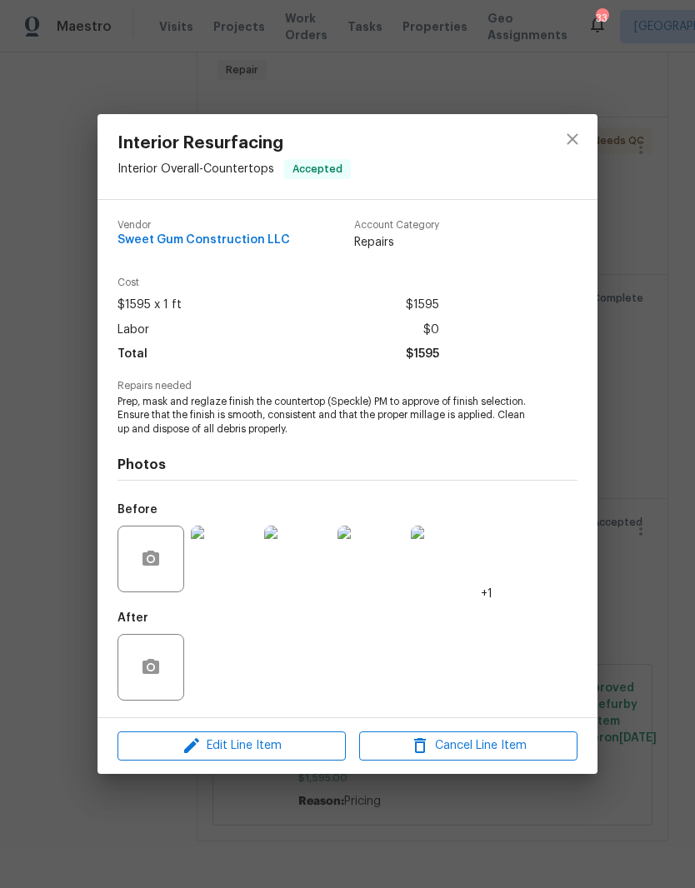
click at [237, 570] on img at bounding box center [224, 559] width 67 height 67
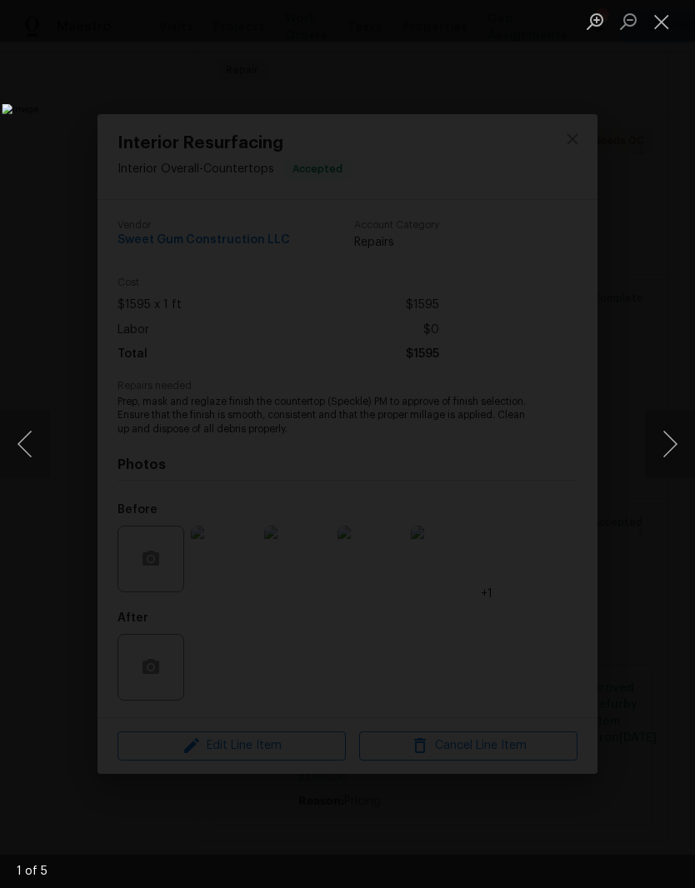
click at [674, 446] on button "Next image" at bounding box center [670, 444] width 50 height 67
click at [659, 29] on button "Close lightbox" at bounding box center [661, 21] width 33 height 29
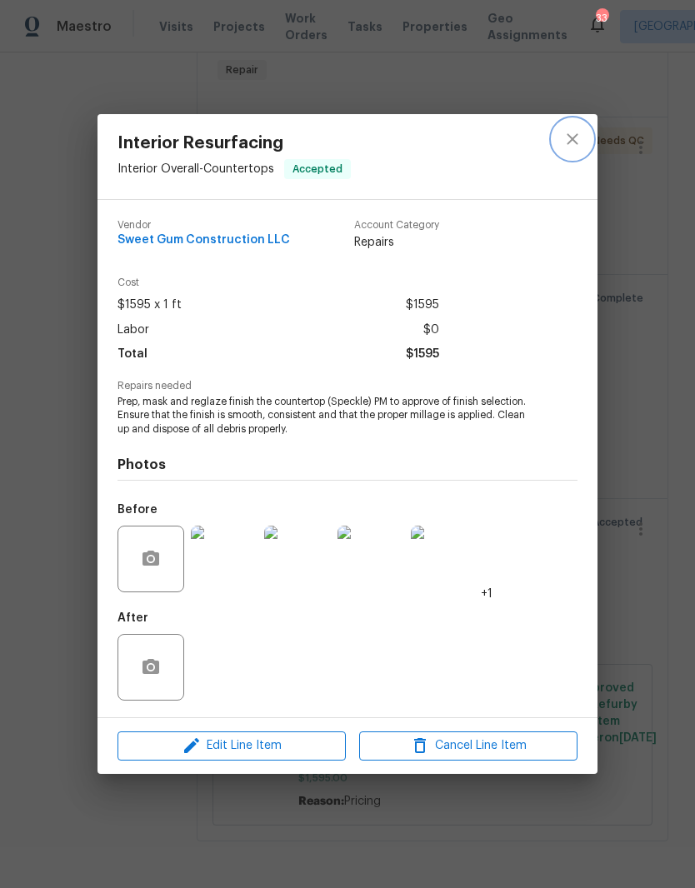
click at [573, 127] on button "close" at bounding box center [572, 139] width 40 height 40
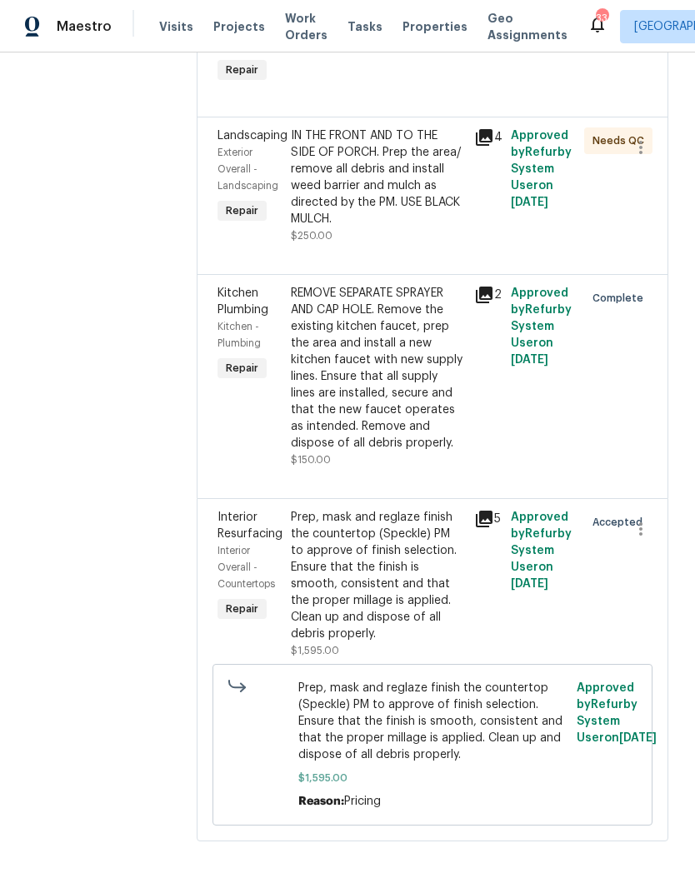
scroll to position [1200, 0]
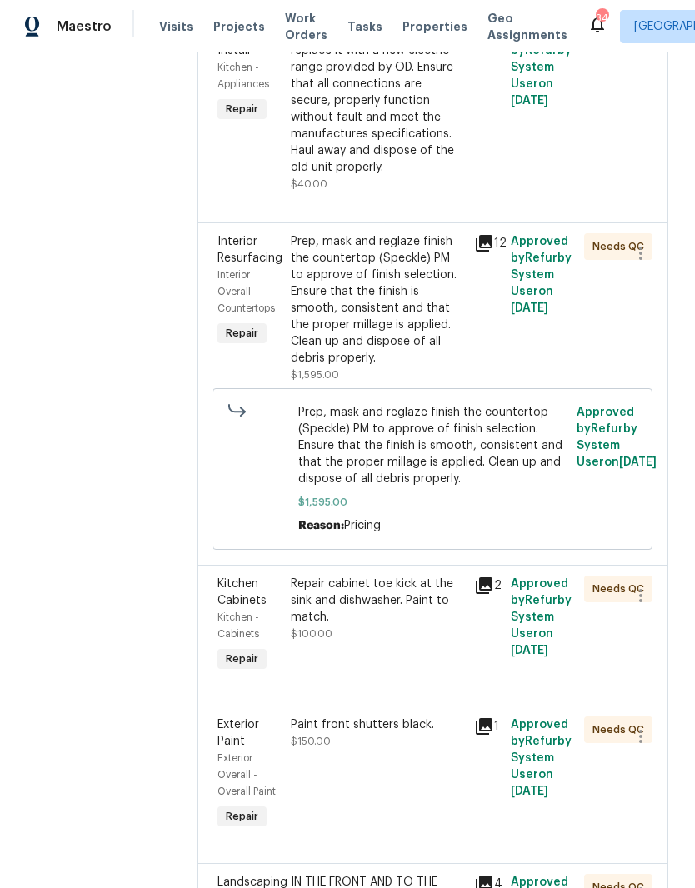
scroll to position [1035, 0]
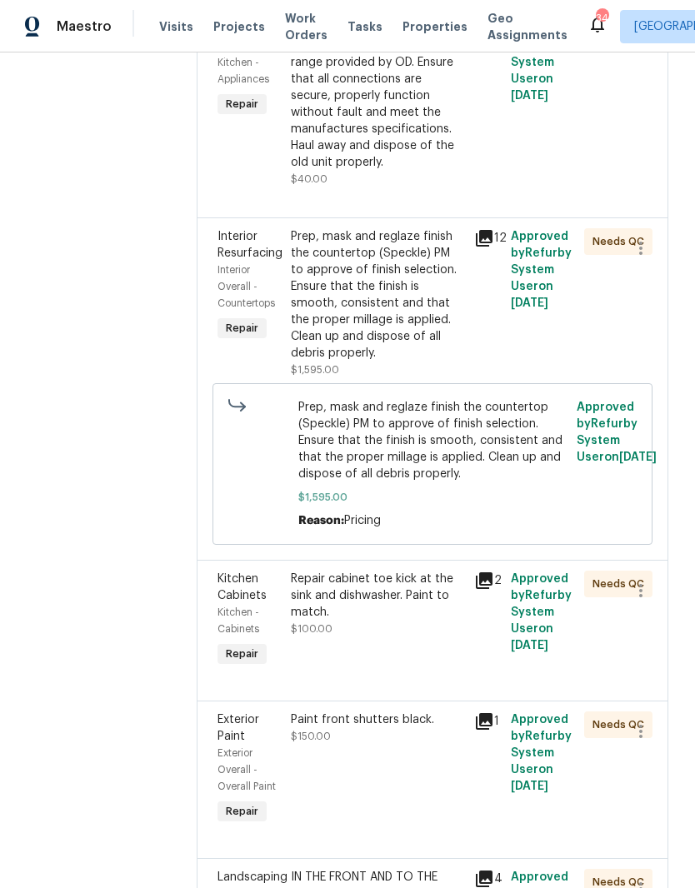
click at [405, 362] on div "Prep, mask and reglaze finish the countertop (Speckle) PM to approve of finish …" at bounding box center [377, 294] width 173 height 133
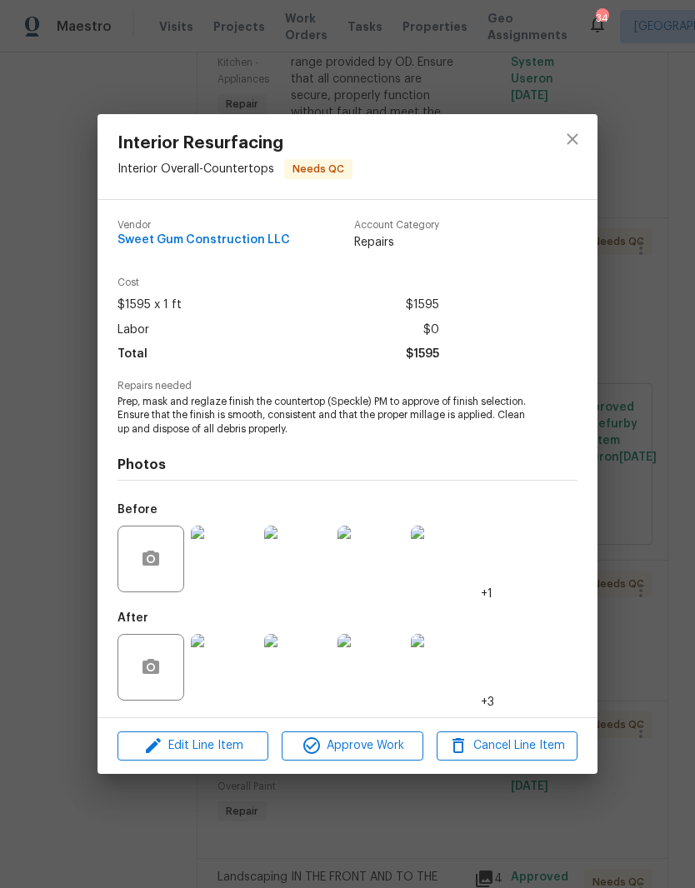
click at [239, 668] on img at bounding box center [224, 667] width 67 height 67
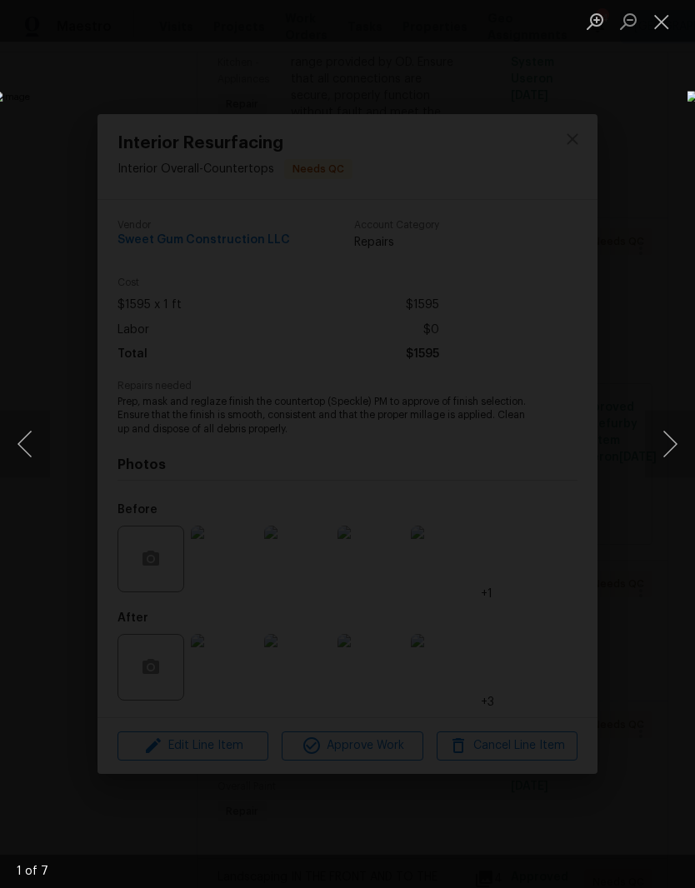
click at [671, 457] on button "Next image" at bounding box center [670, 444] width 50 height 67
click at [668, 457] on button "Next image" at bounding box center [670, 444] width 50 height 67
click at [670, 455] on button "Next image" at bounding box center [670, 444] width 50 height 67
click at [667, 461] on button "Next image" at bounding box center [670, 444] width 50 height 67
click at [668, 466] on button "Next image" at bounding box center [670, 444] width 50 height 67
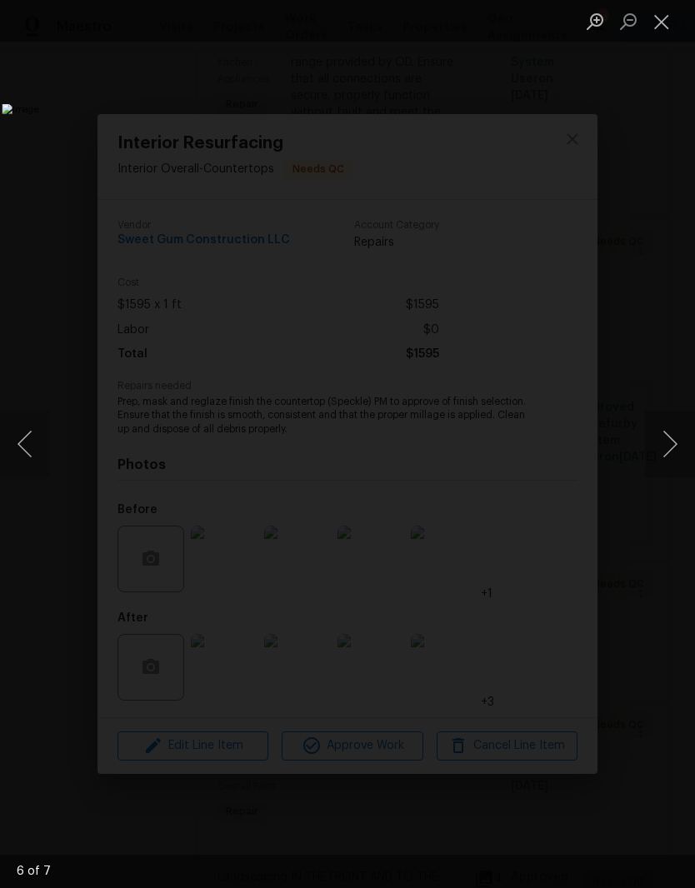
click at [668, 464] on button "Next image" at bounding box center [670, 444] width 50 height 67
click at [668, 462] on button "Next image" at bounding box center [670, 444] width 50 height 67
click at [672, 21] on button "Close lightbox" at bounding box center [661, 21] width 33 height 29
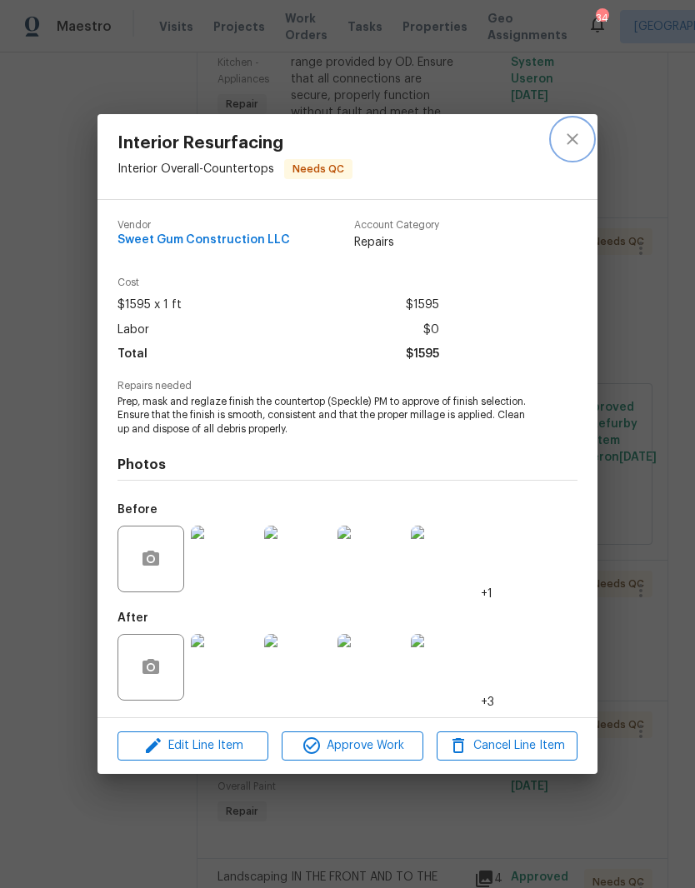
click at [572, 126] on button "close" at bounding box center [572, 139] width 40 height 40
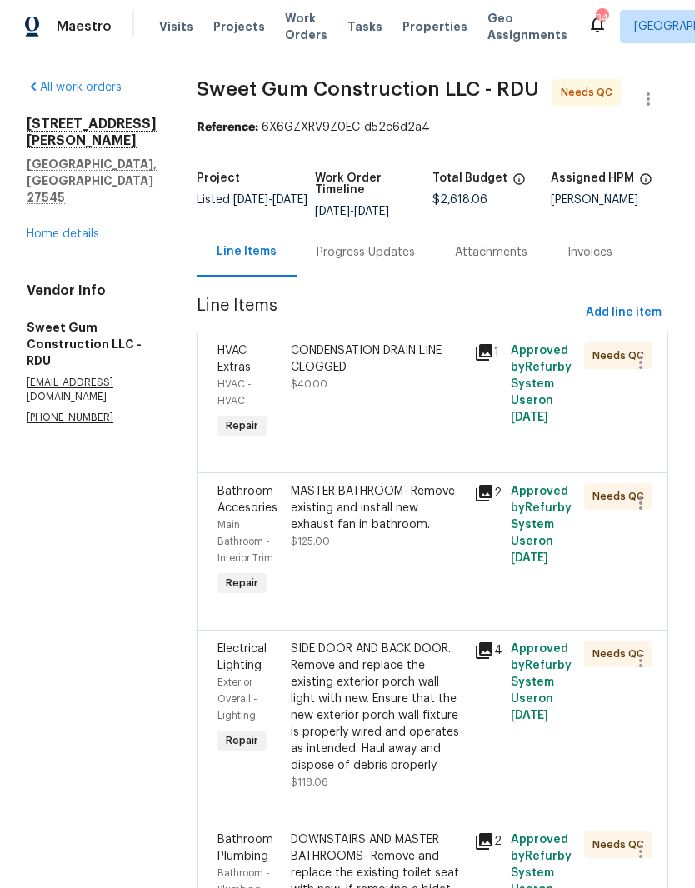
scroll to position [0, 0]
